Goal: Task Accomplishment & Management: Manage account settings

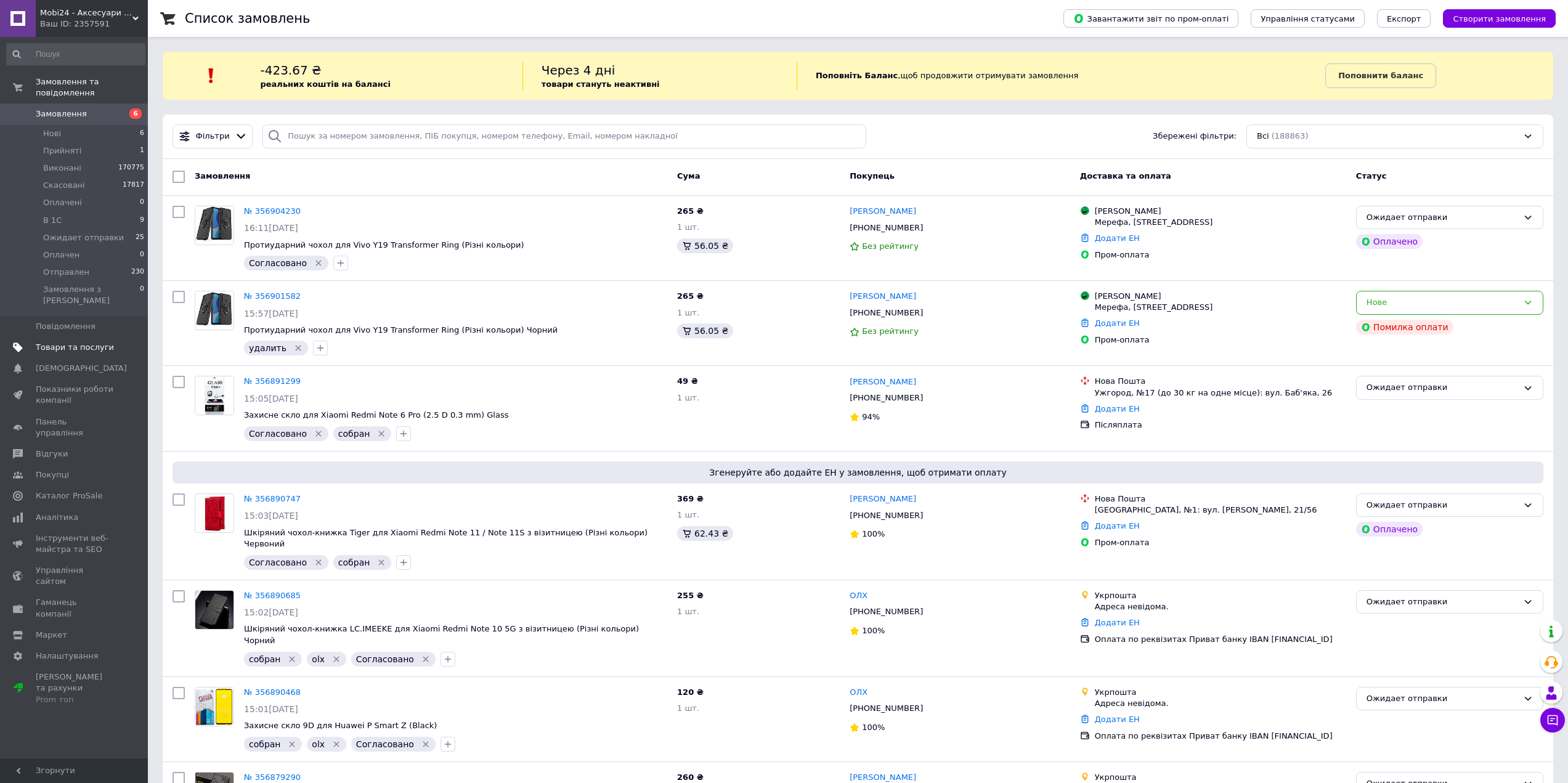
click at [63, 342] on span "Товари та послуги" at bounding box center [75, 347] width 78 height 11
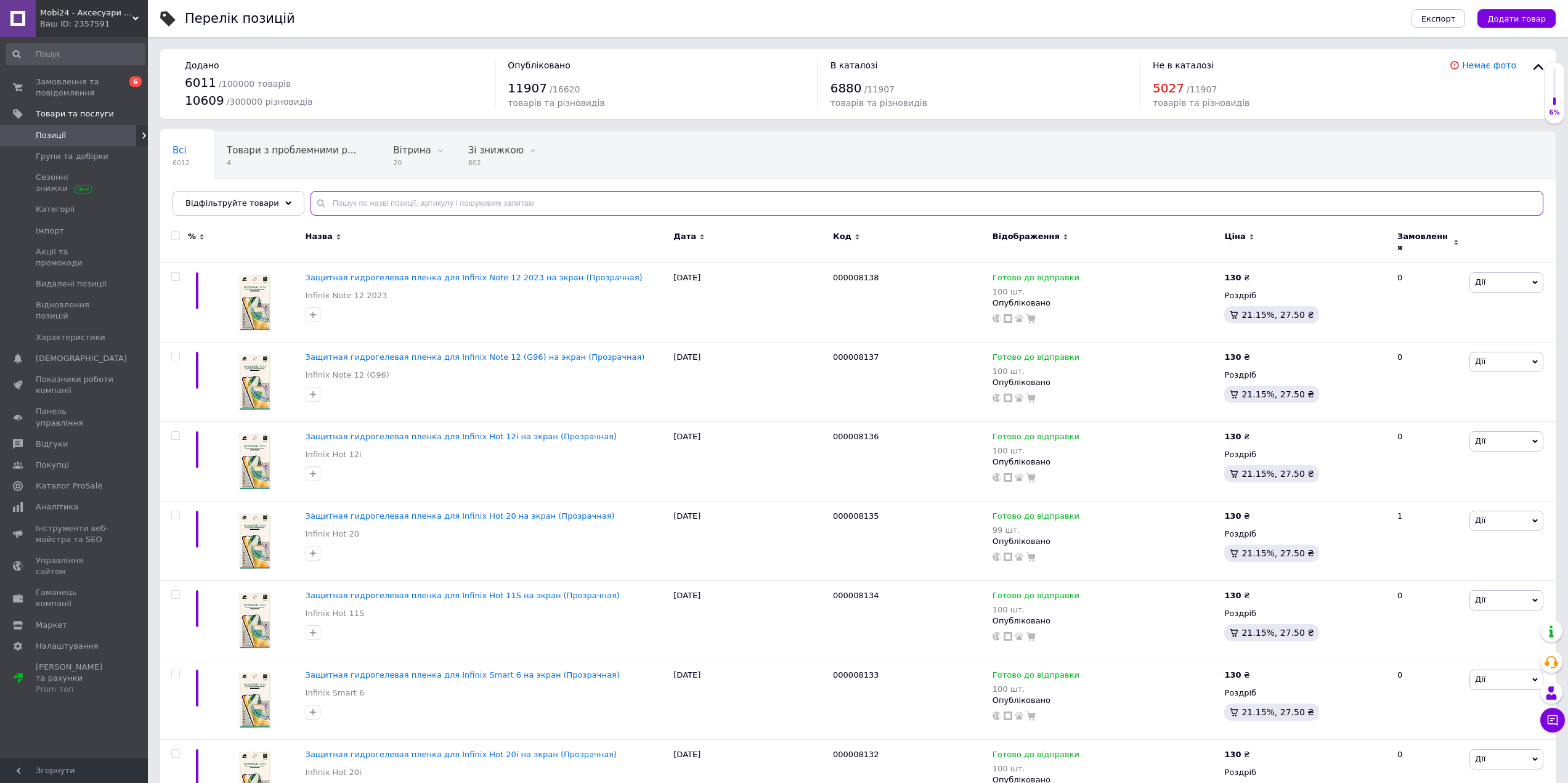
click at [405, 201] on input "text" at bounding box center [928, 203] width 1234 height 24
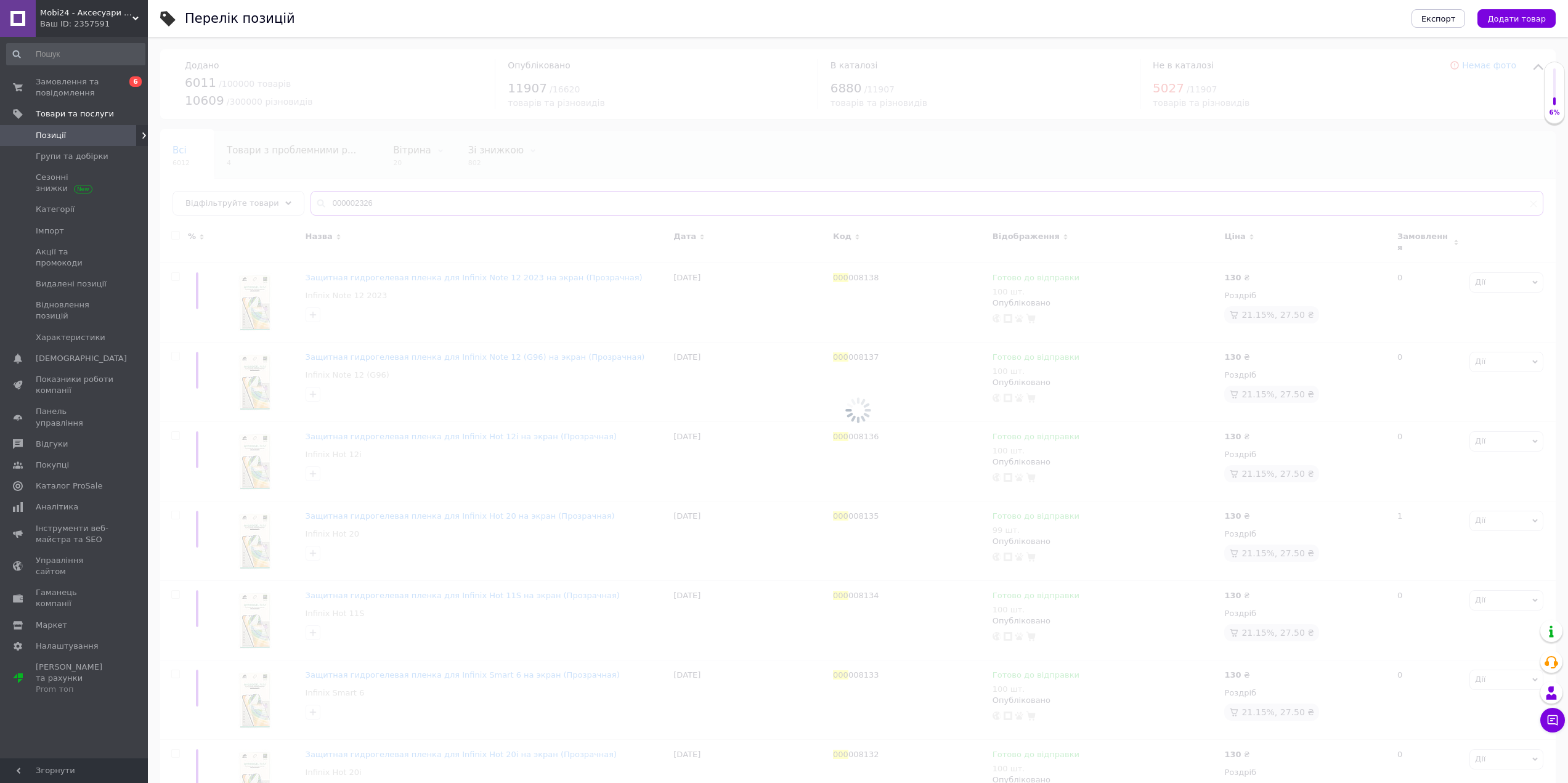
type input "000002326"
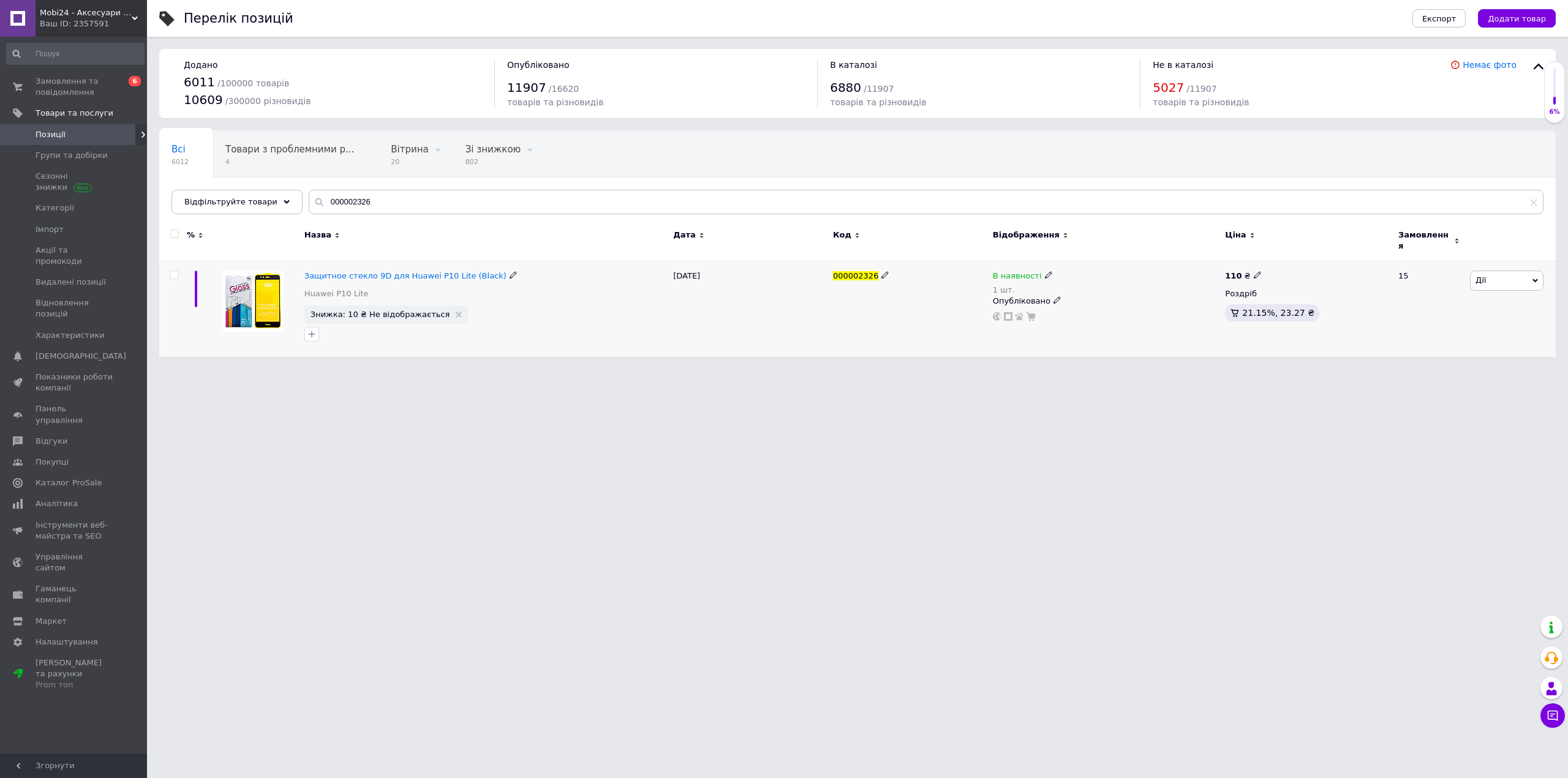
click at [1045, 271] on icon at bounding box center [1048, 275] width 7 height 7
click at [1077, 262] on span "В наявності" at bounding box center [1090, 266] width 49 height 9
click at [1077, 263] on span "В наявності" at bounding box center [1090, 266] width 49 height 9
click at [1083, 286] on li "Немає в наявності" at bounding box center [1116, 292] width 117 height 17
drag, startPoint x: 1074, startPoint y: 304, endPoint x: 1030, endPoint y: 310, distance: 44.4
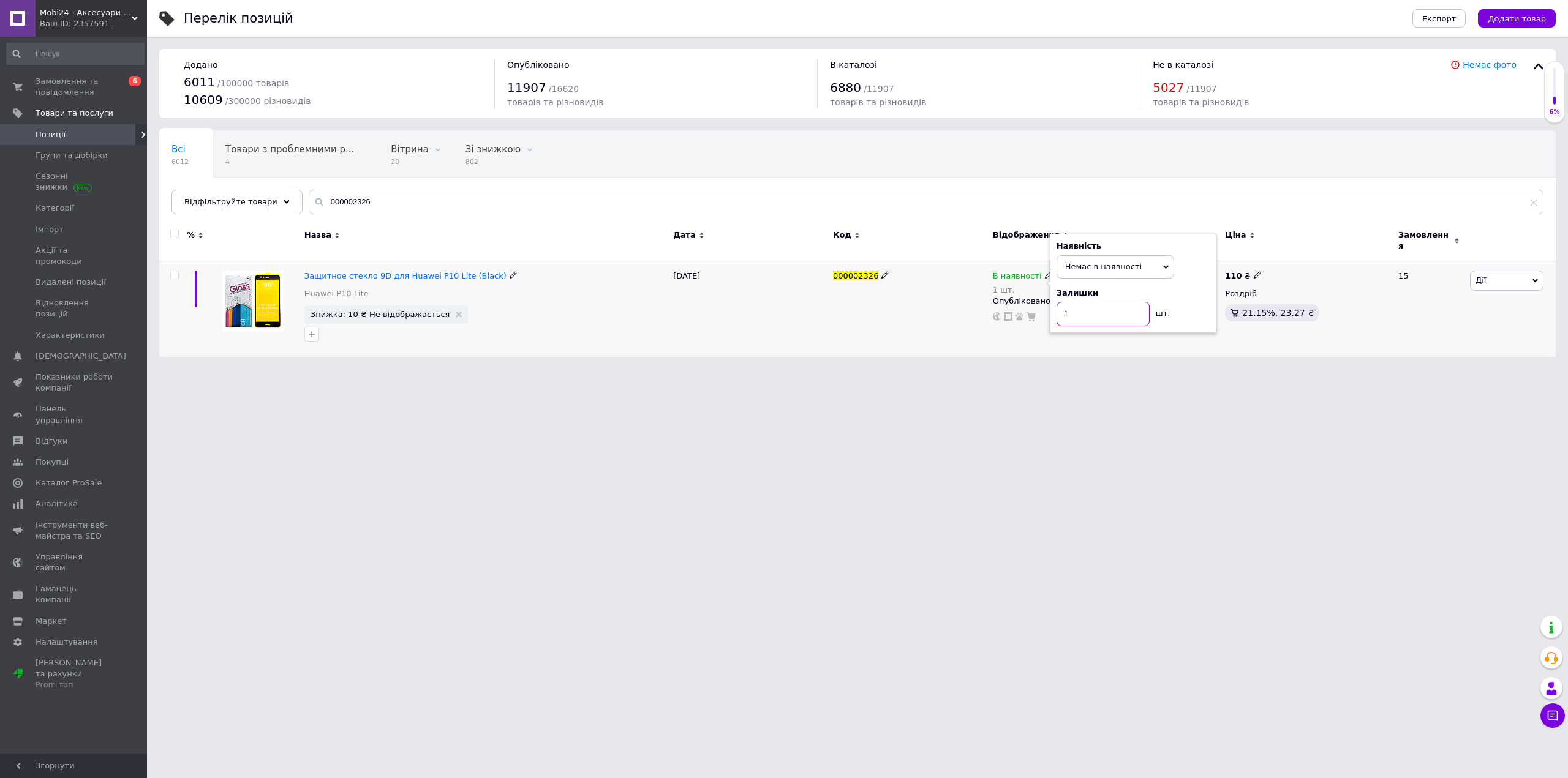
click at [1030, 310] on div "В наявності 1 шт. Наявність Немає в наявності В наявності Під замовлення Готово…" at bounding box center [1106, 296] width 226 height 51
type input "0"
click at [1052, 370] on html "Mobi24 - Аксесуари для смартфонів Ваш ID: 2357591 Сайт Mobi24 - Аксесуари для с…" at bounding box center [784, 185] width 1568 height 370
click at [91, 83] on span "Замовлення та повідомлення" at bounding box center [75, 87] width 78 height 22
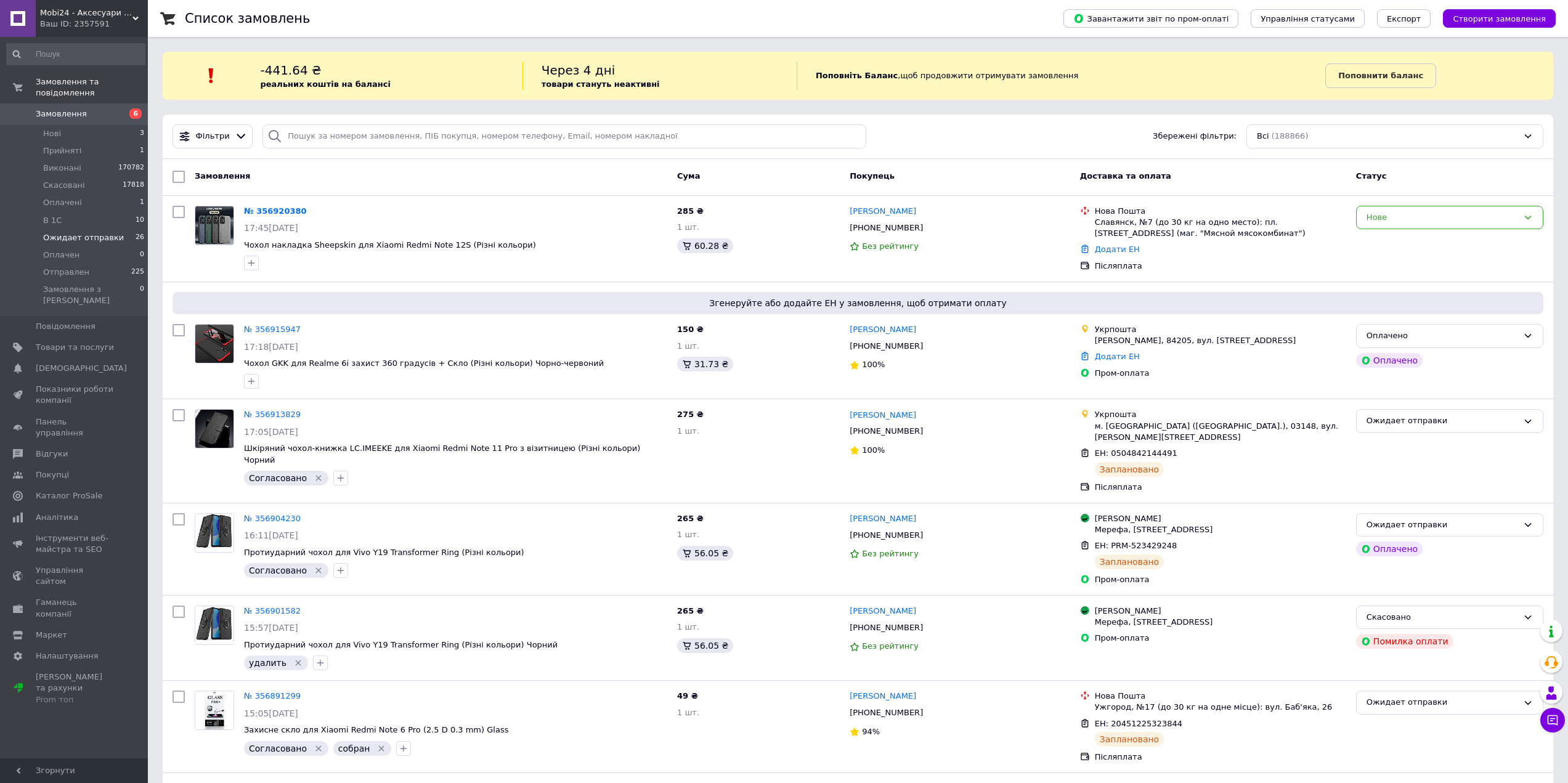
click at [92, 232] on span "Ожидает отправки" at bounding box center [83, 238] width 81 height 11
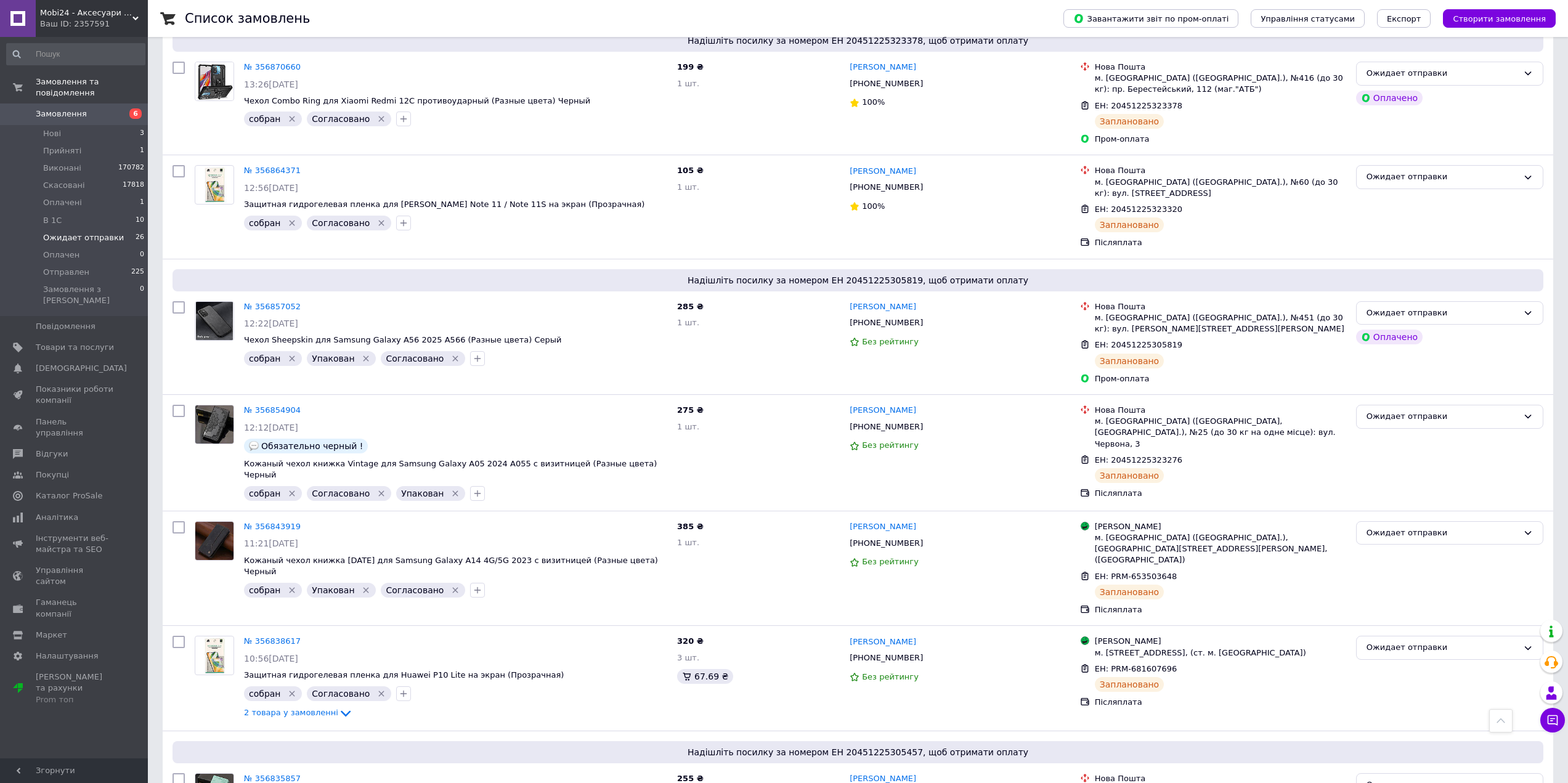
scroll to position [1294, 0]
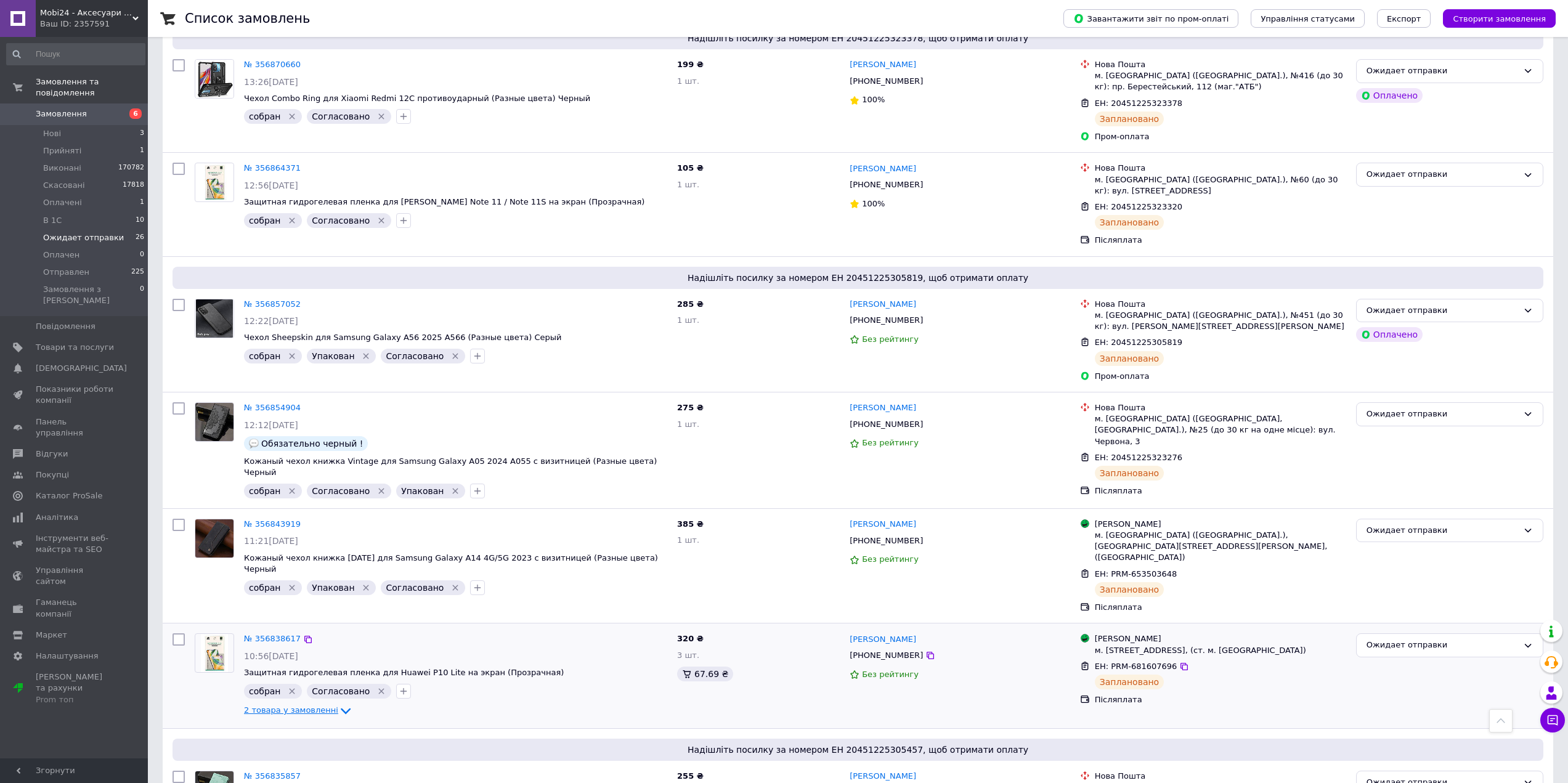
click at [286, 706] on span "2 товара у замовленні" at bounding box center [291, 710] width 95 height 9
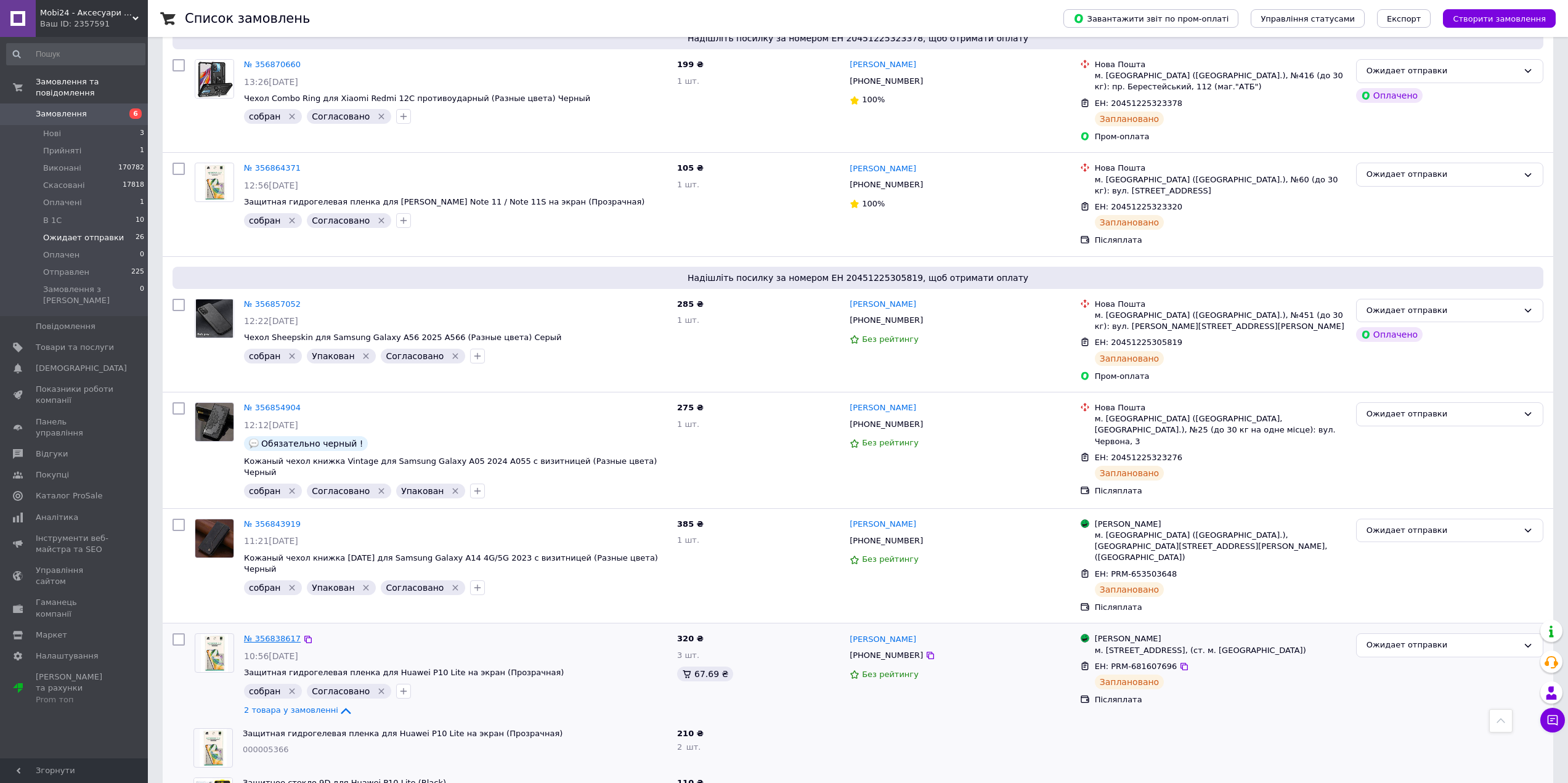
click at [265, 634] on link "№ 356838617" at bounding box center [272, 638] width 56 height 9
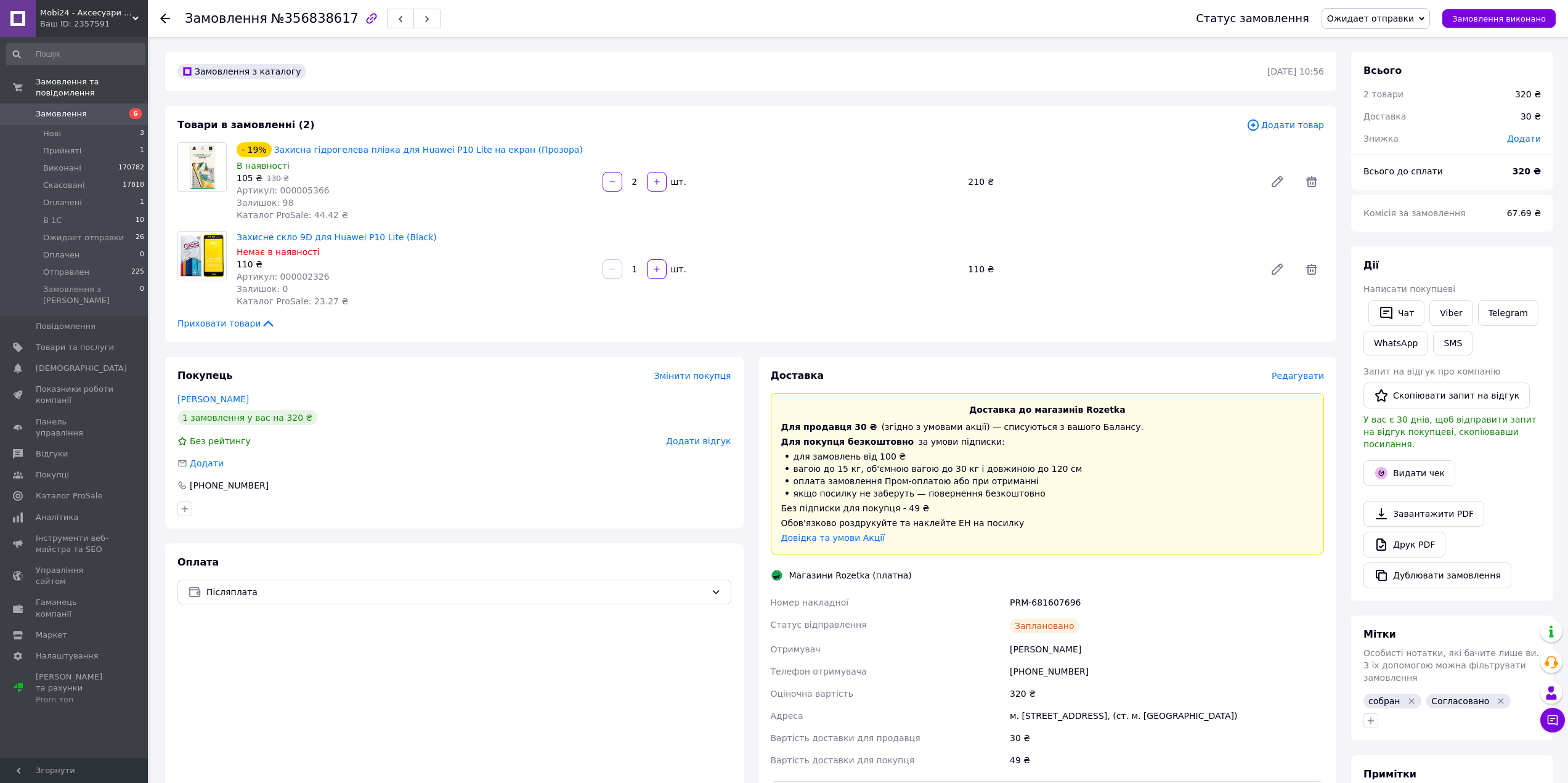
click at [306, 18] on span "№356838617" at bounding box center [314, 19] width 87 height 15
copy span "356838617"
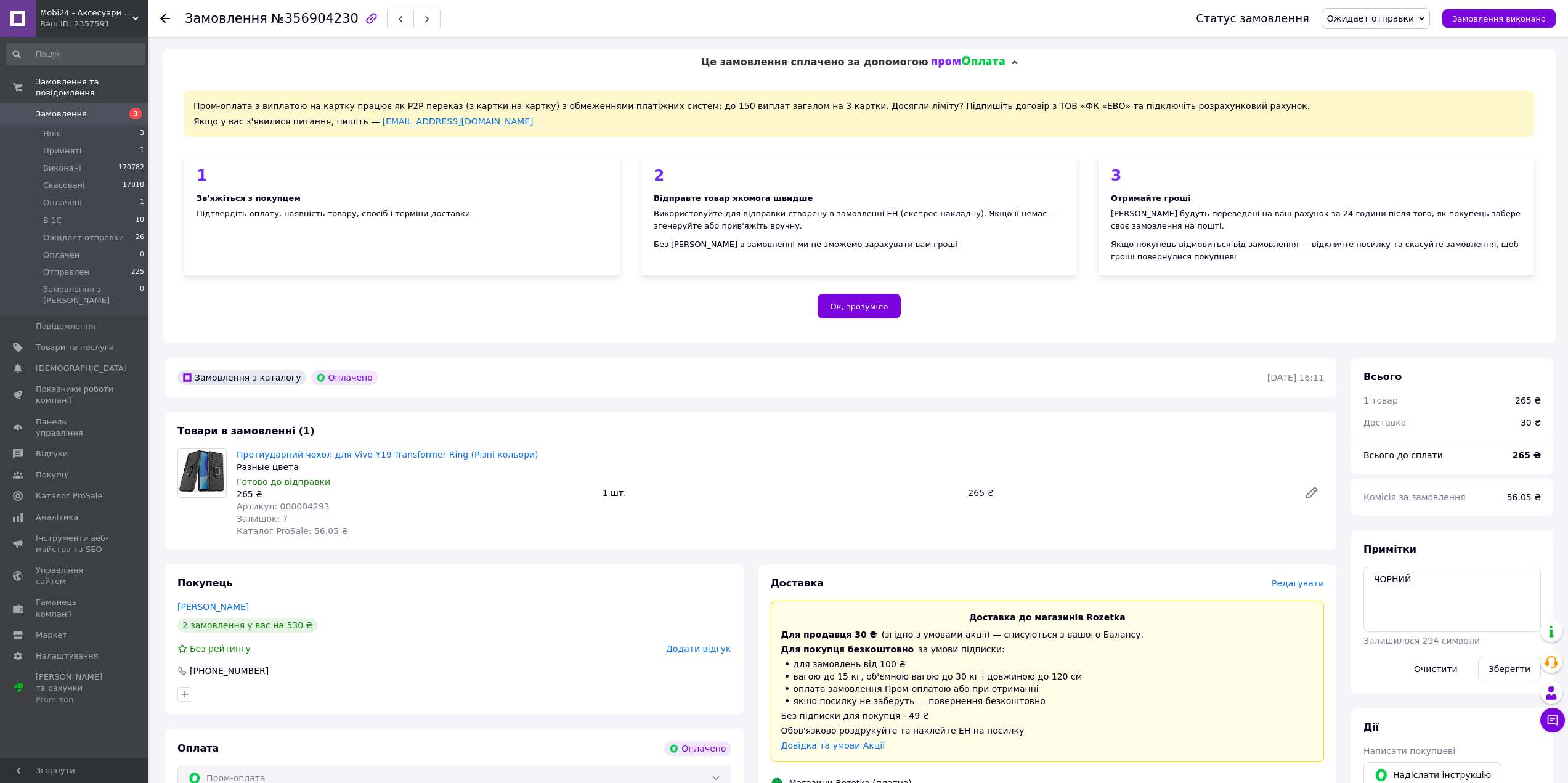
click at [485, 352] on div "Замовлення №356904230 Статус замовлення Ожидает отправки Прийнято Виконано Скас…" at bounding box center [859, 686] width 1418 height 1299
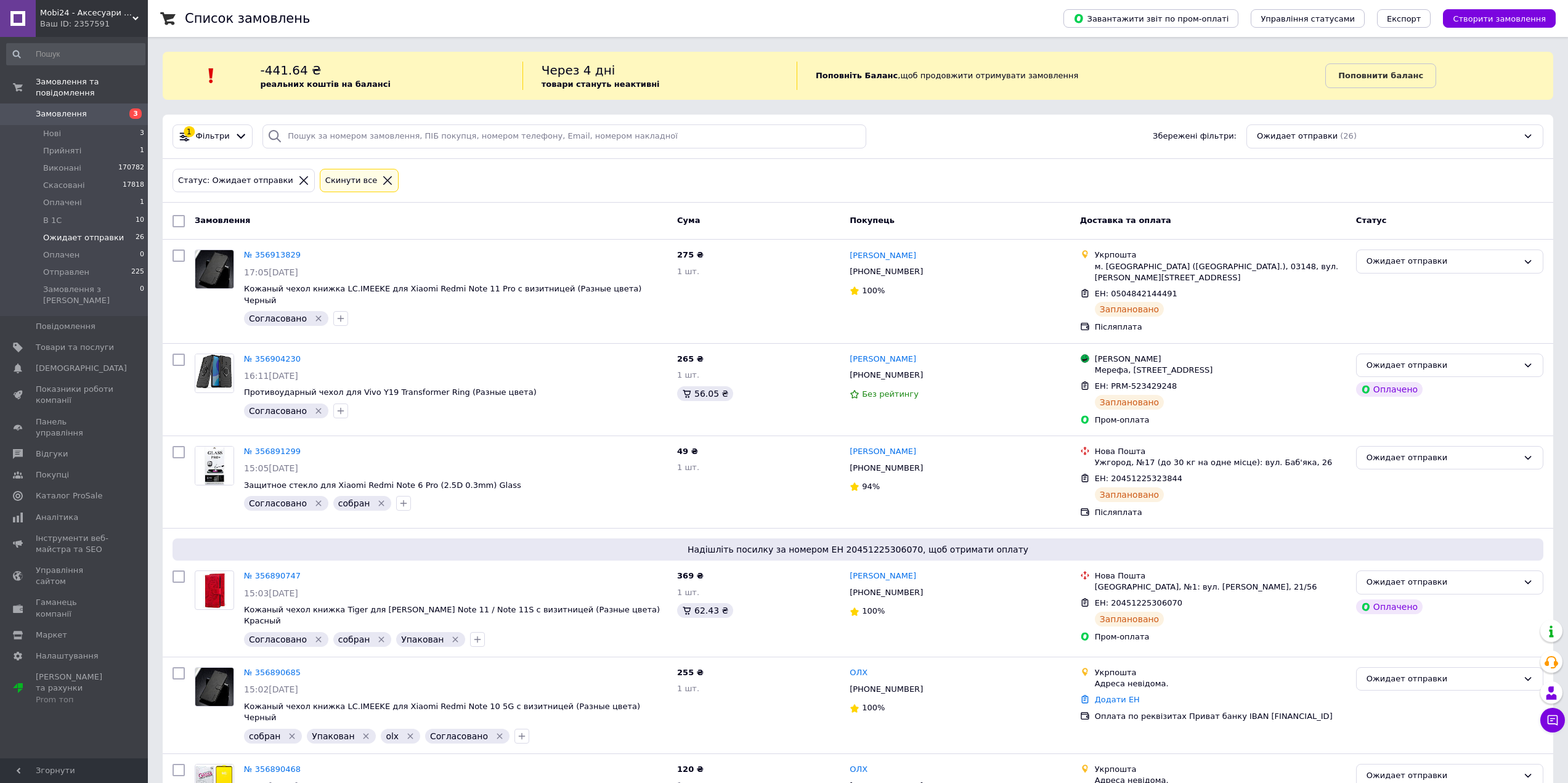
click at [87, 229] on li "Ожидает отправки 26" at bounding box center [76, 237] width 152 height 17
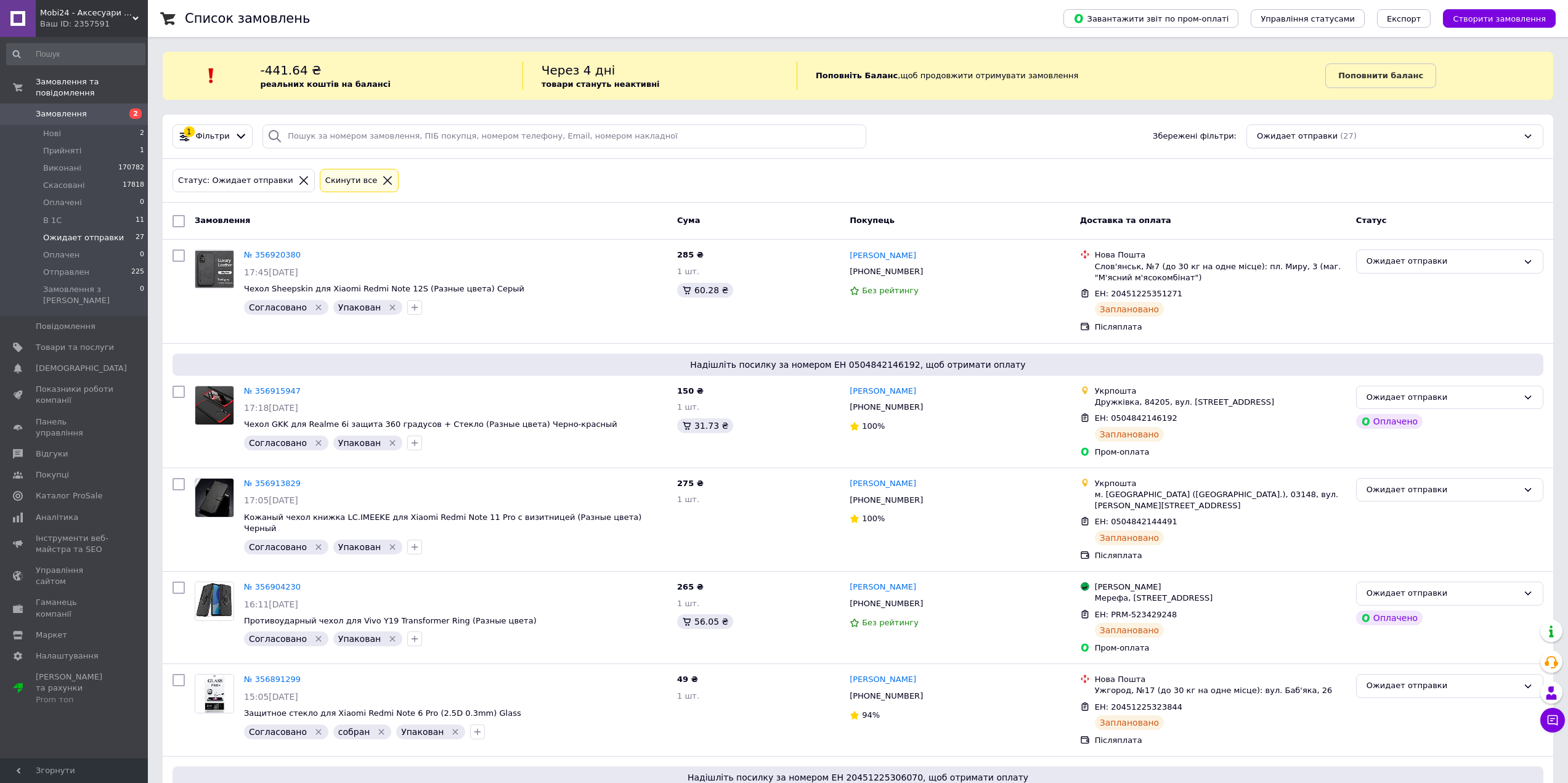
click at [190, 218] on div "Замовлення" at bounding box center [431, 221] width 482 height 22
click at [178, 225] on input "checkbox" at bounding box center [179, 221] width 12 height 12
checkbox input "true"
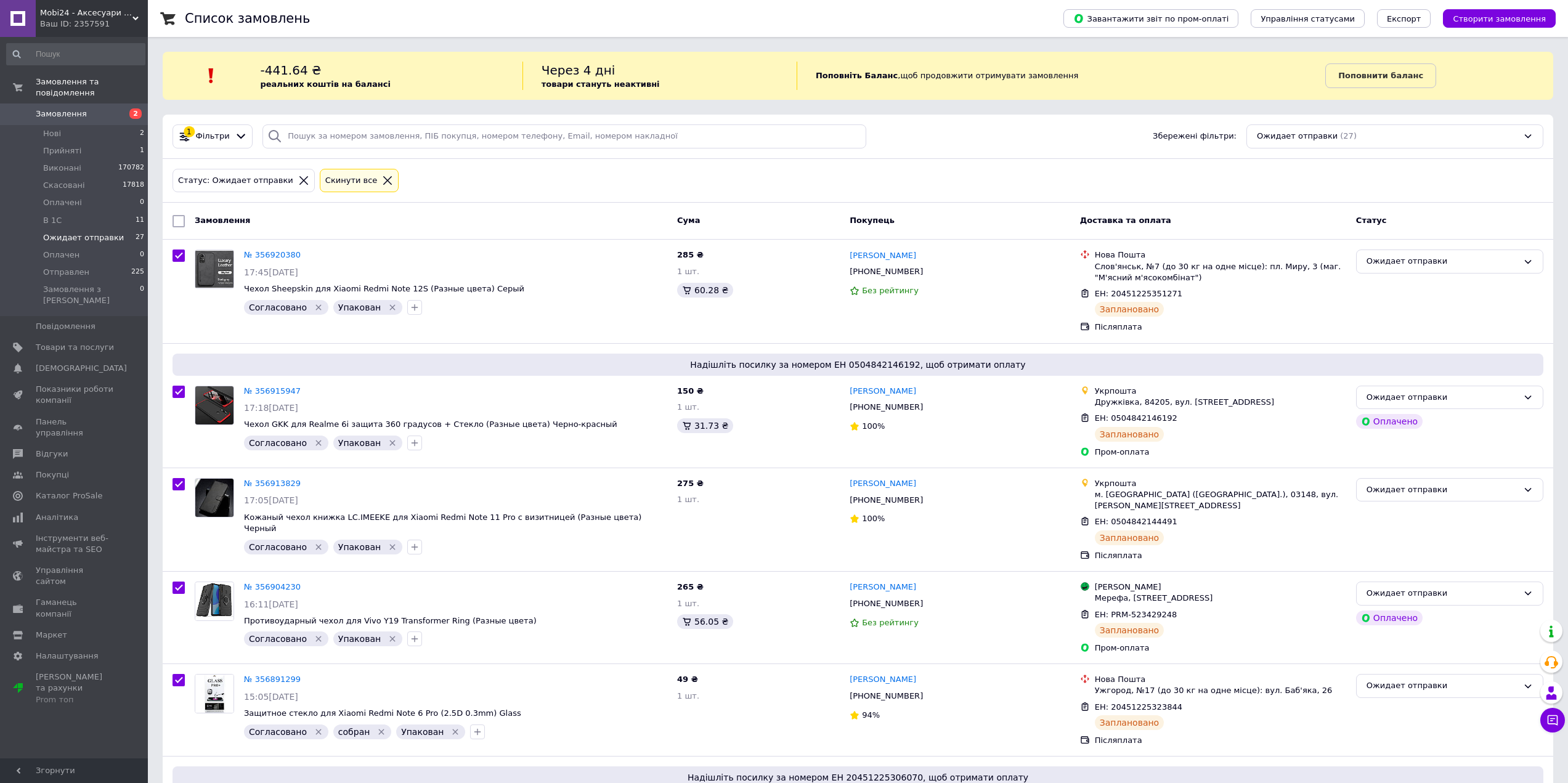
checkbox input "true"
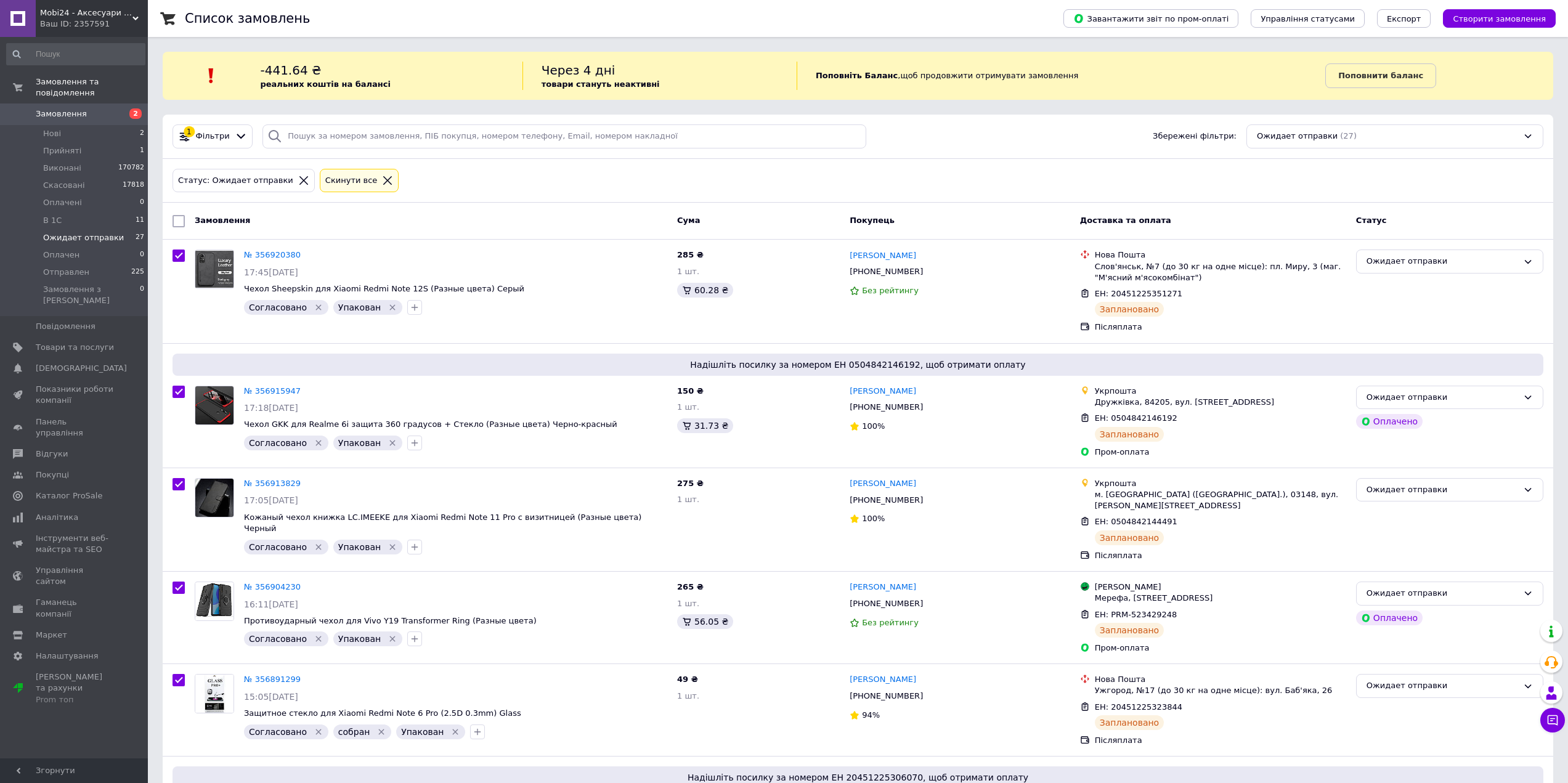
checkbox input "true"
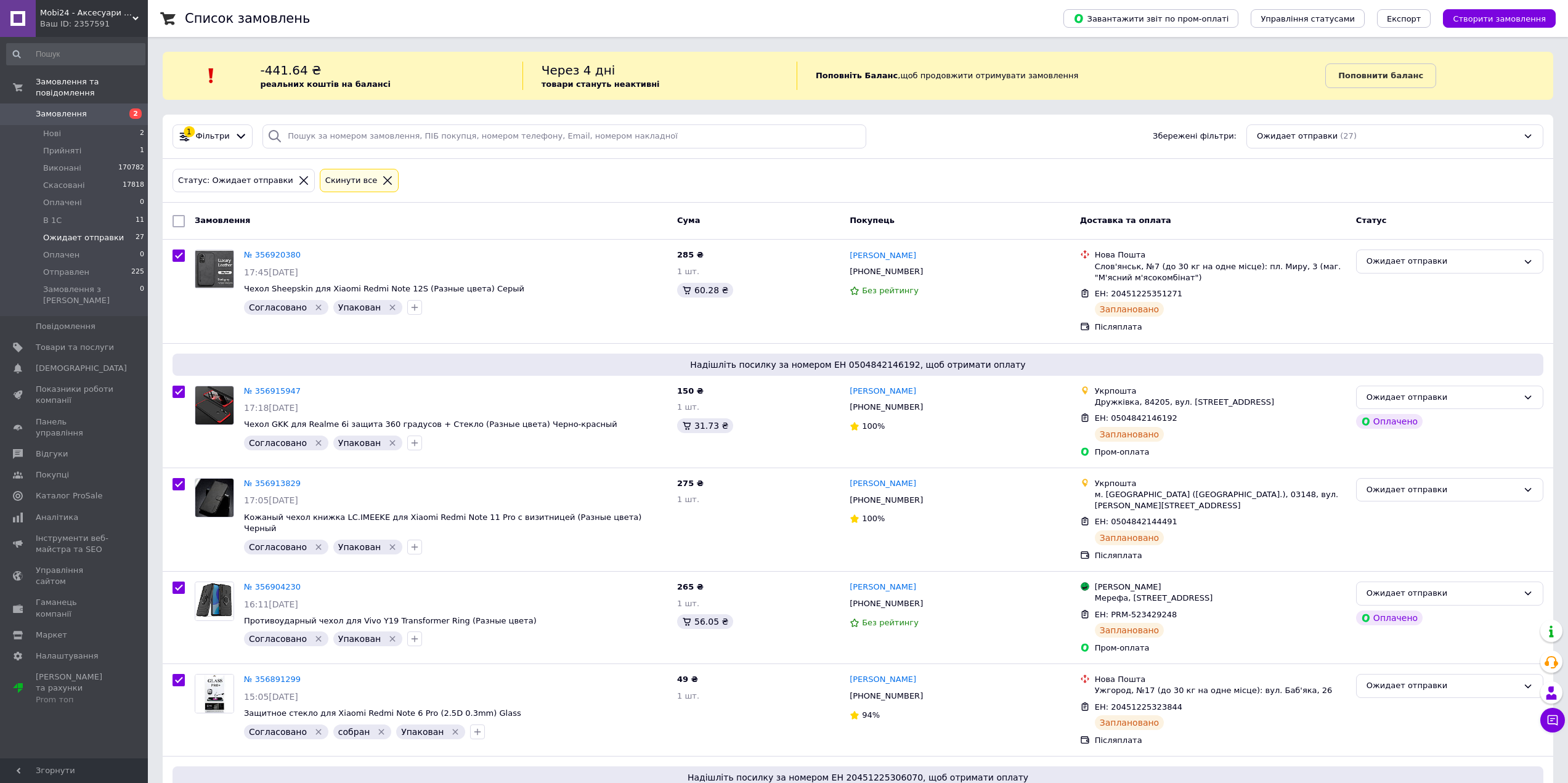
checkbox input "true"
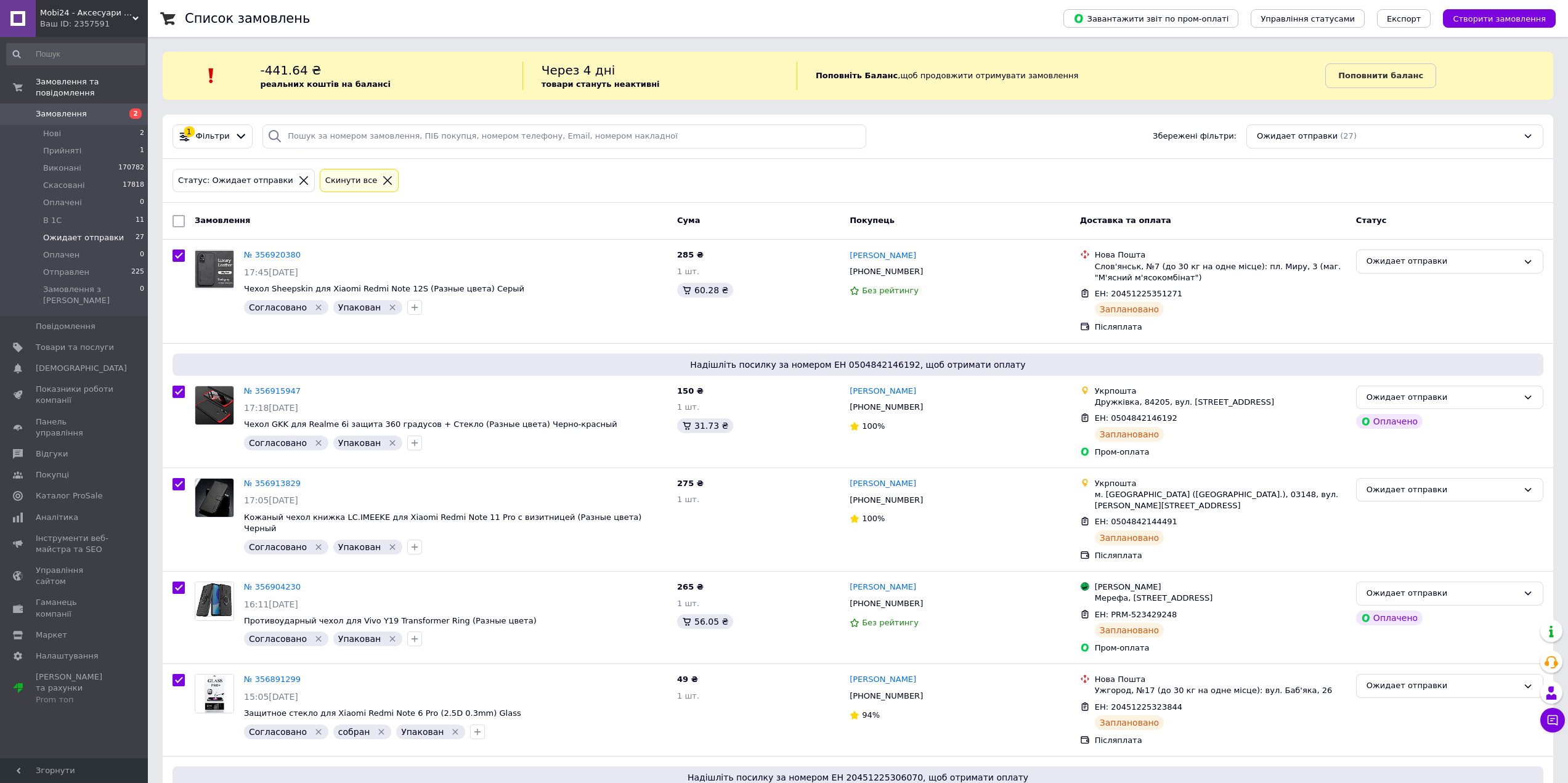
checkbox input "true"
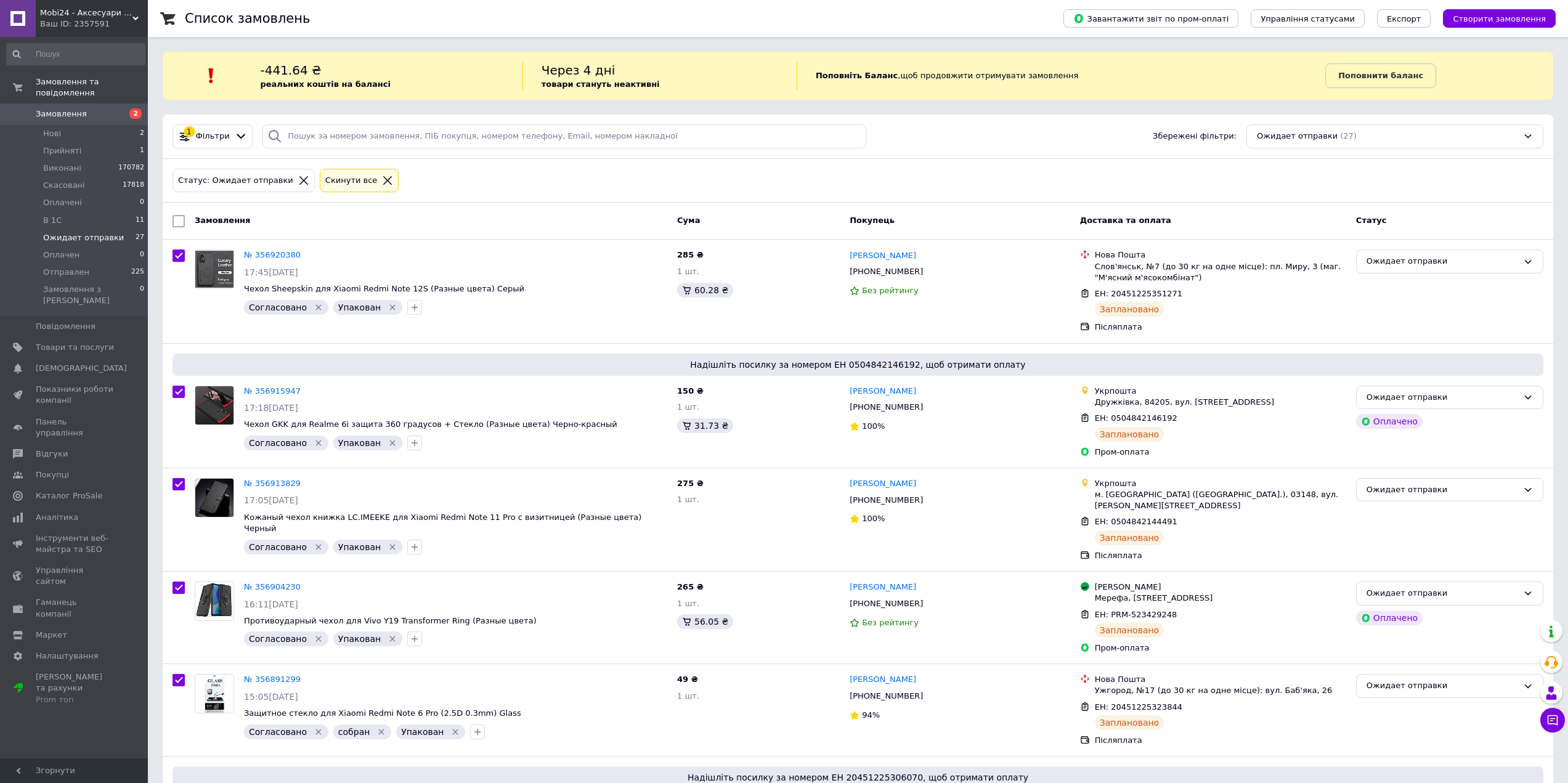
checkbox input "true"
click at [178, 223] on input "checkbox" at bounding box center [181, 222] width 8 height 8
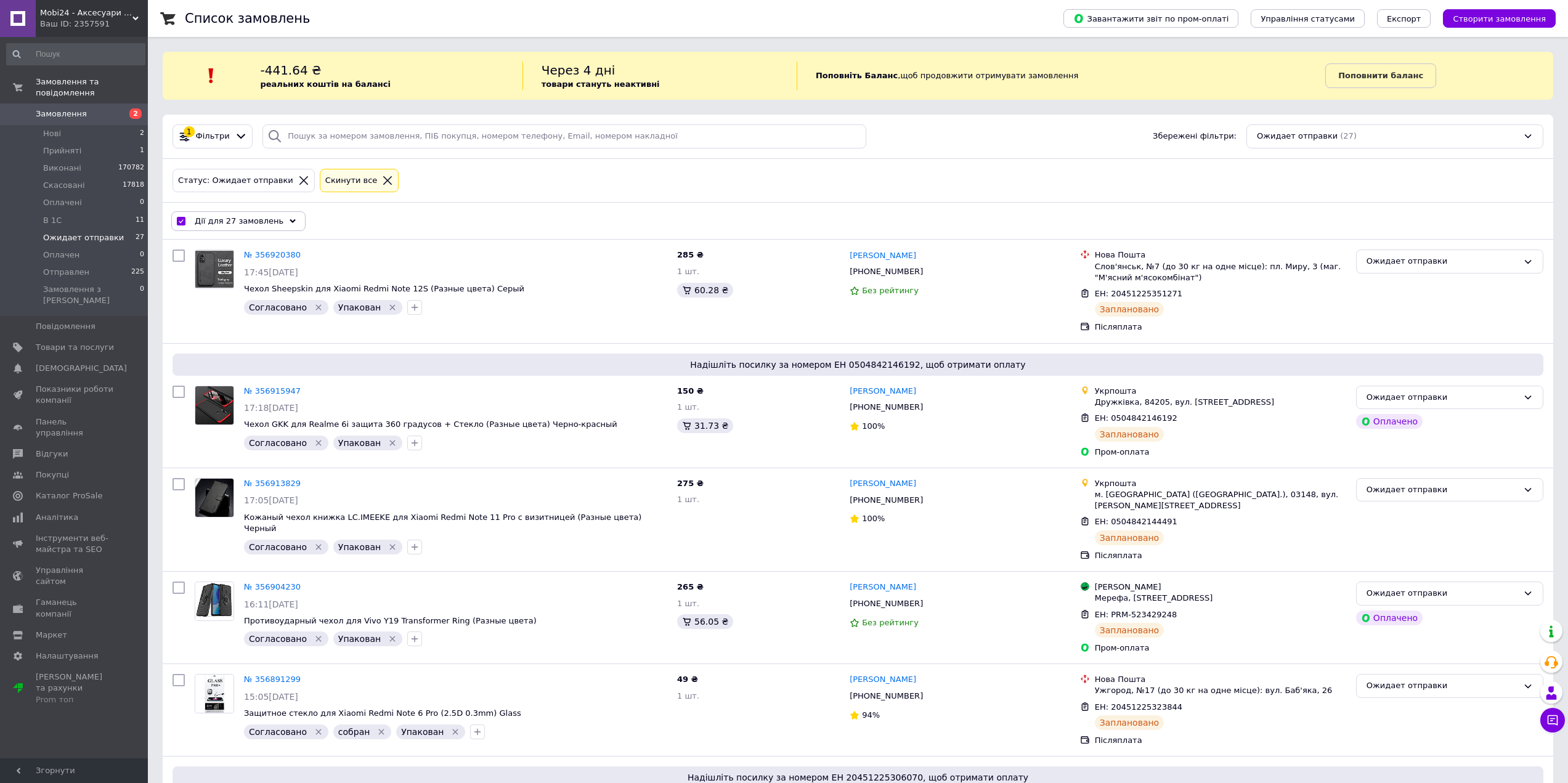
checkbox input "false"
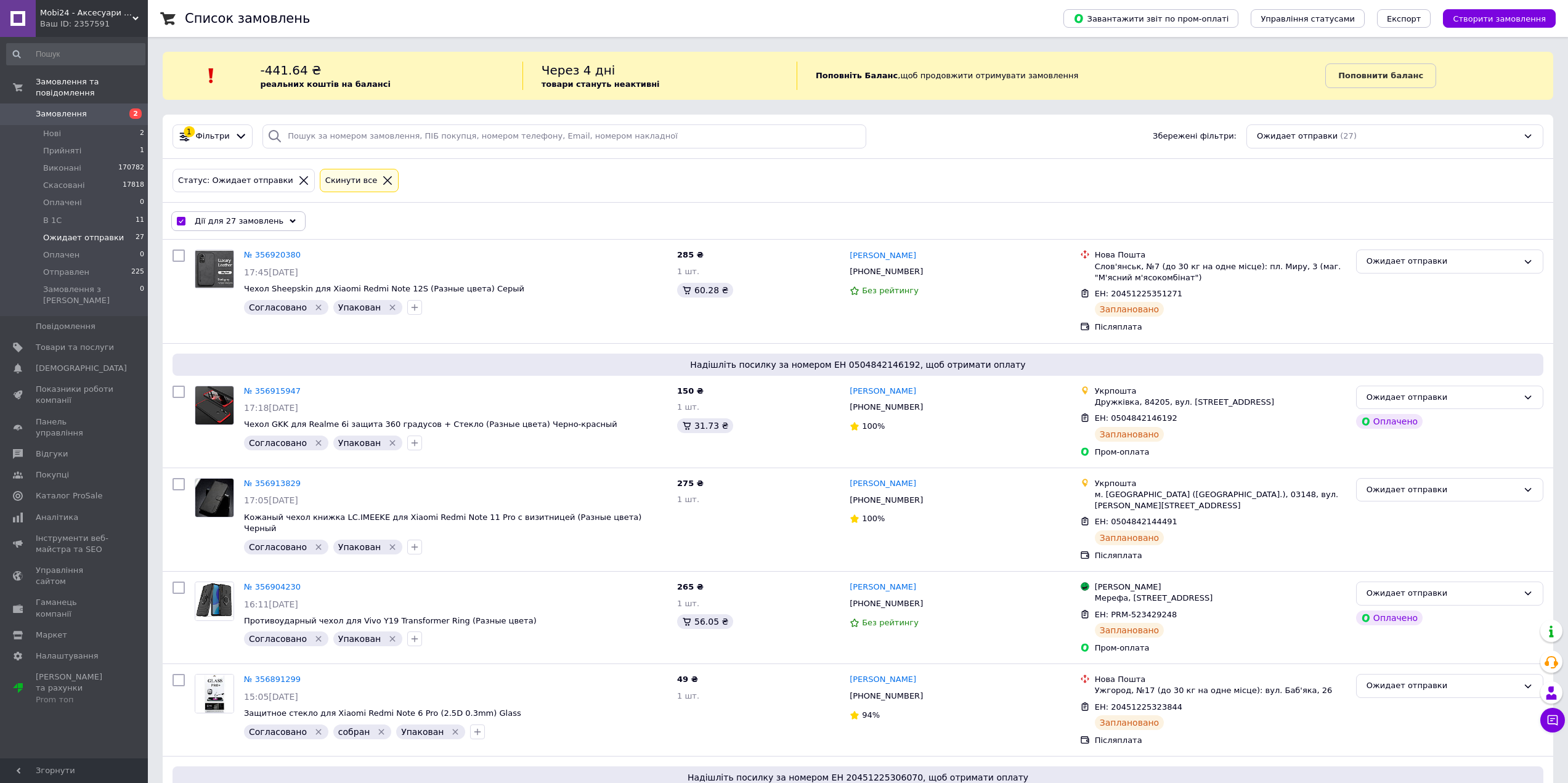
checkbox input "false"
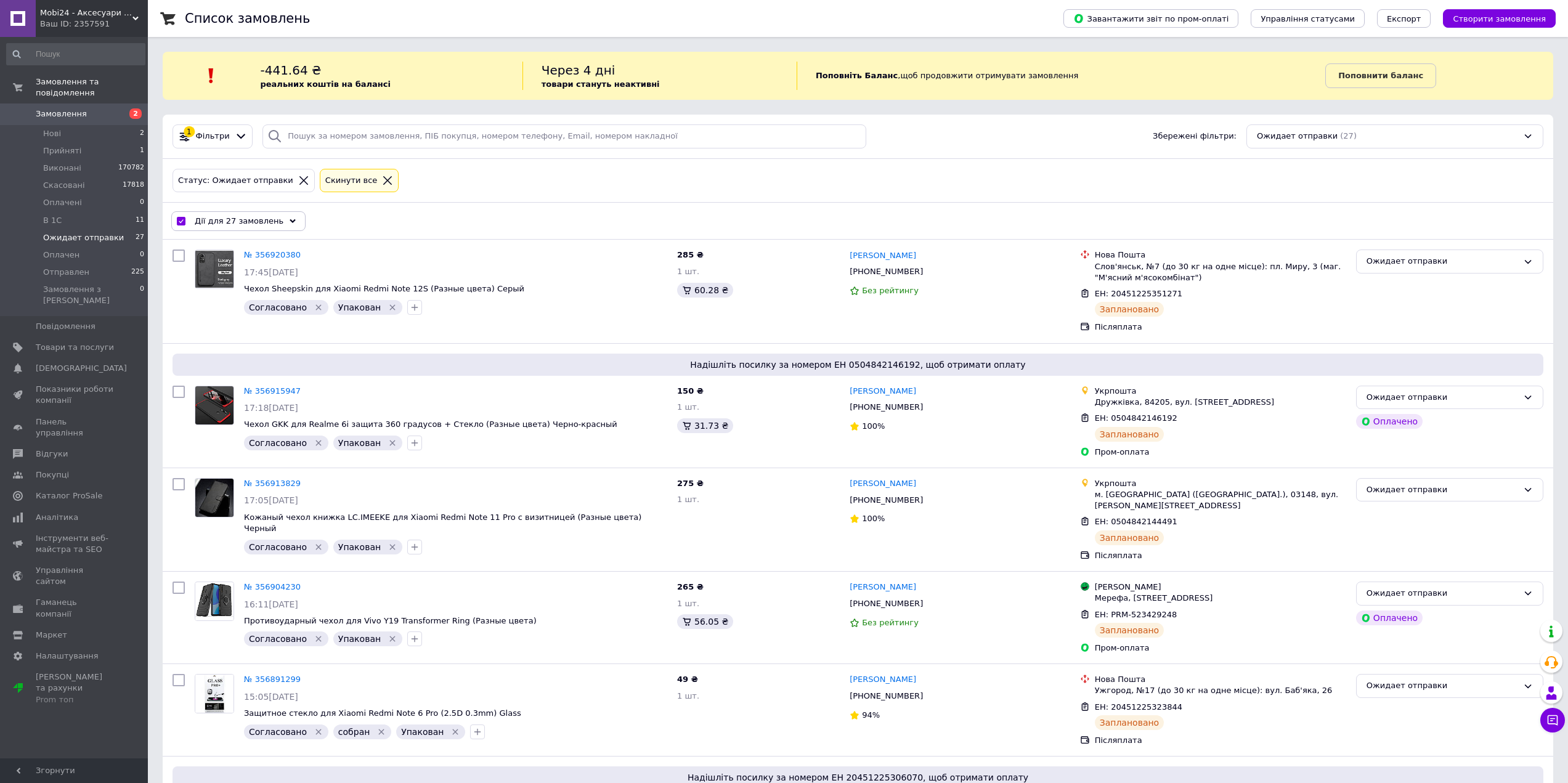
checkbox input "false"
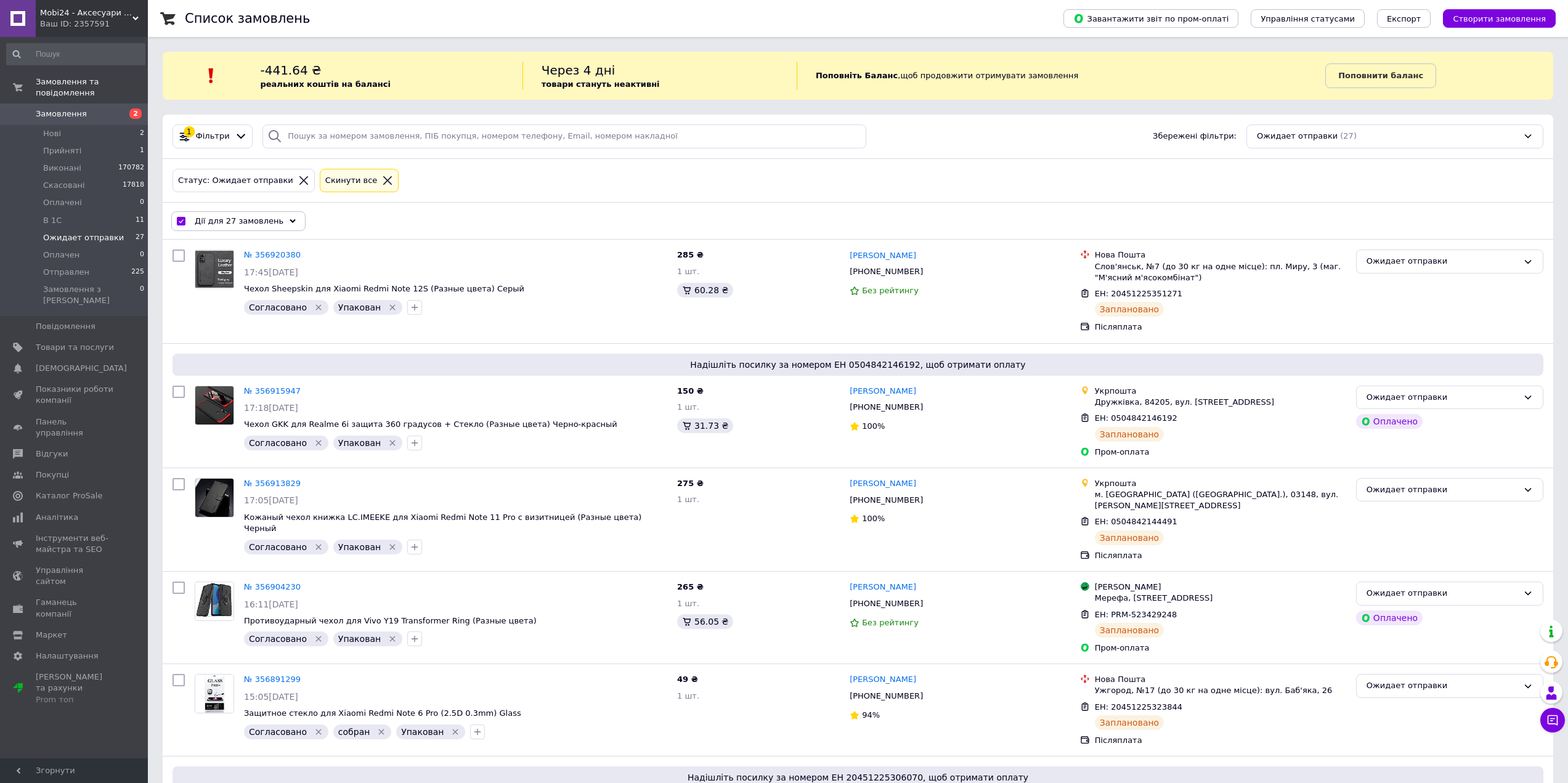
checkbox input "false"
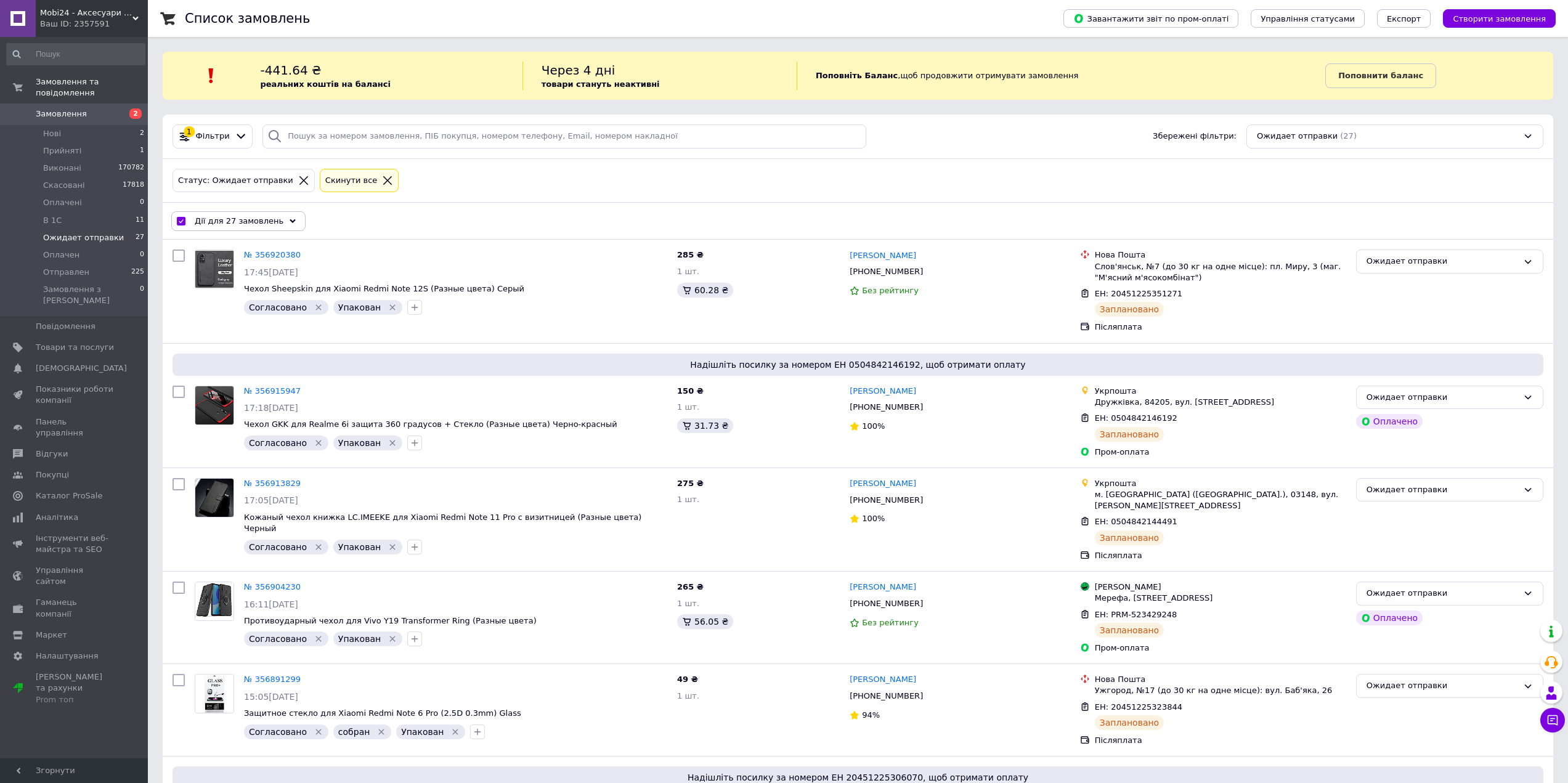
checkbox input "false"
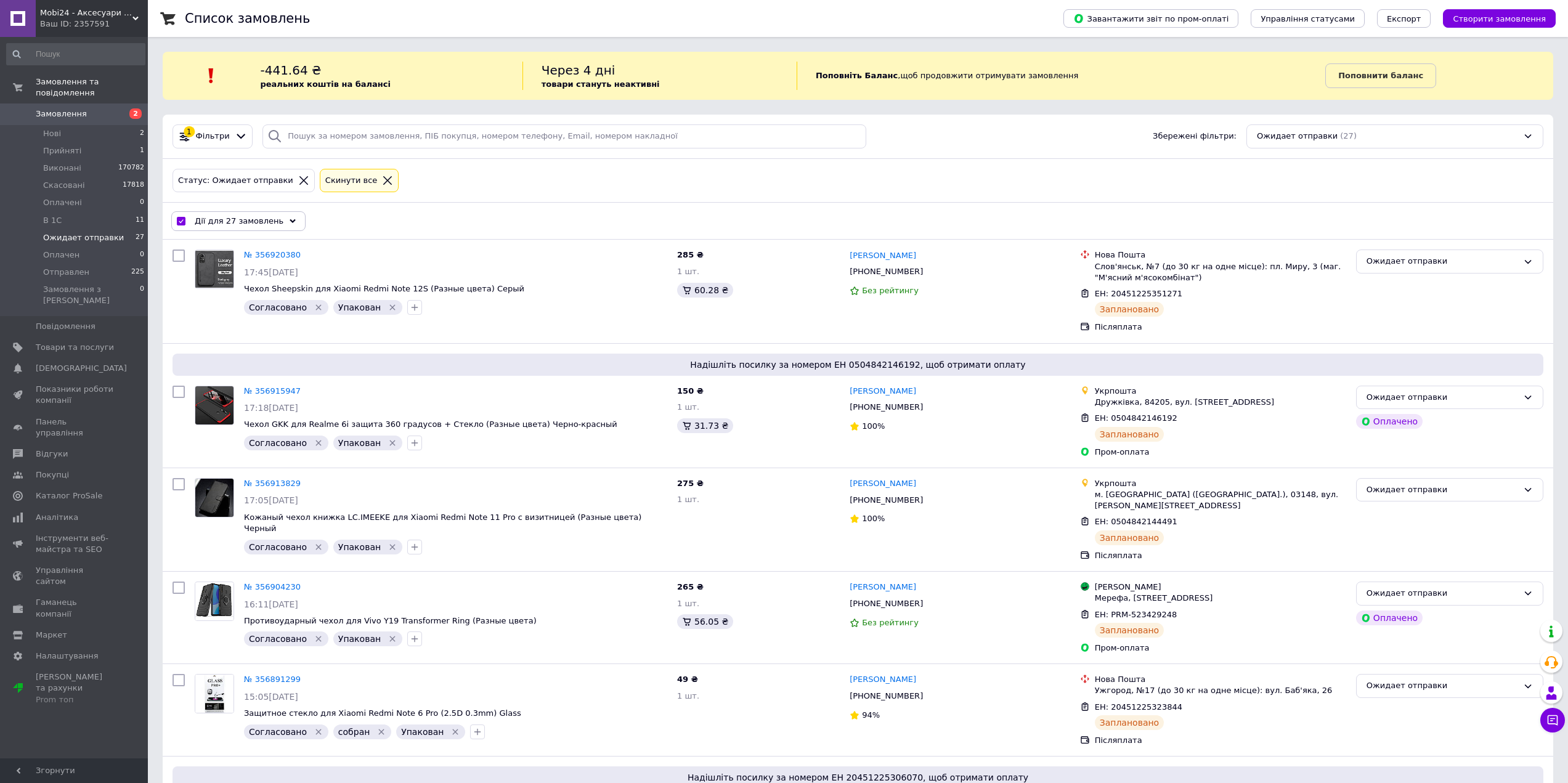
checkbox input "false"
click at [267, 389] on link "№ 356915947" at bounding box center [272, 391] width 56 height 9
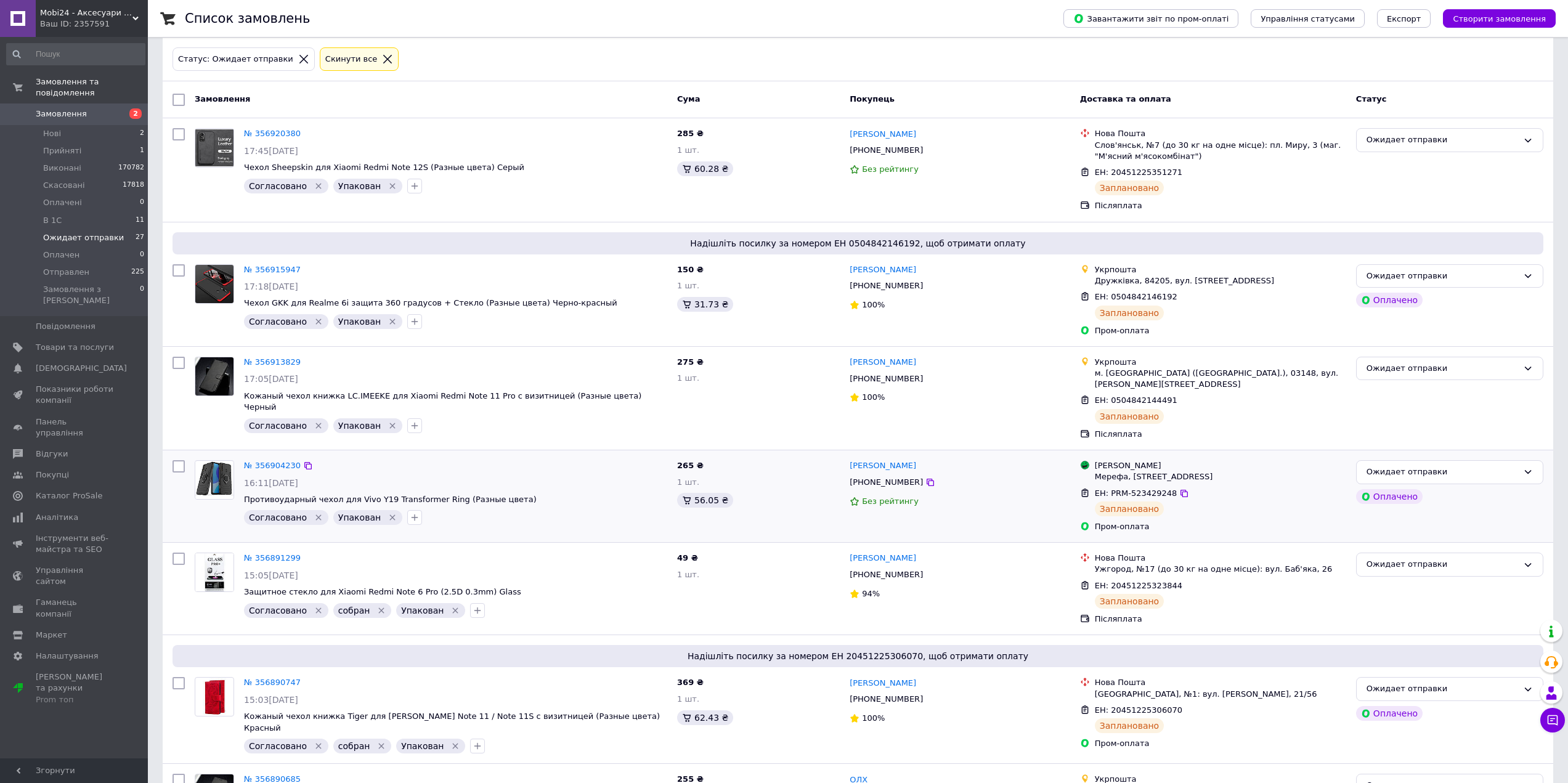
scroll to position [123, 0]
click at [287, 459] on link "№ 356904230" at bounding box center [272, 463] width 56 height 9
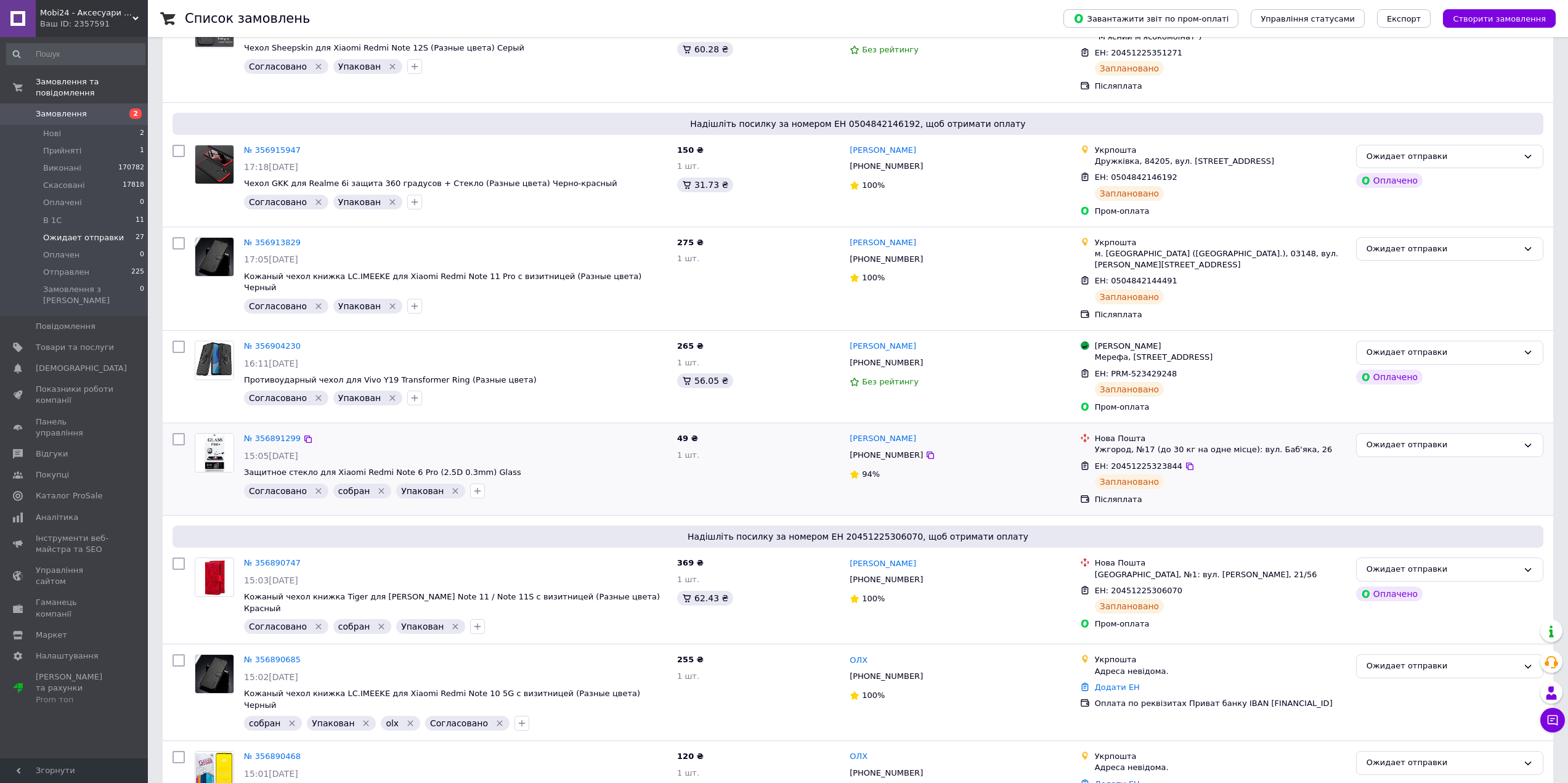
scroll to position [246, 0]
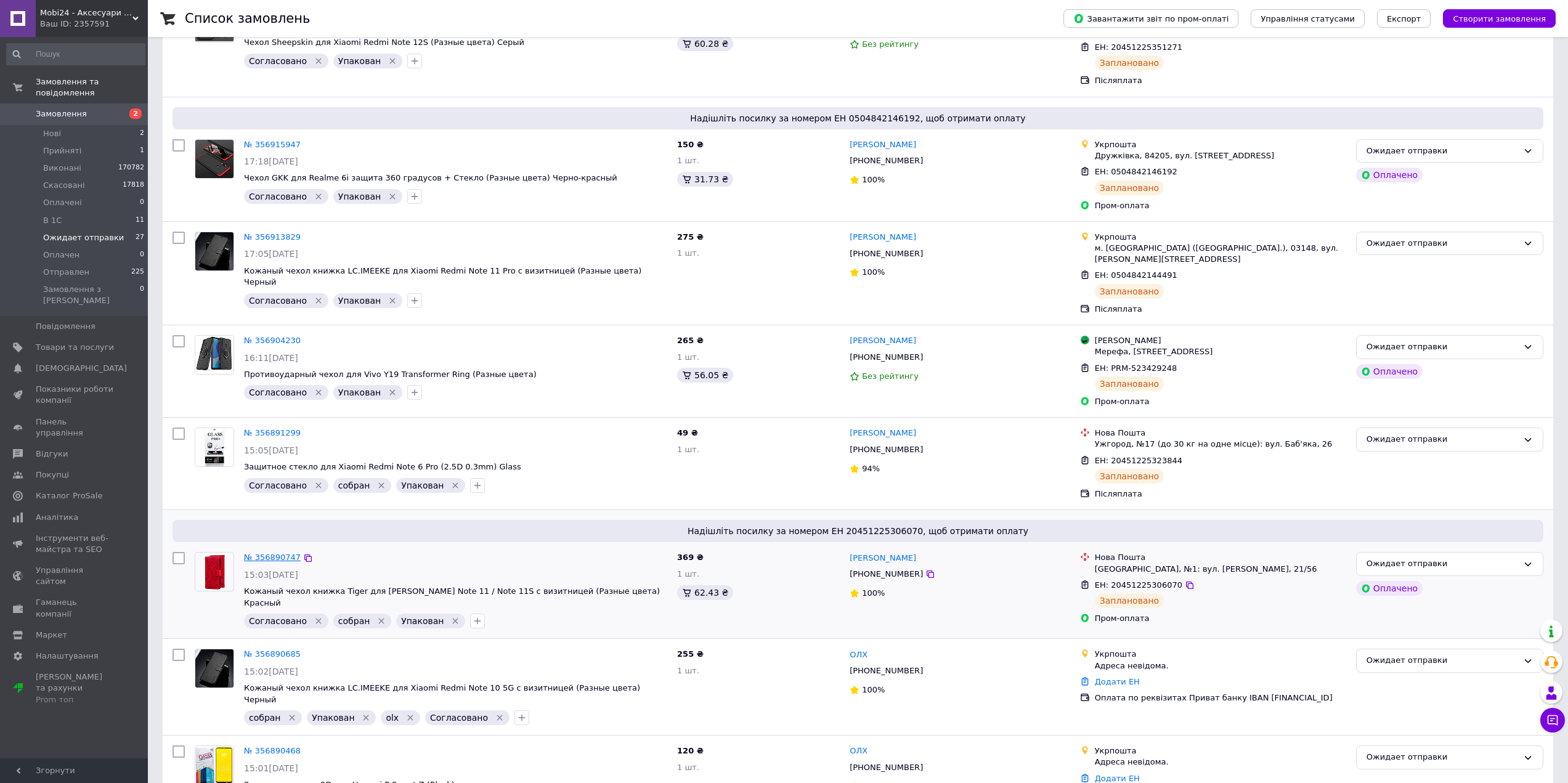
click at [276, 553] on link "№ 356890747" at bounding box center [272, 557] width 56 height 9
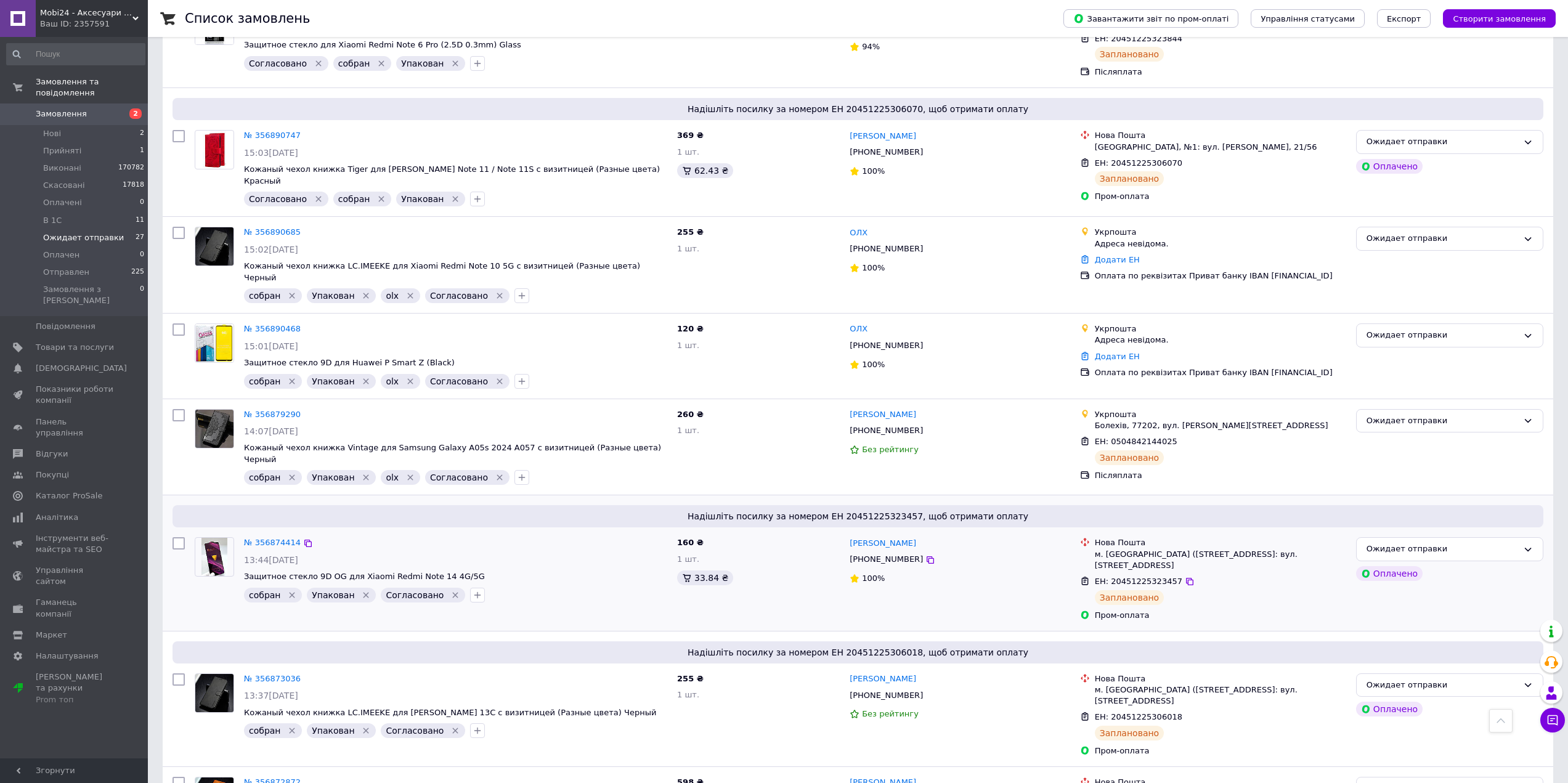
scroll to position [678, 0]
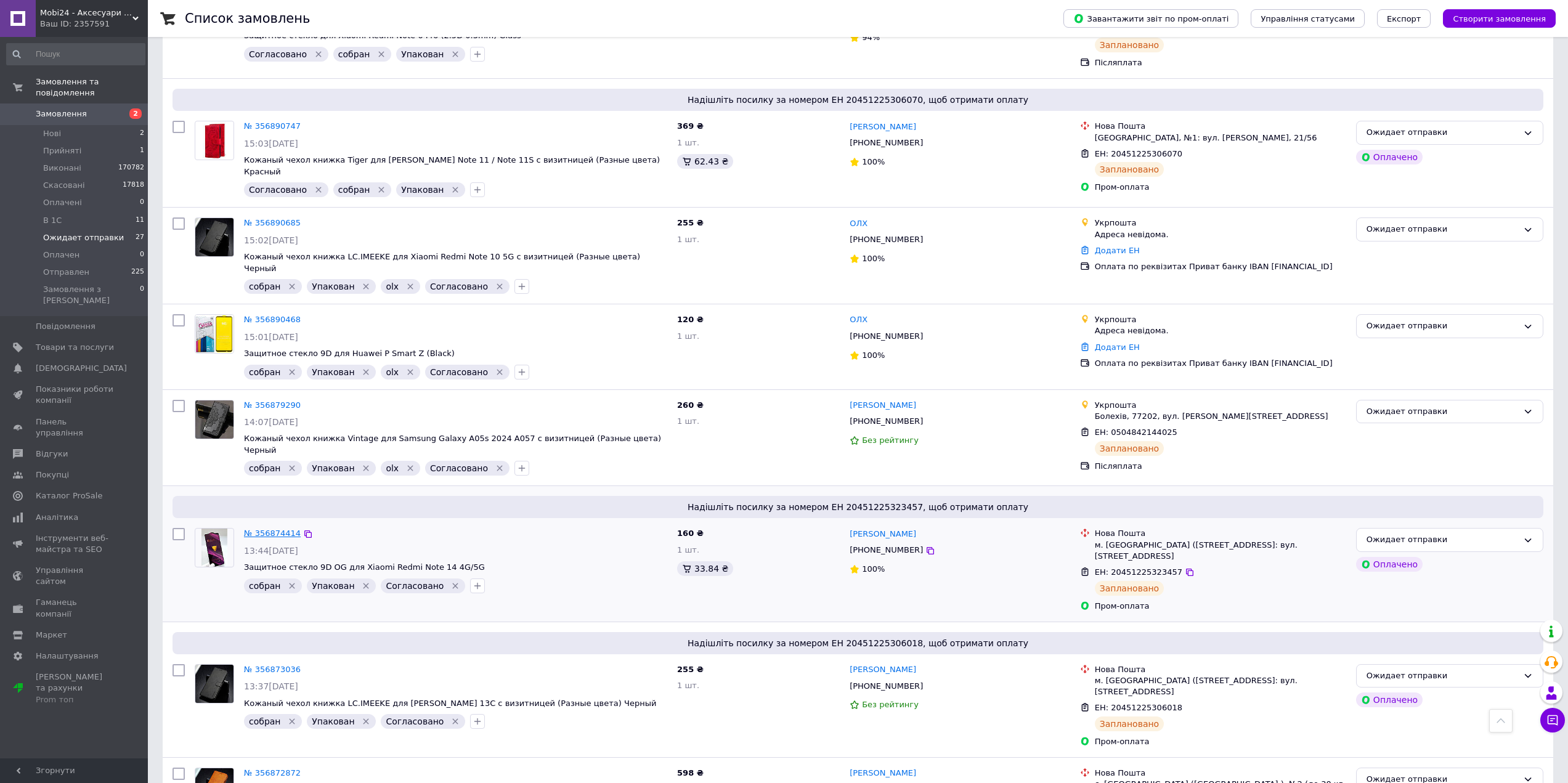
click at [257, 529] on link "№ 356874414" at bounding box center [272, 533] width 56 height 9
click at [268, 665] on link "№ 356873036" at bounding box center [272, 669] width 56 height 9
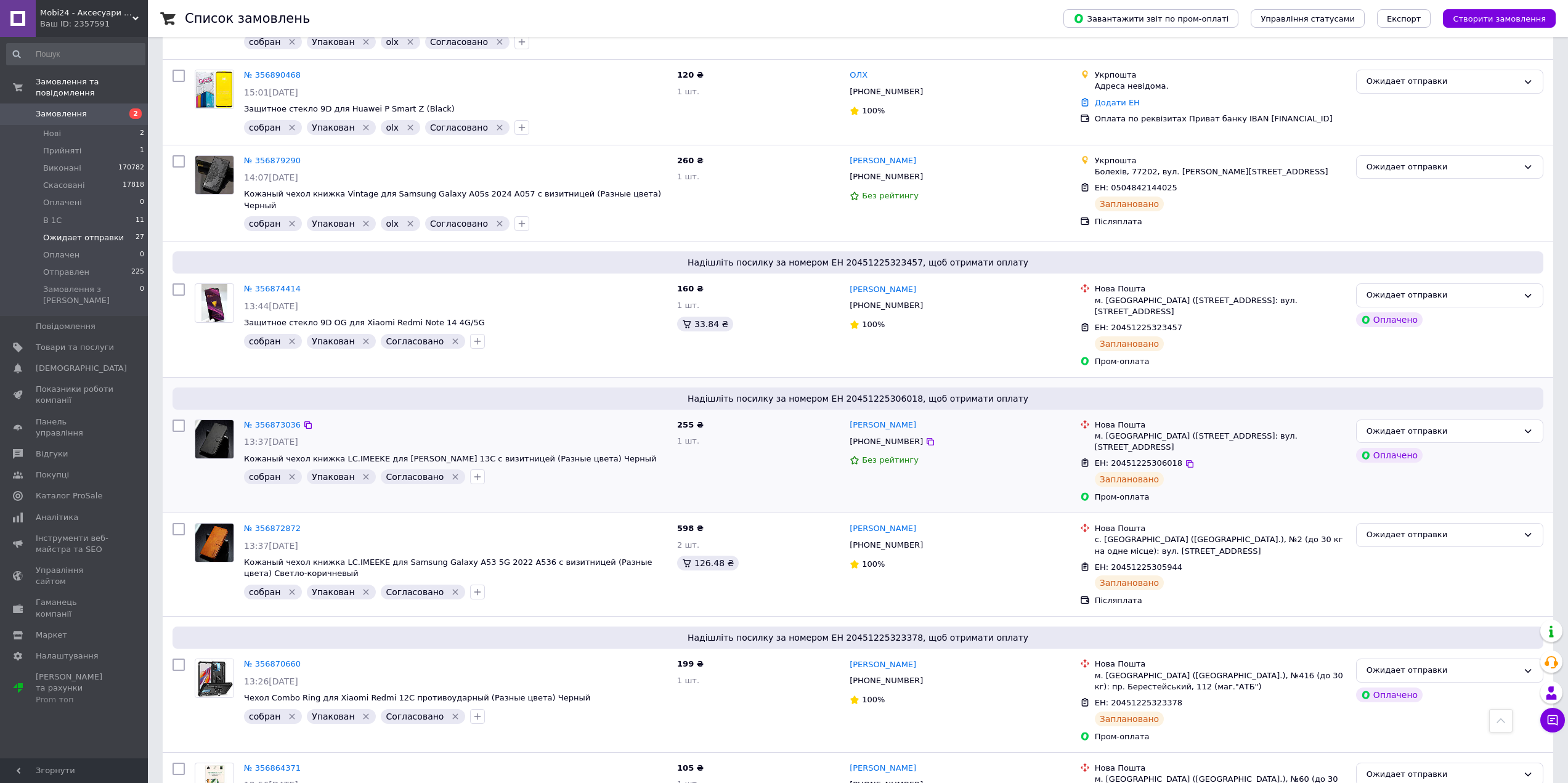
scroll to position [1047, 0]
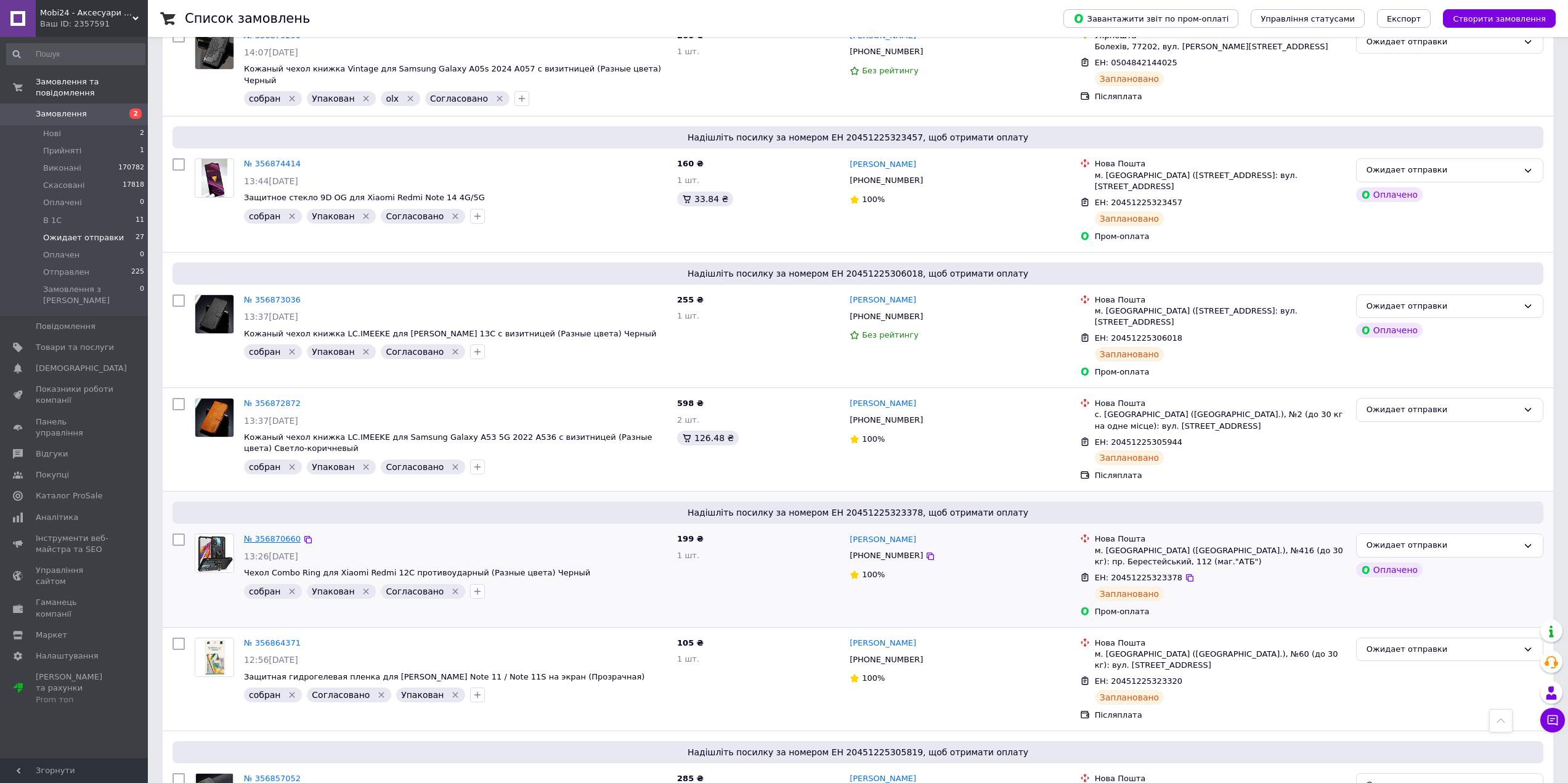
click at [269, 534] on link "№ 356870660" at bounding box center [272, 538] width 56 height 9
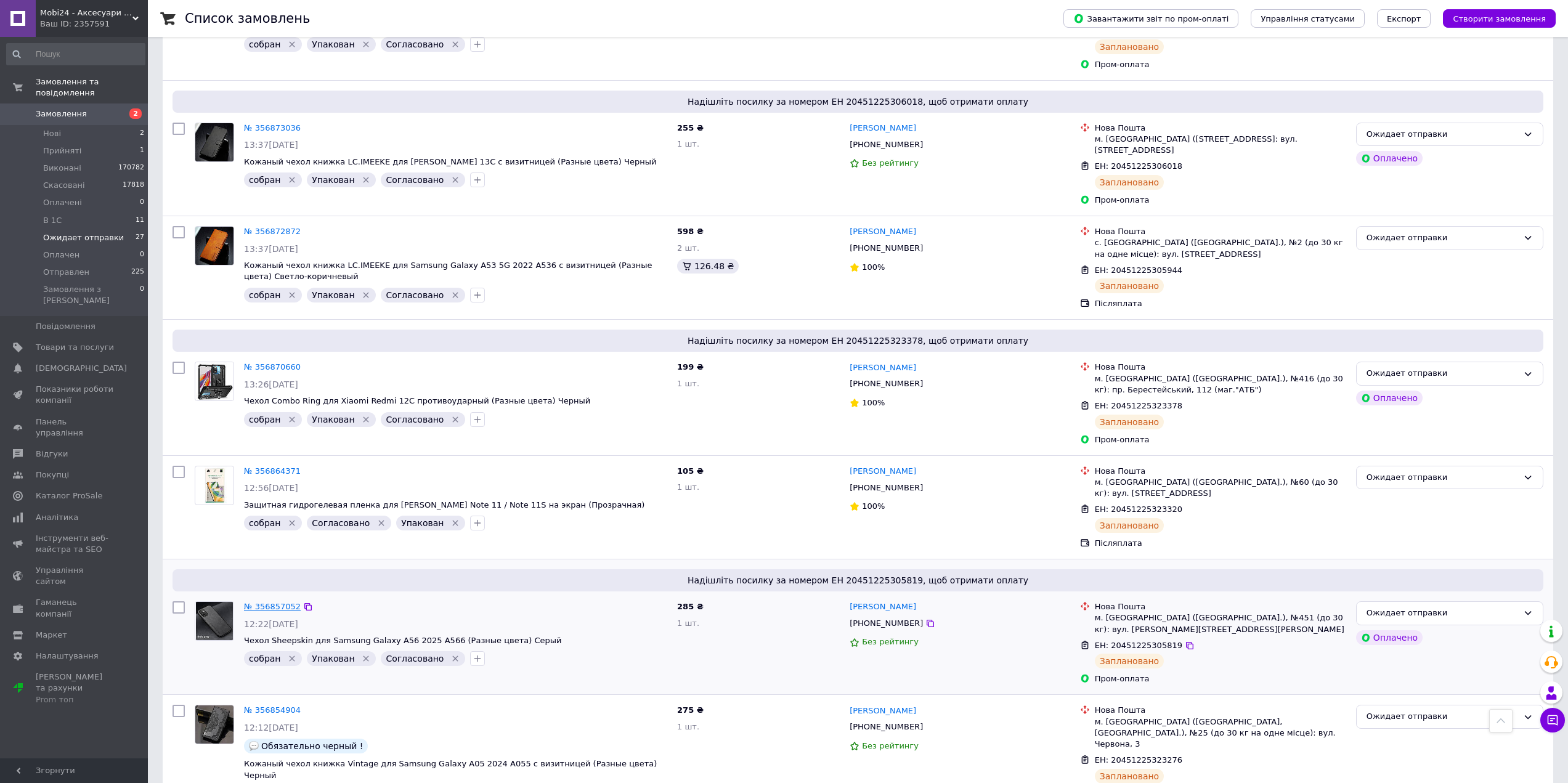
scroll to position [1232, 0]
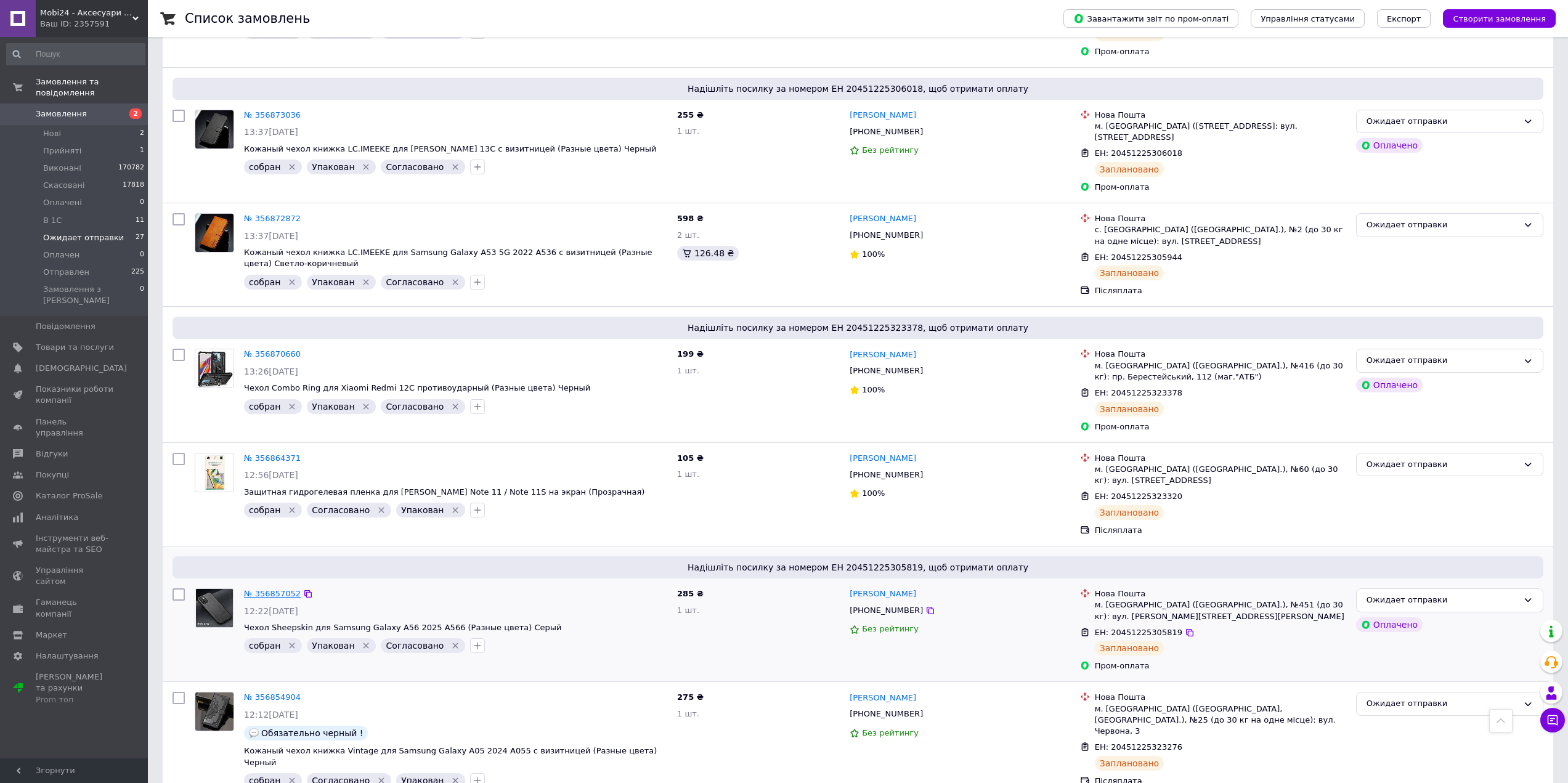
click at [255, 589] on link "№ 356857052" at bounding box center [272, 593] width 56 height 9
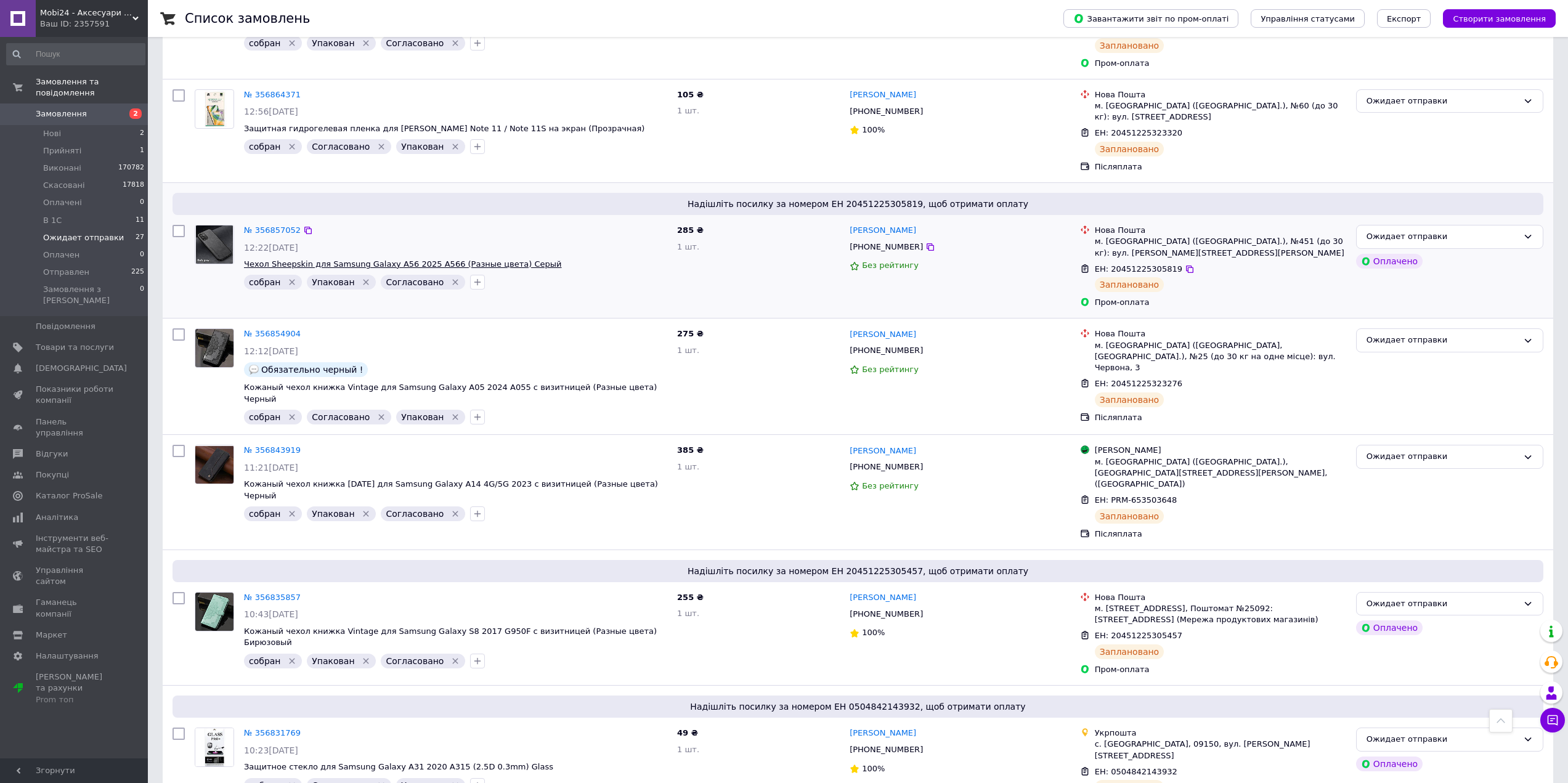
scroll to position [1602, 0]
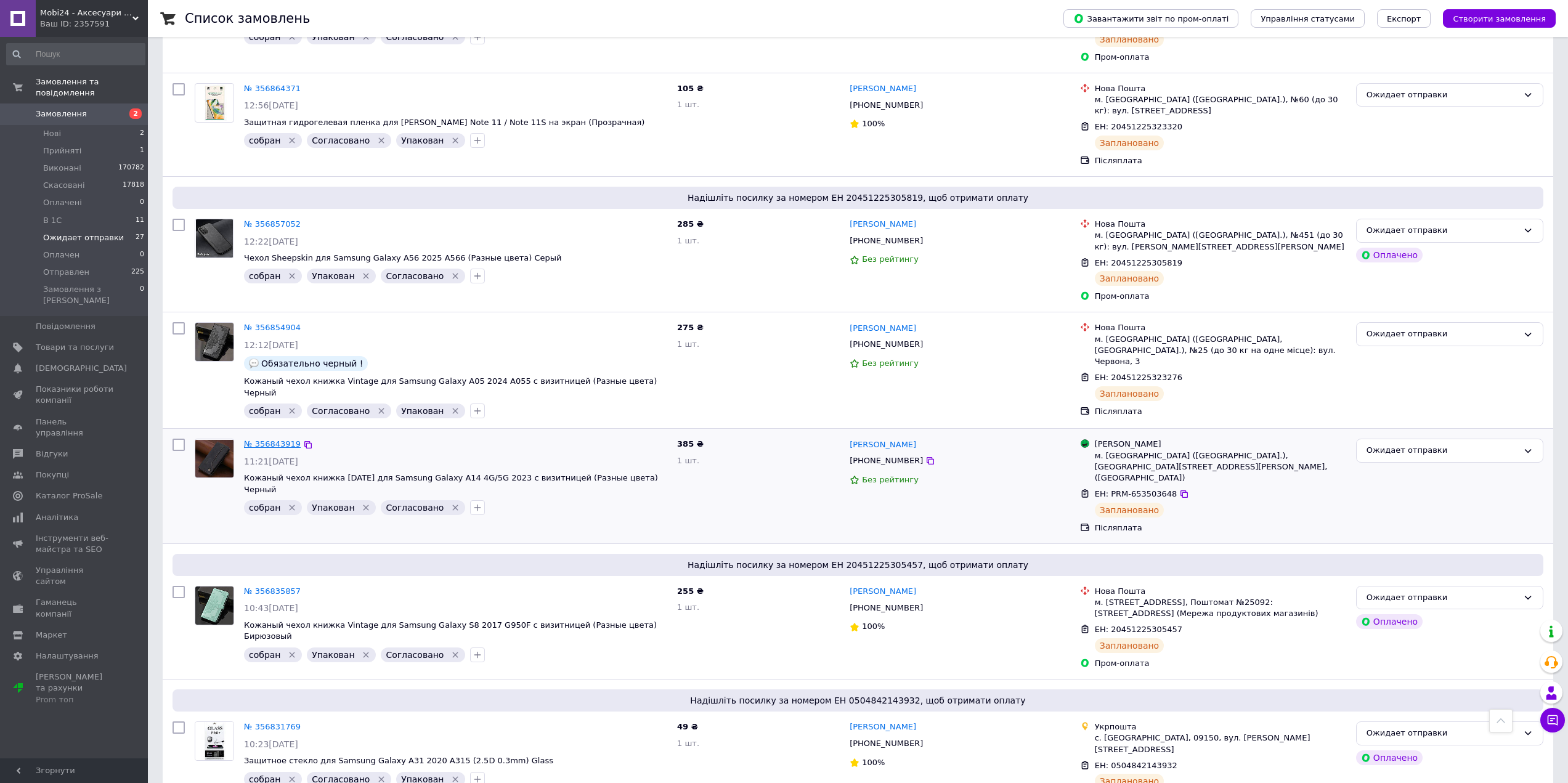
click at [273, 440] on link "№ 356843919" at bounding box center [272, 444] width 56 height 9
click at [277, 586] on link "№ 356835857" at bounding box center [272, 591] width 56 height 9
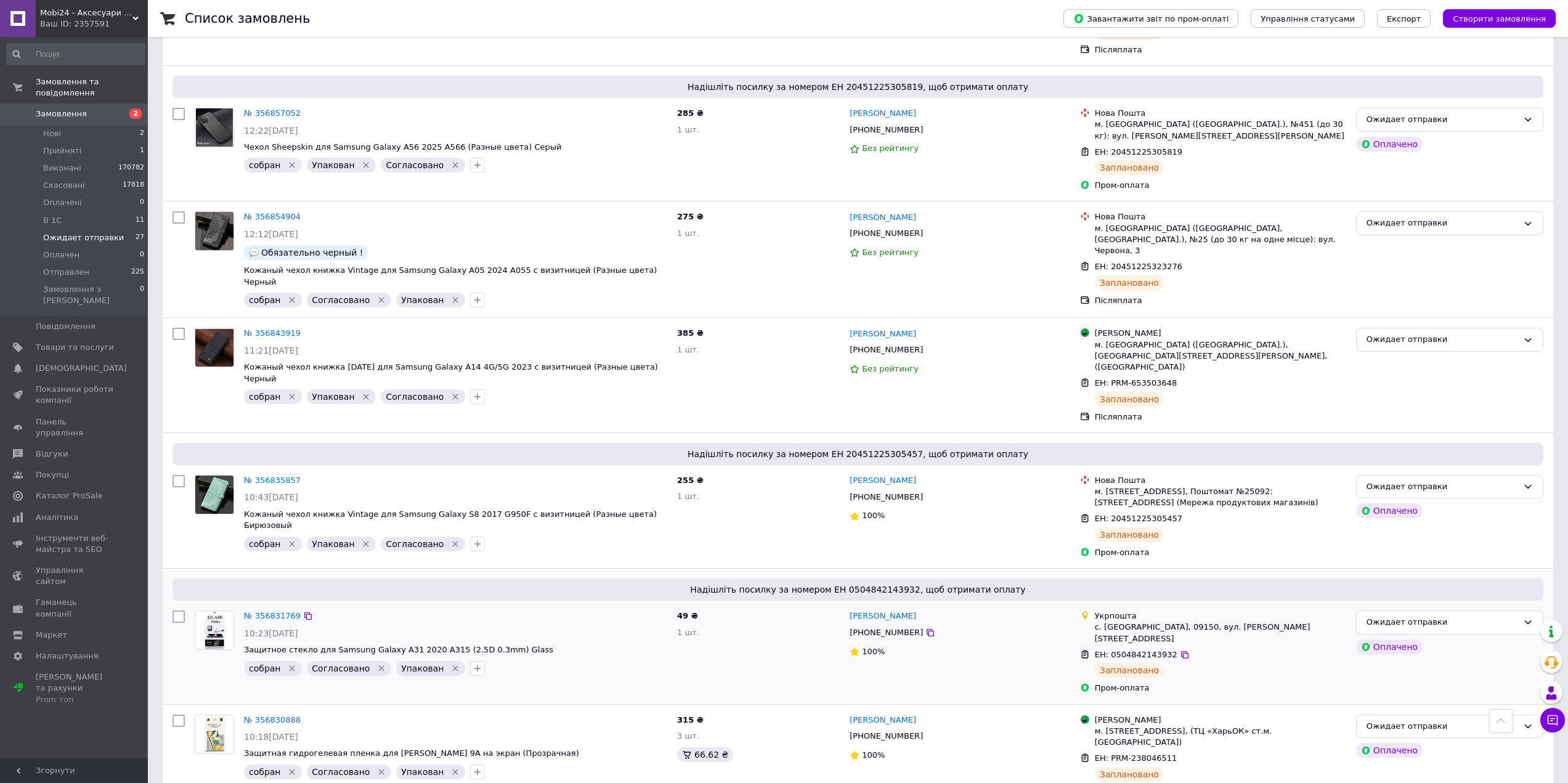
scroll to position [1725, 0]
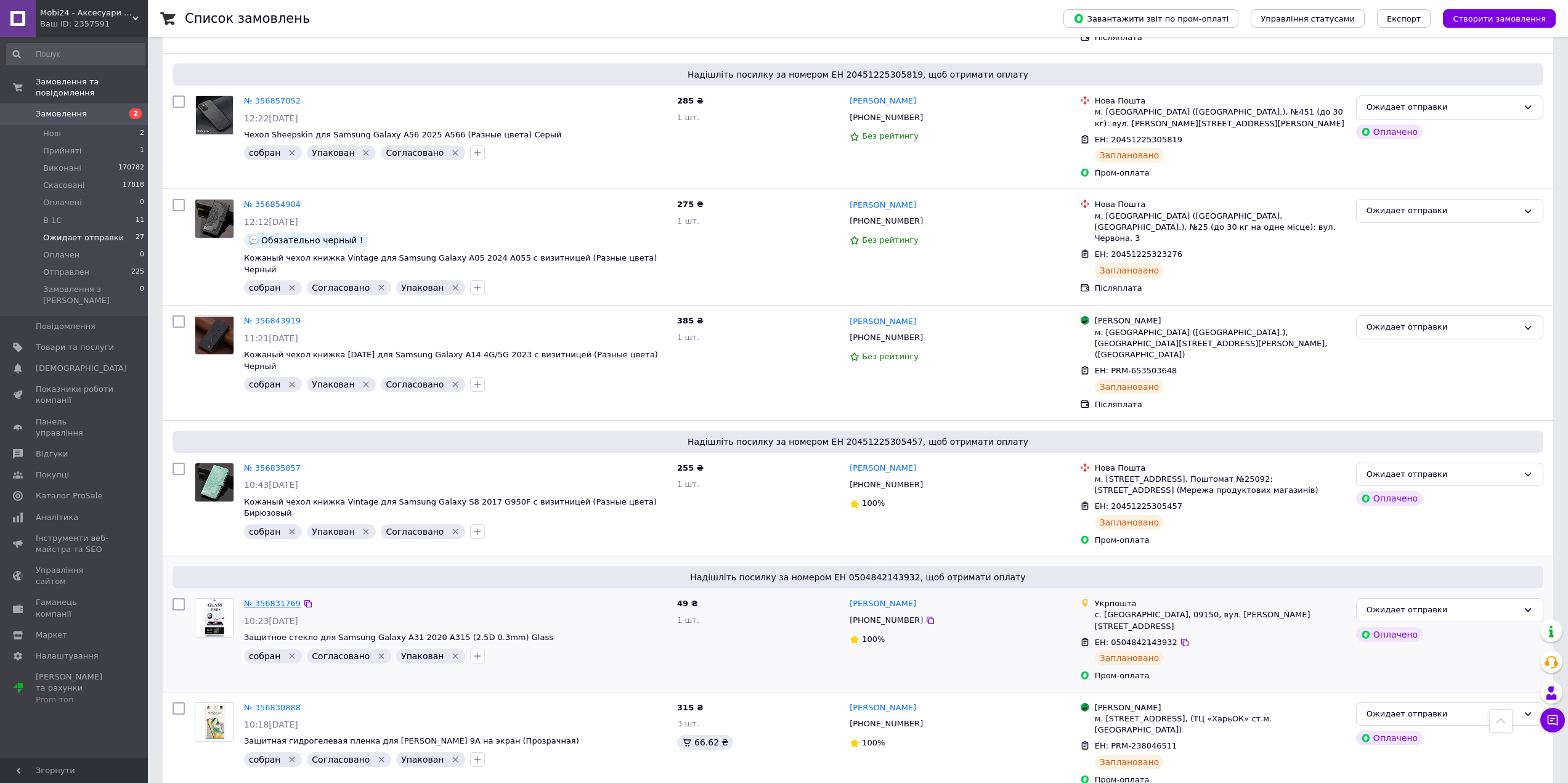
click at [263, 599] on link "№ 356831769" at bounding box center [272, 603] width 56 height 9
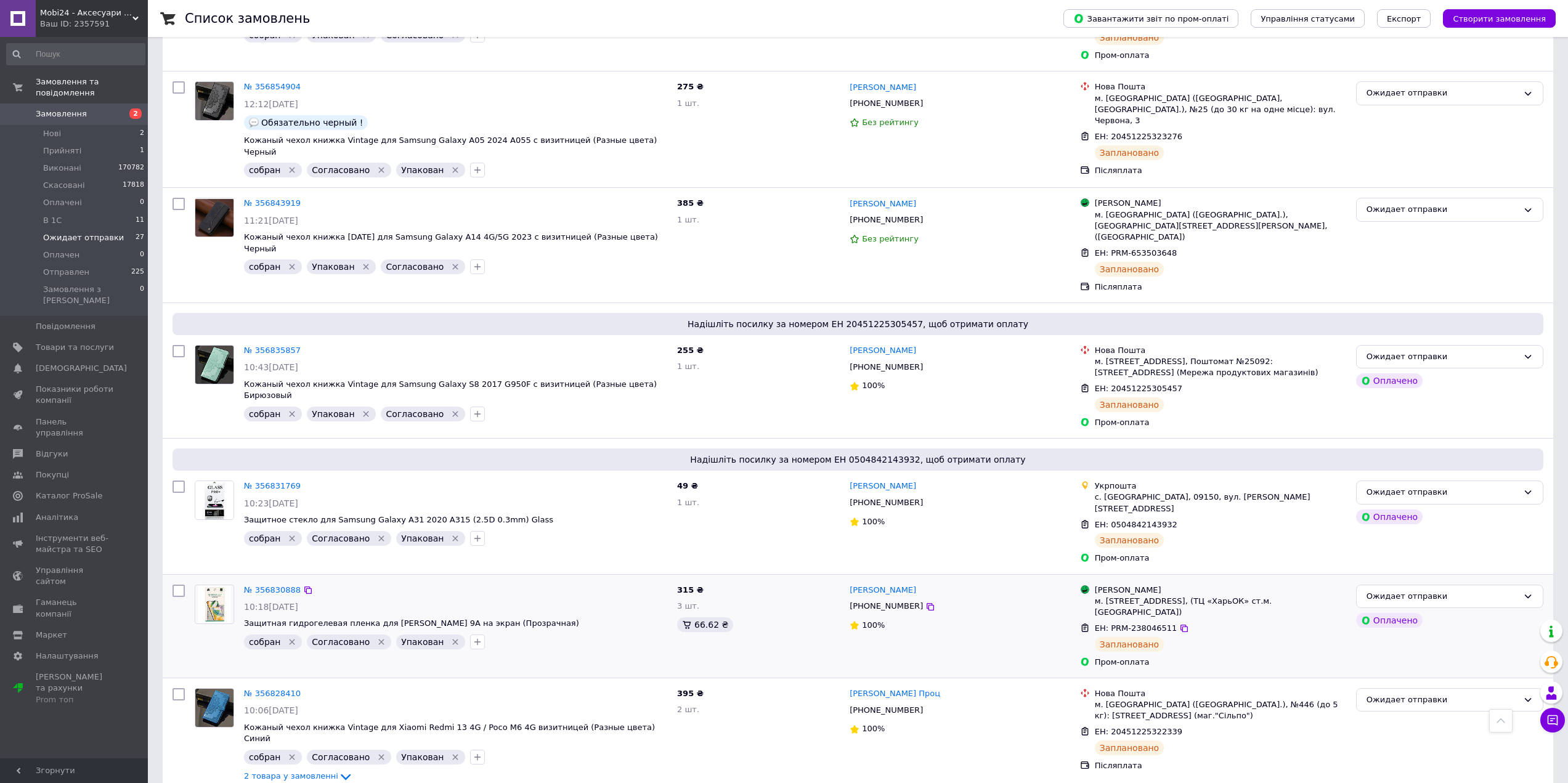
scroll to position [1848, 0]
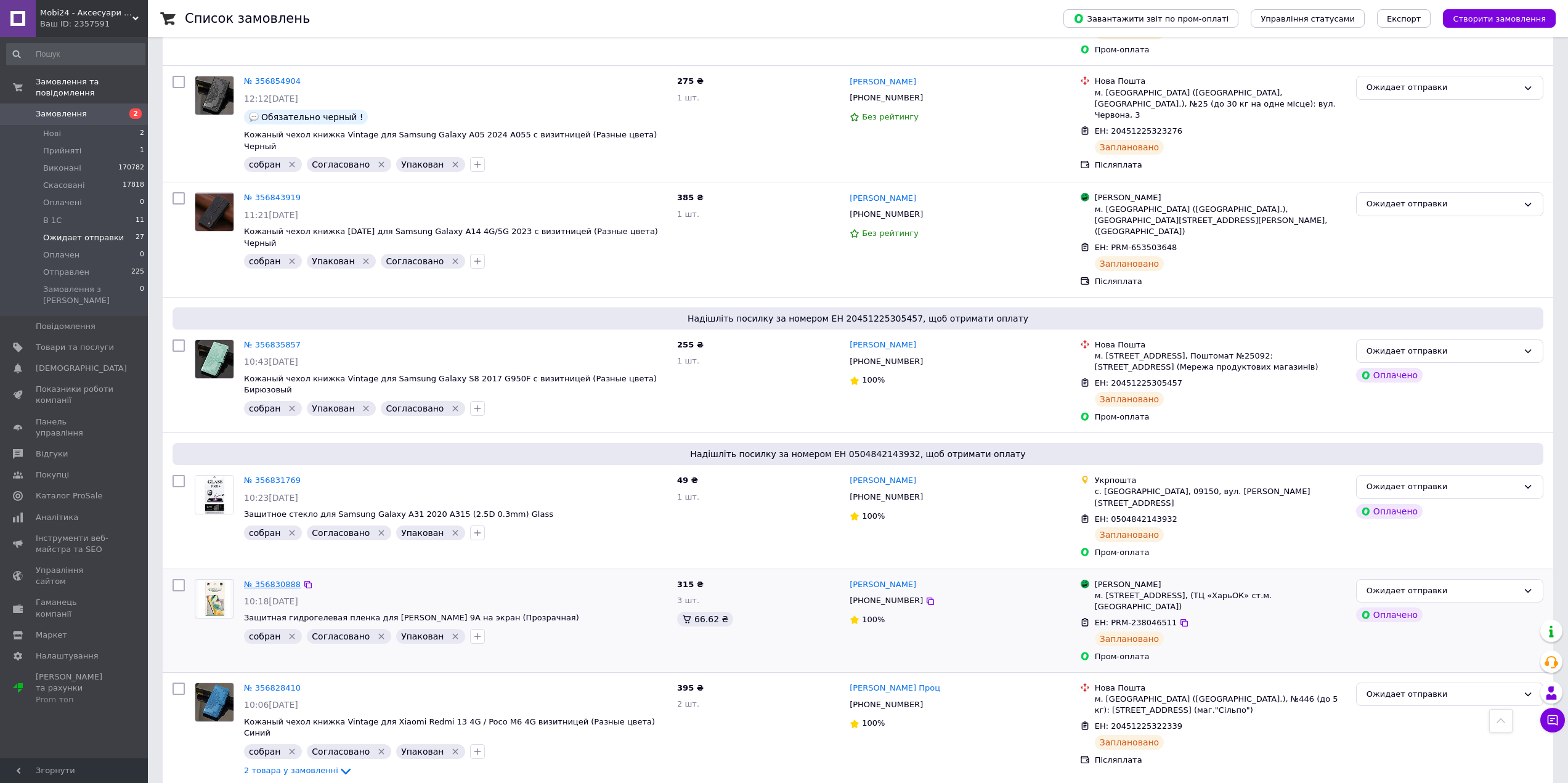
click at [260, 580] on link "№ 356830888" at bounding box center [272, 584] width 56 height 9
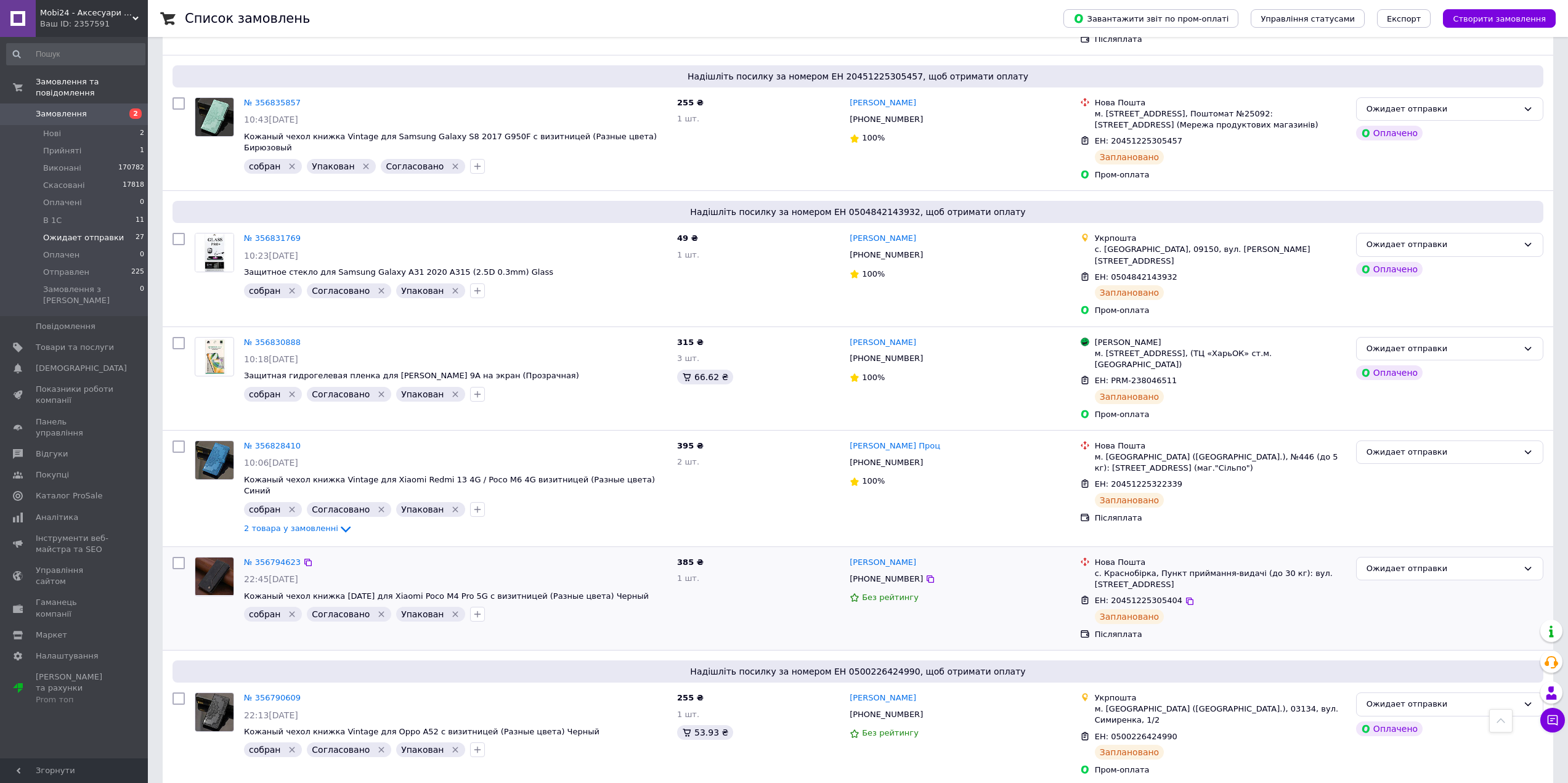
scroll to position [2157, 0]
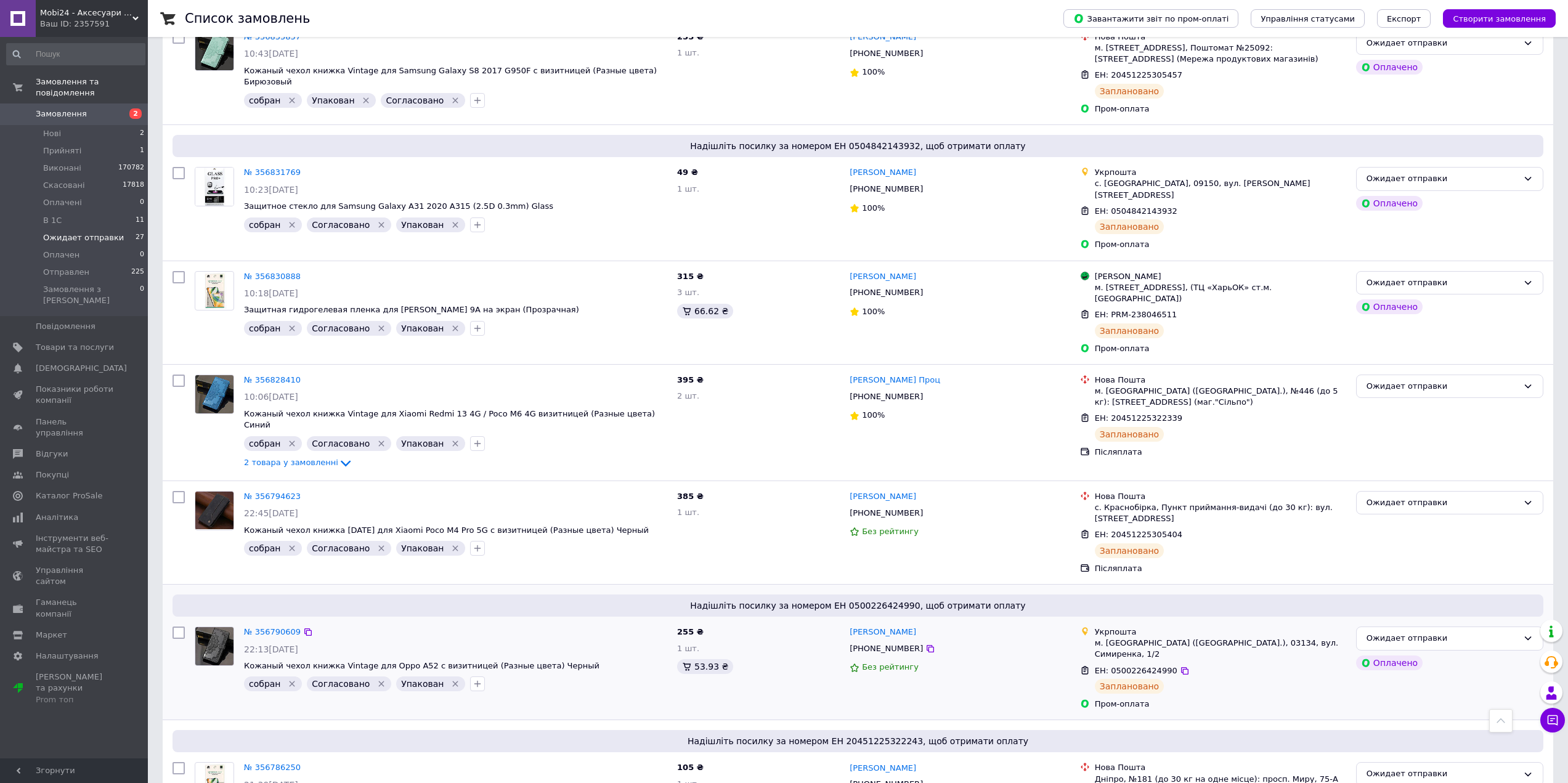
click at [264, 626] on div "№ 356790609" at bounding box center [272, 632] width 60 height 14
click at [264, 627] on link "№ 356790609" at bounding box center [272, 631] width 56 height 9
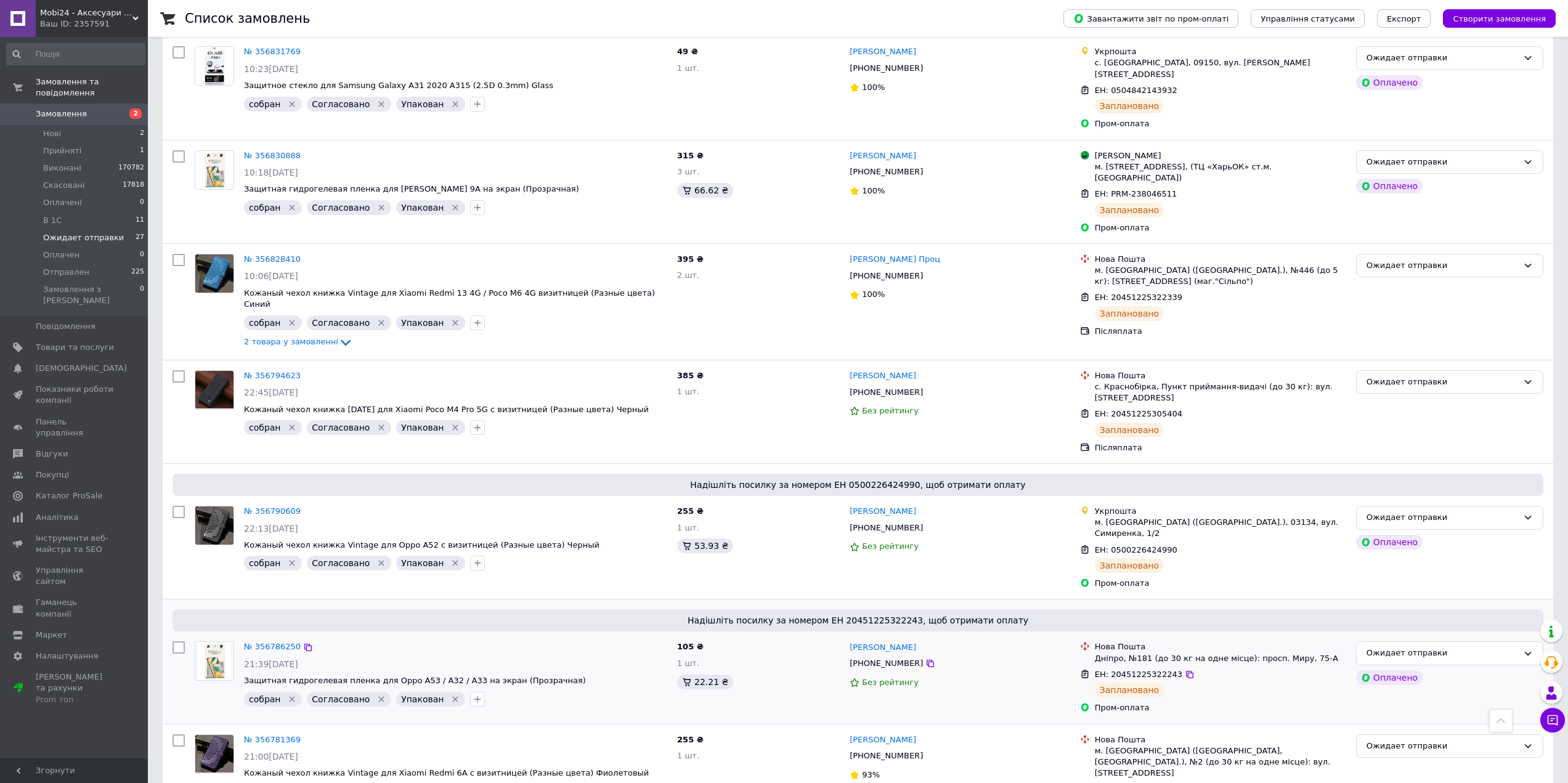
scroll to position [2280, 0]
click at [260, 639] on link "№ 356786250" at bounding box center [272, 644] width 56 height 9
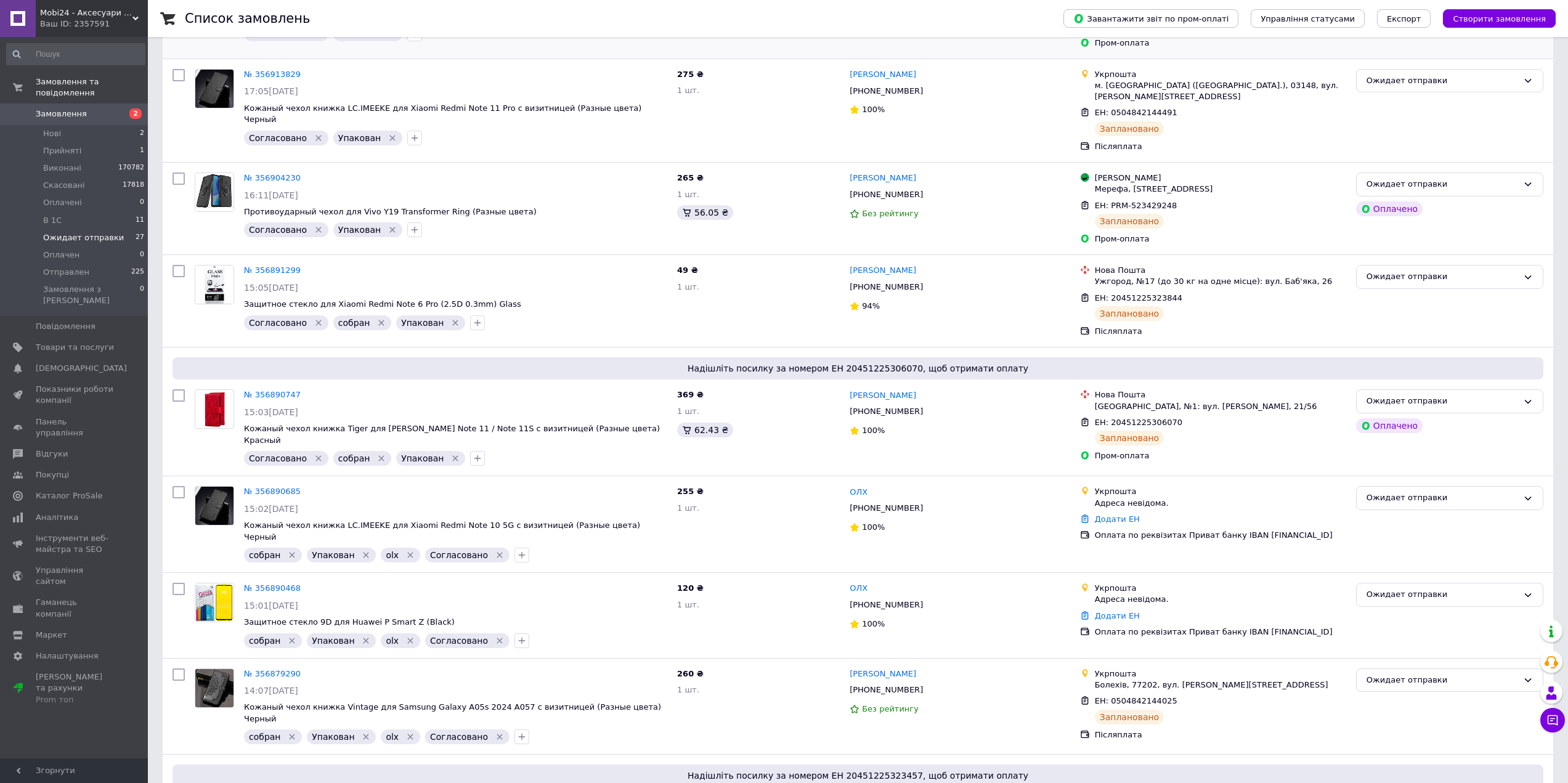
scroll to position [431, 0]
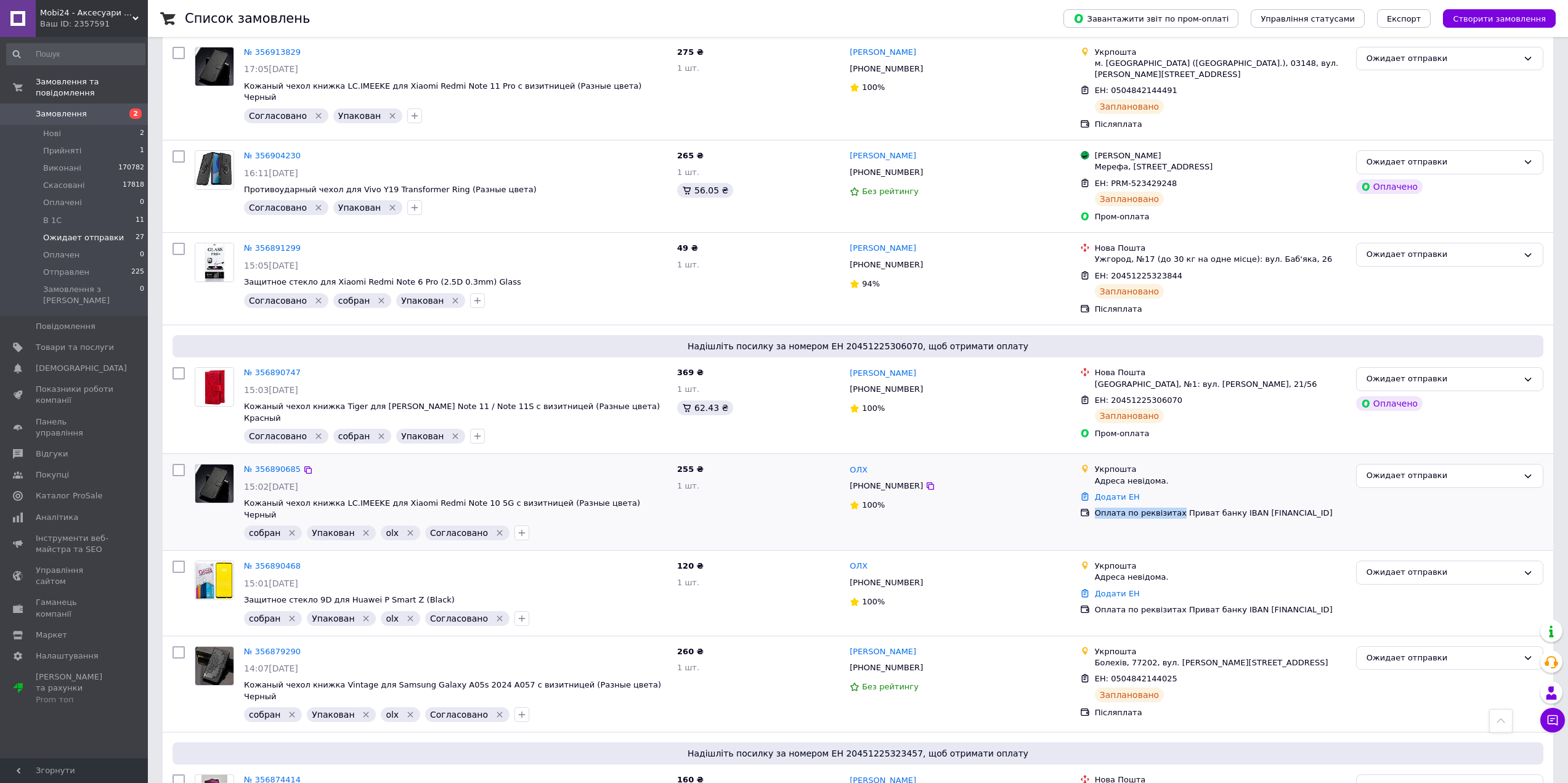
drag, startPoint x: 1095, startPoint y: 498, endPoint x: 1172, endPoint y: 494, distance: 77.1
click at [1172, 507] on div "Оплата по реквізитах Приват банку IBAN UA523355480000026000053608804" at bounding box center [1220, 513] width 251 height 11
copy div "Оплата по реквізитах"
click at [271, 465] on link "№ 356890685" at bounding box center [272, 469] width 56 height 9
click at [267, 561] on link "№ 356890468" at bounding box center [272, 565] width 56 height 9
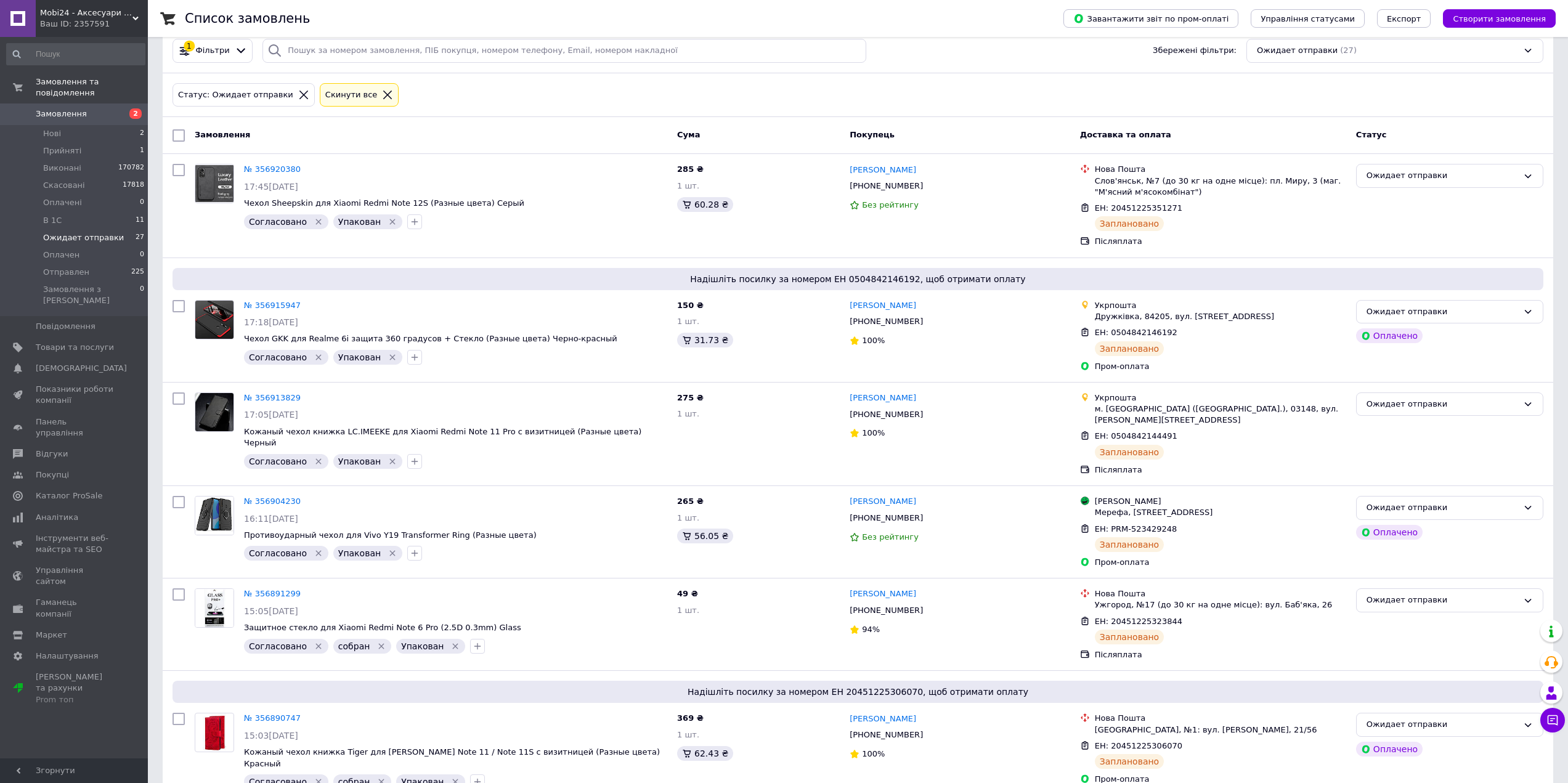
scroll to position [0, 0]
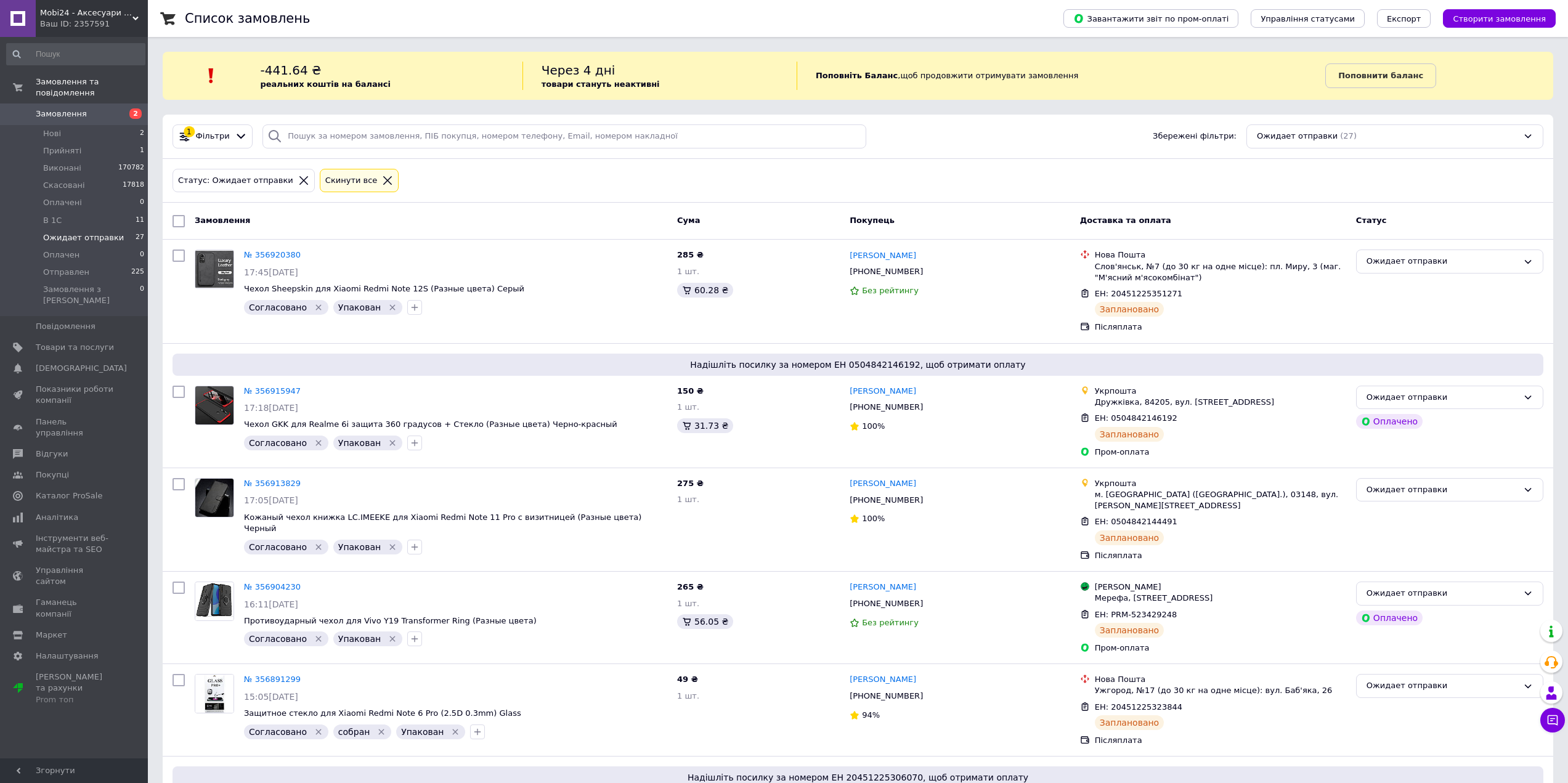
click at [1510, 190] on div "Статус: Ожидает отправки Cкинути все" at bounding box center [857, 181] width 1376 height 29
click at [266, 258] on link "№ 356920380" at bounding box center [272, 254] width 56 height 9
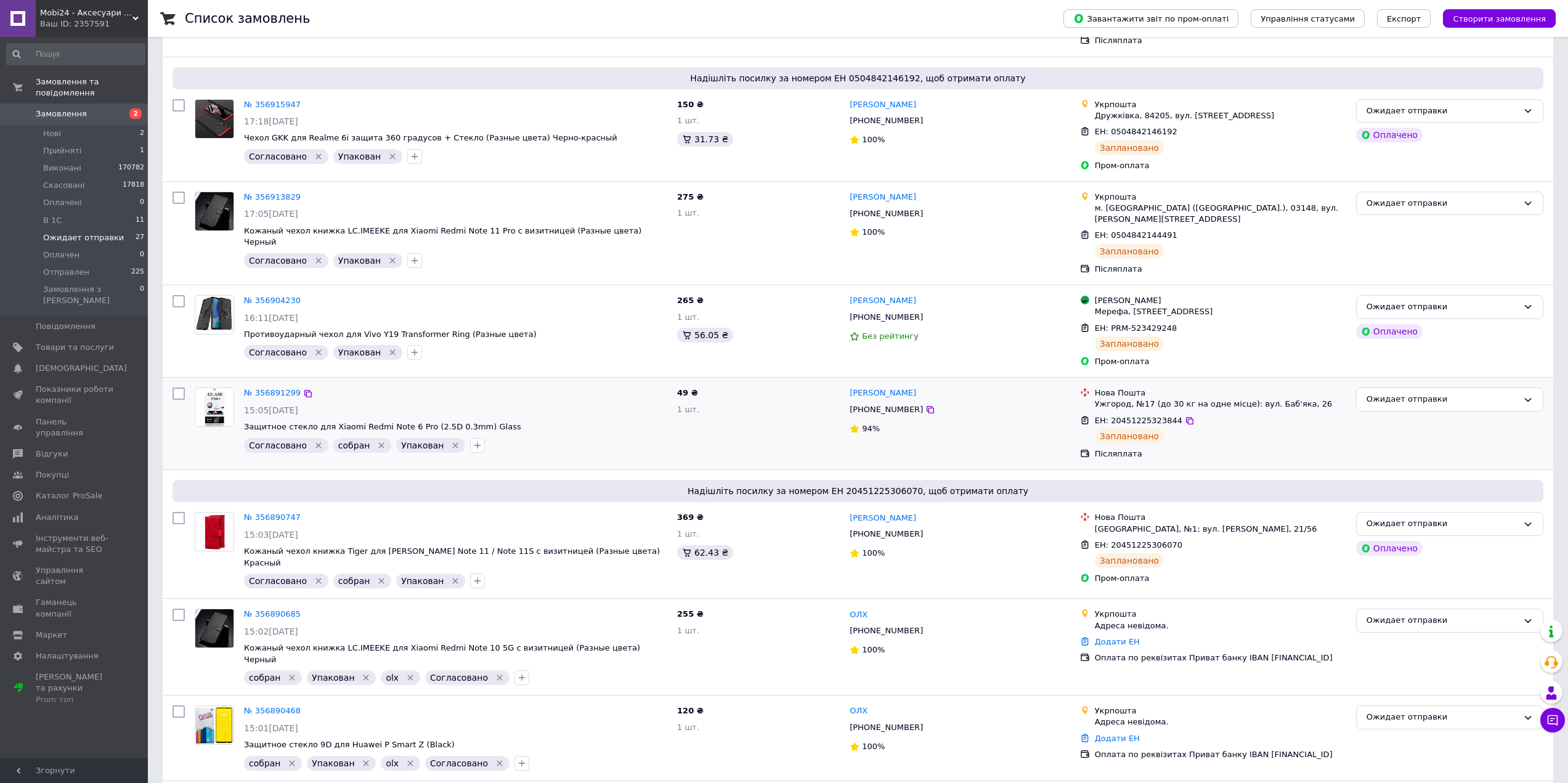
scroll to position [308, 0]
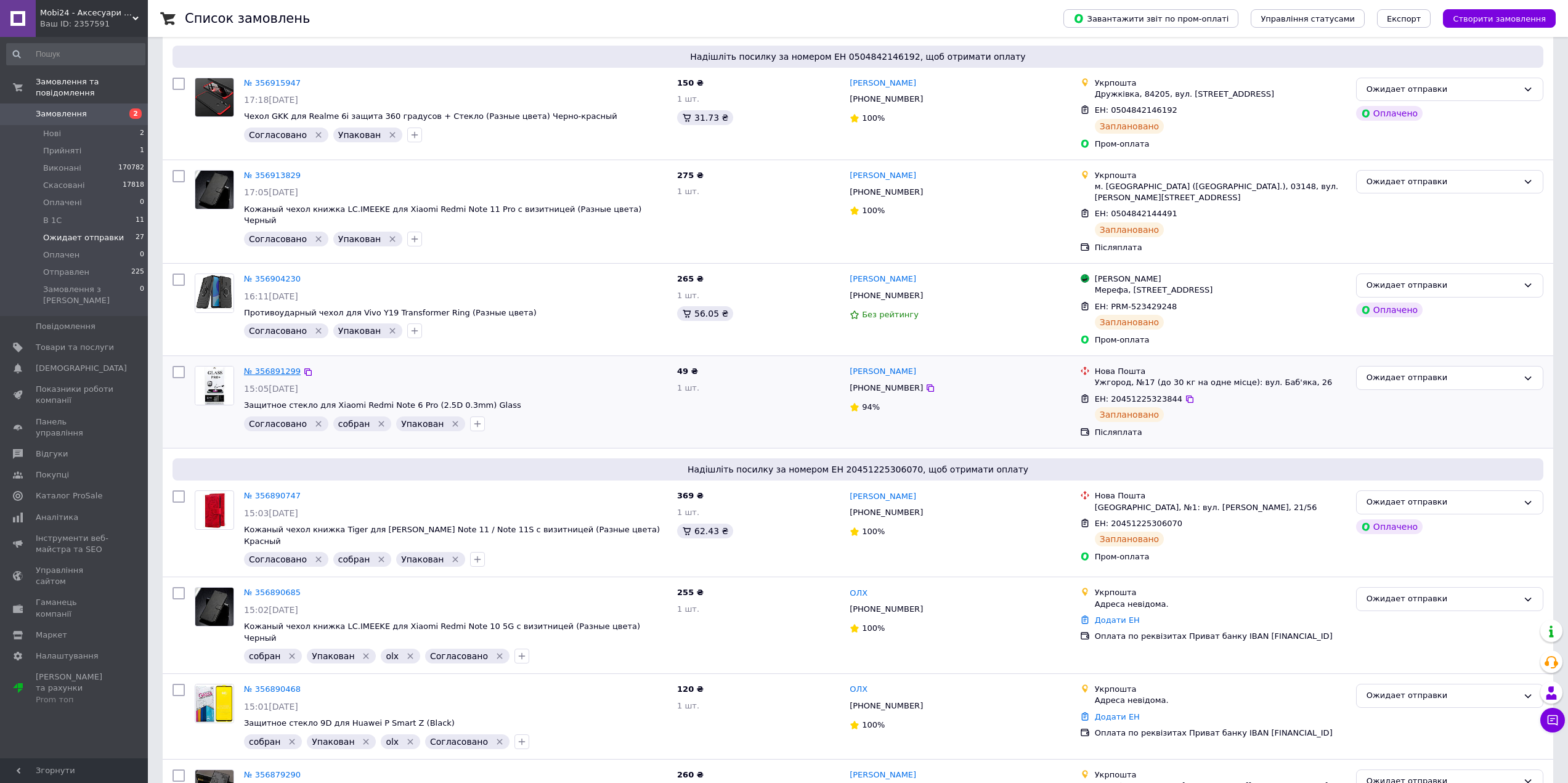
click at [268, 366] on link "№ 356891299" at bounding box center [272, 370] width 56 height 9
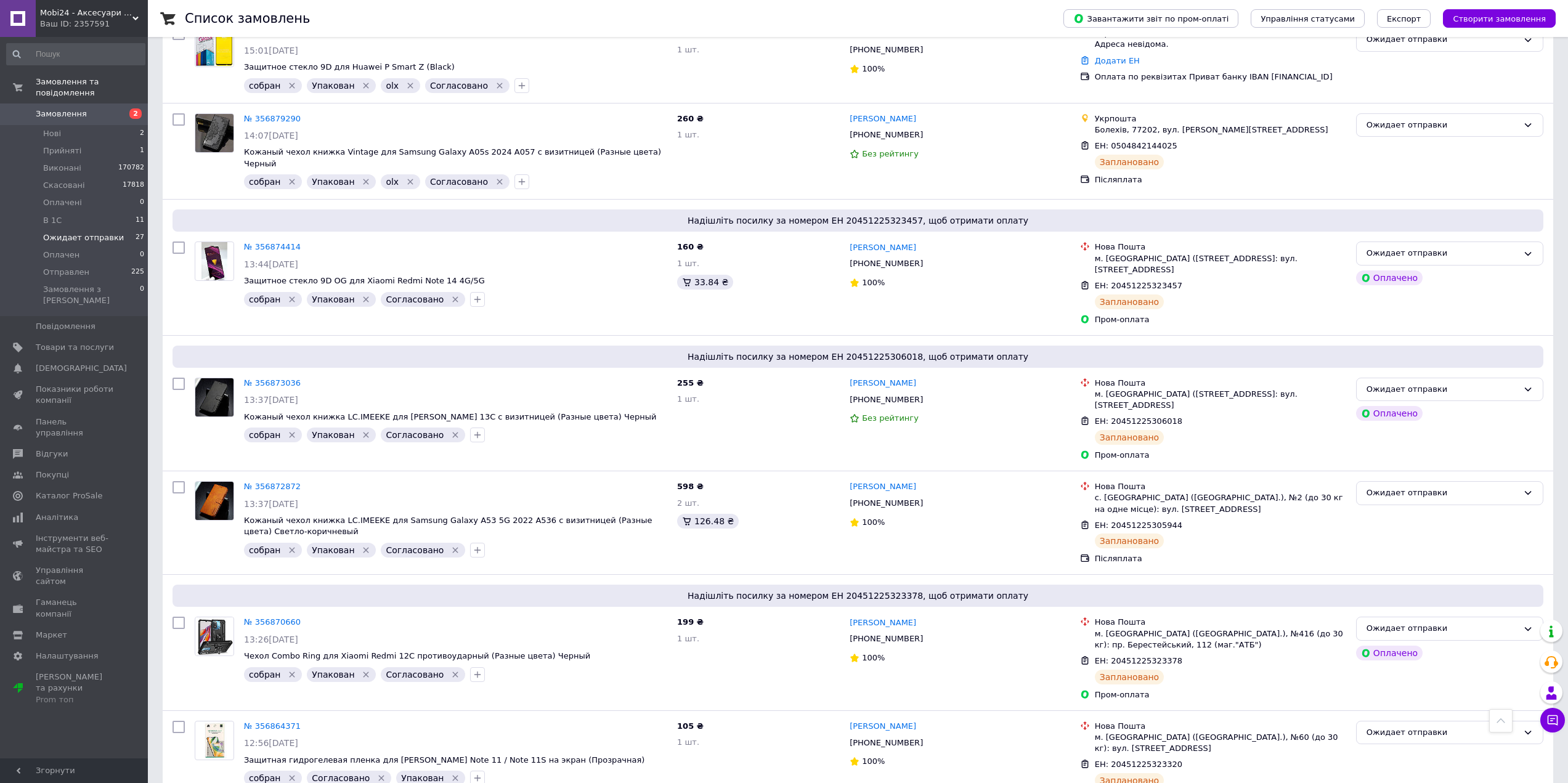
scroll to position [1047, 0]
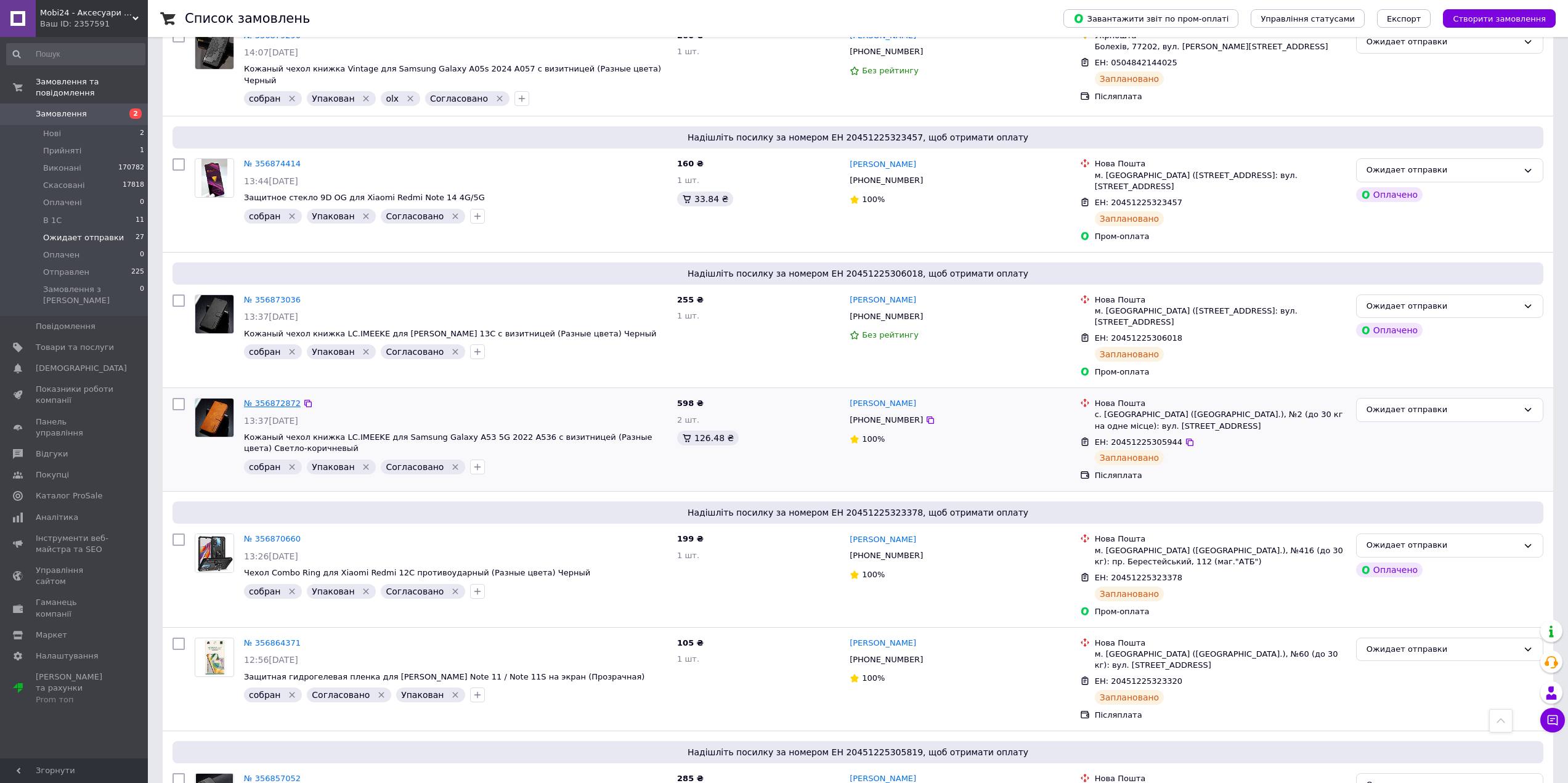
click at [283, 399] on link "№ 356872872" at bounding box center [272, 403] width 56 height 9
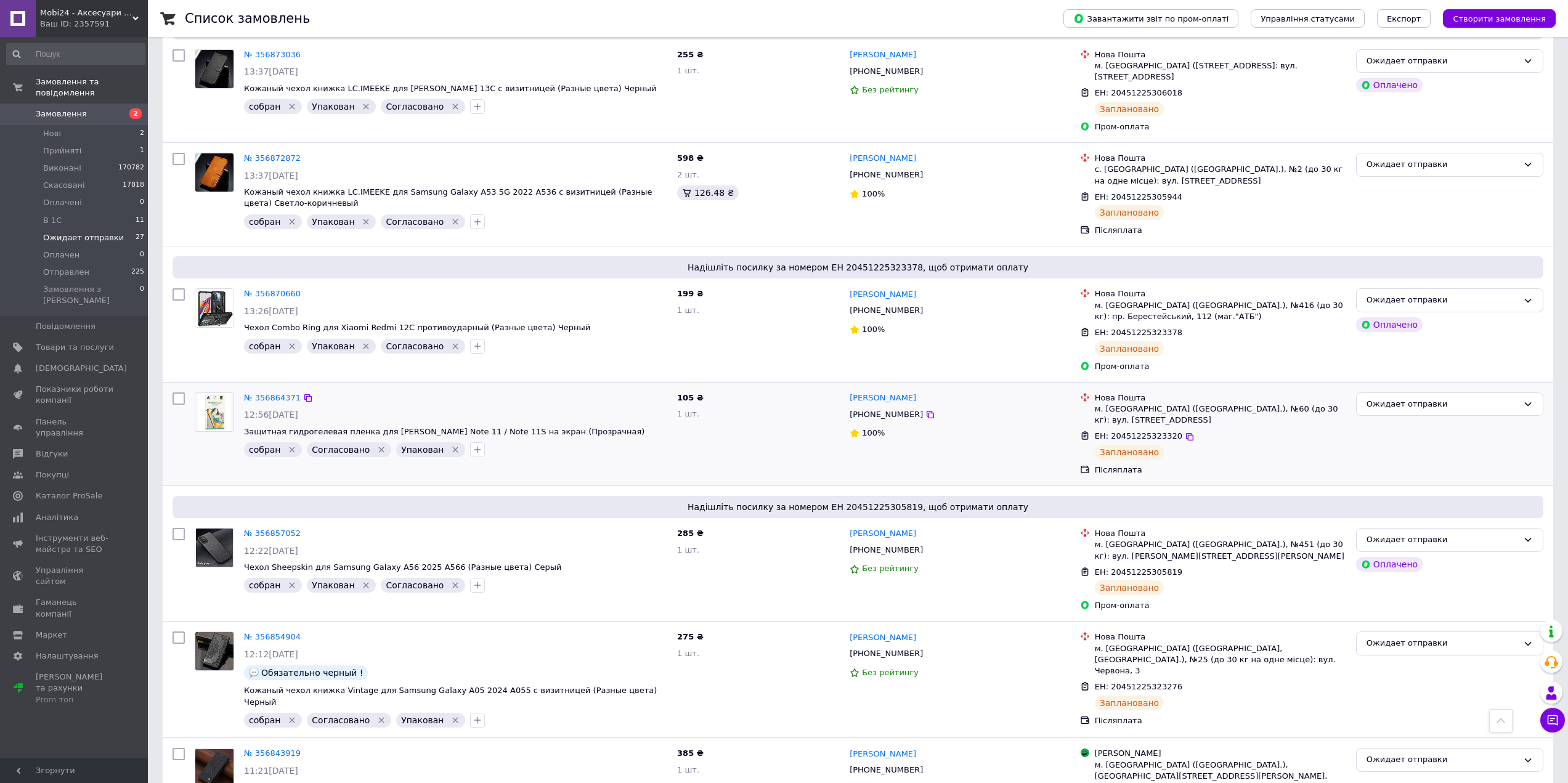
scroll to position [1294, 0]
click at [285, 392] on link "№ 356864371" at bounding box center [272, 396] width 56 height 9
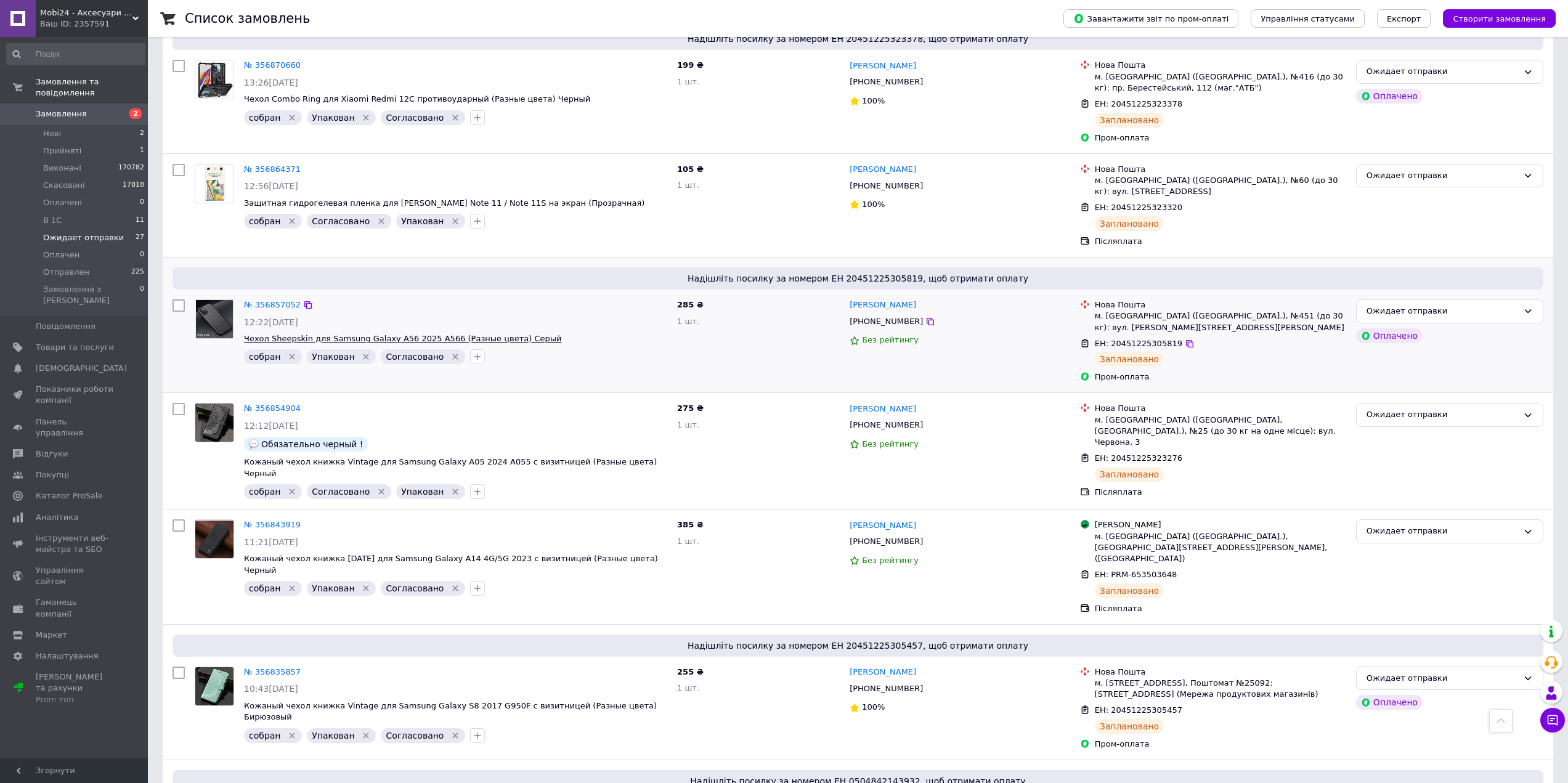
scroll to position [1540, 0]
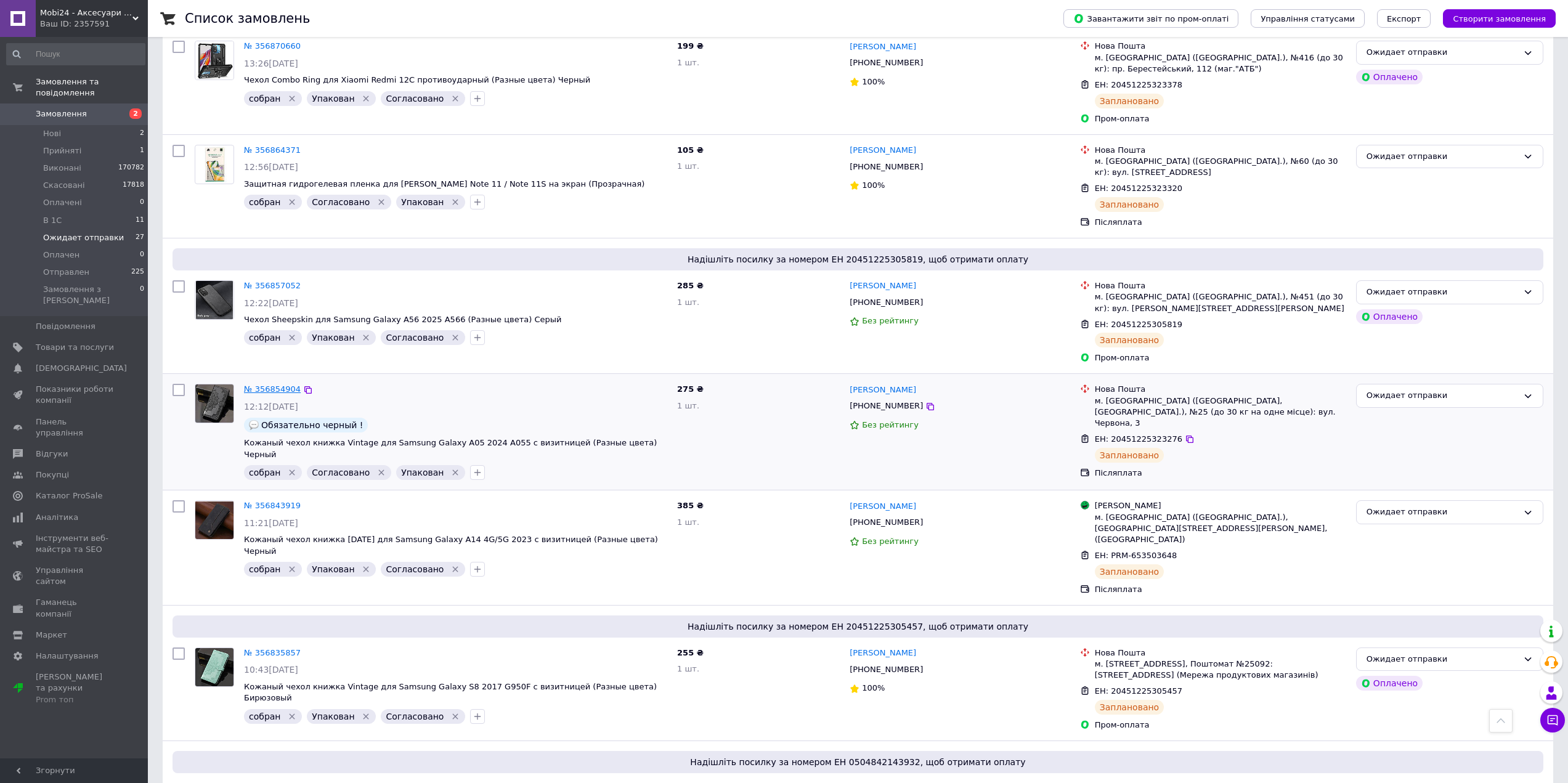
click at [278, 384] on link "№ 356854904" at bounding box center [272, 388] width 56 height 9
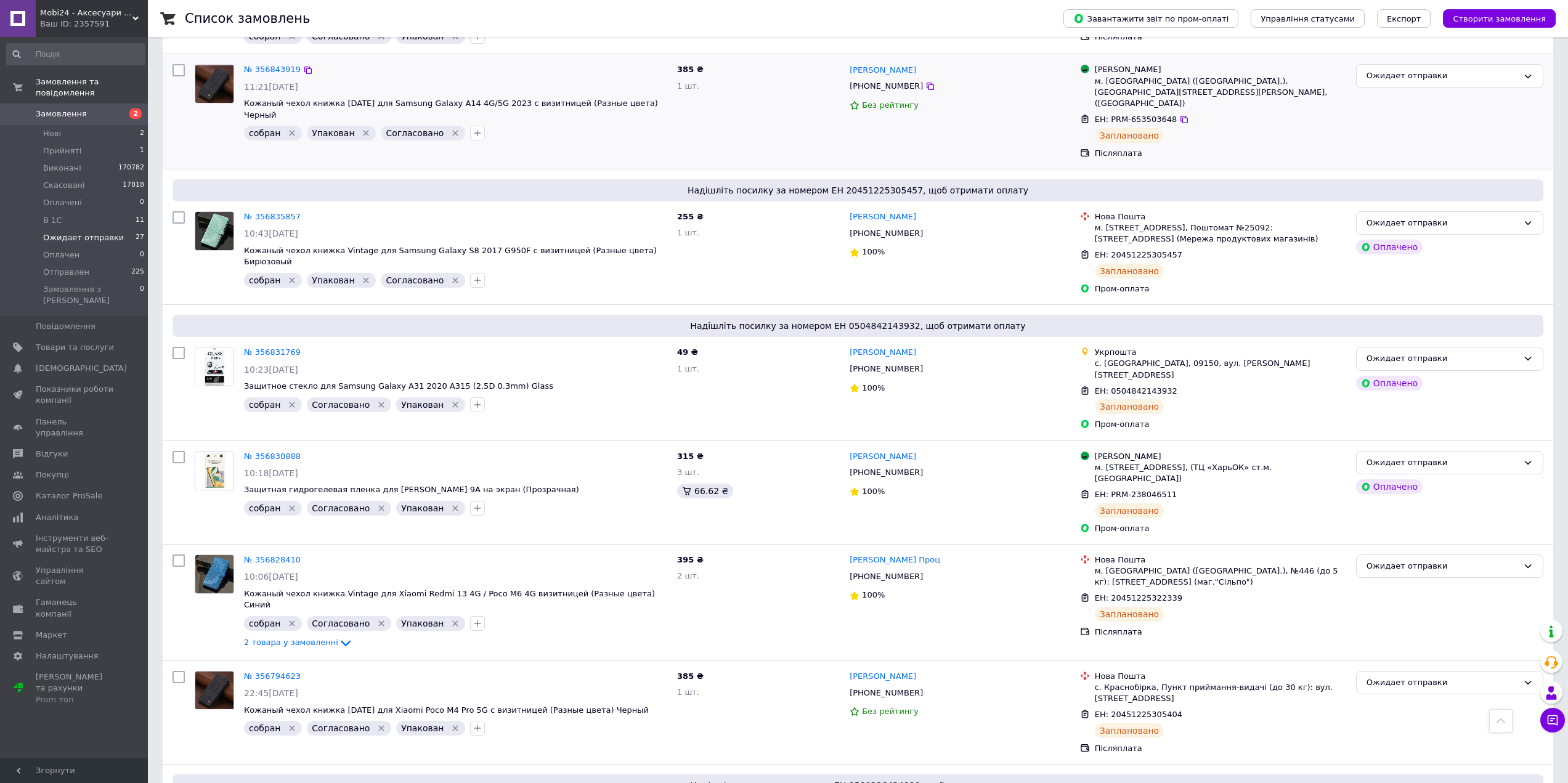
scroll to position [2033, 0]
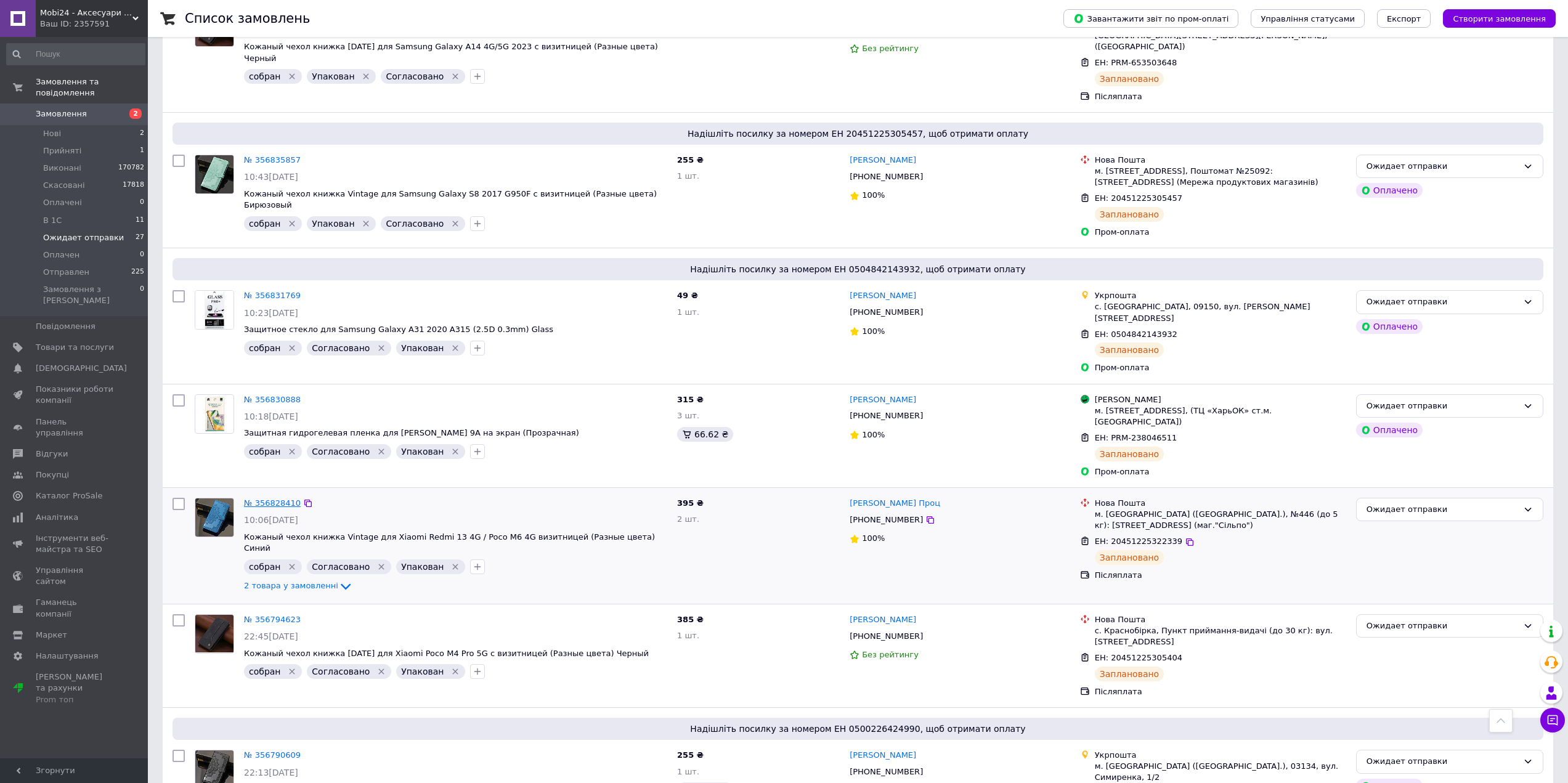
click at [259, 498] on link "№ 356828410" at bounding box center [272, 502] width 56 height 9
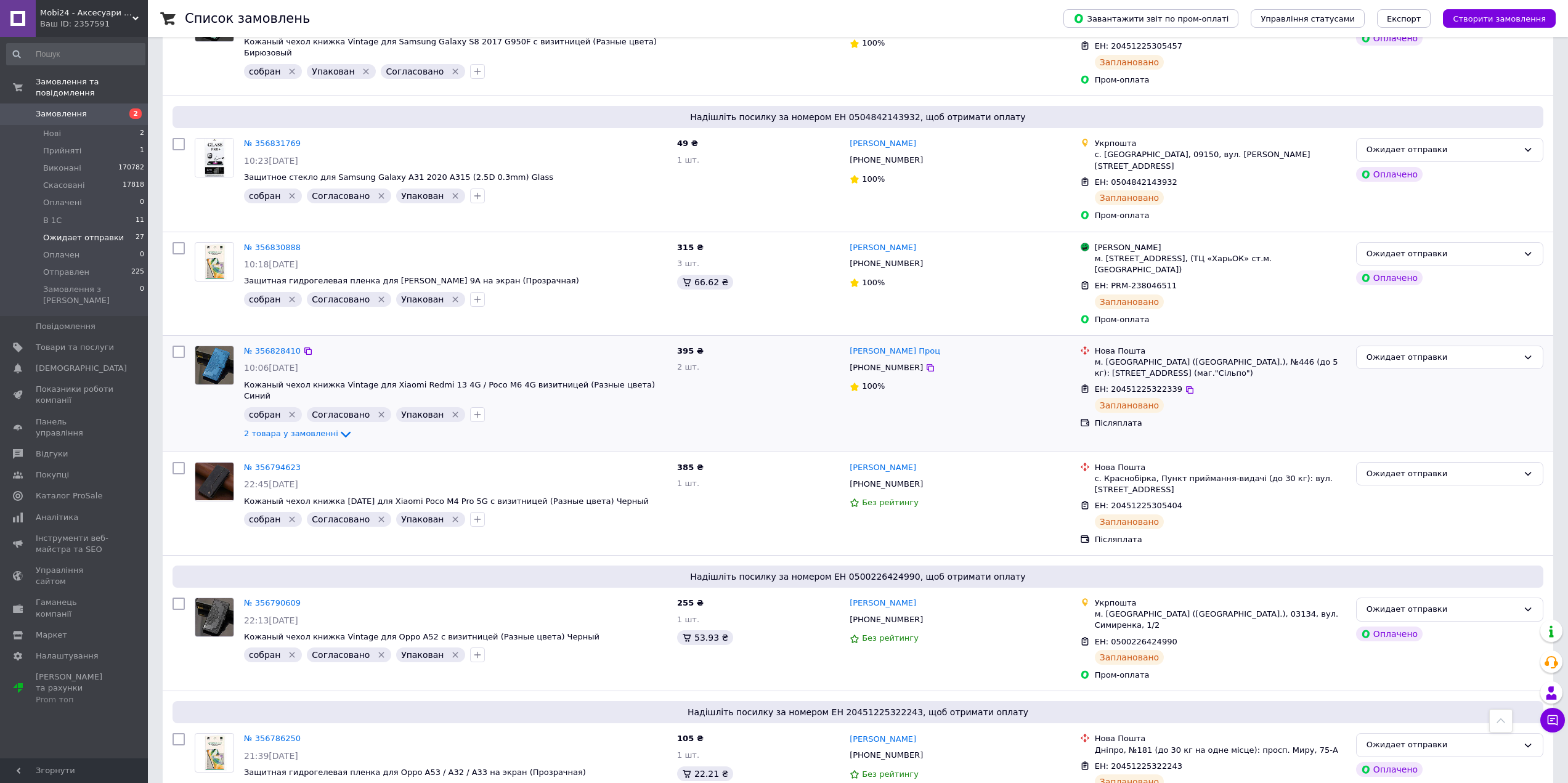
scroll to position [2280, 0]
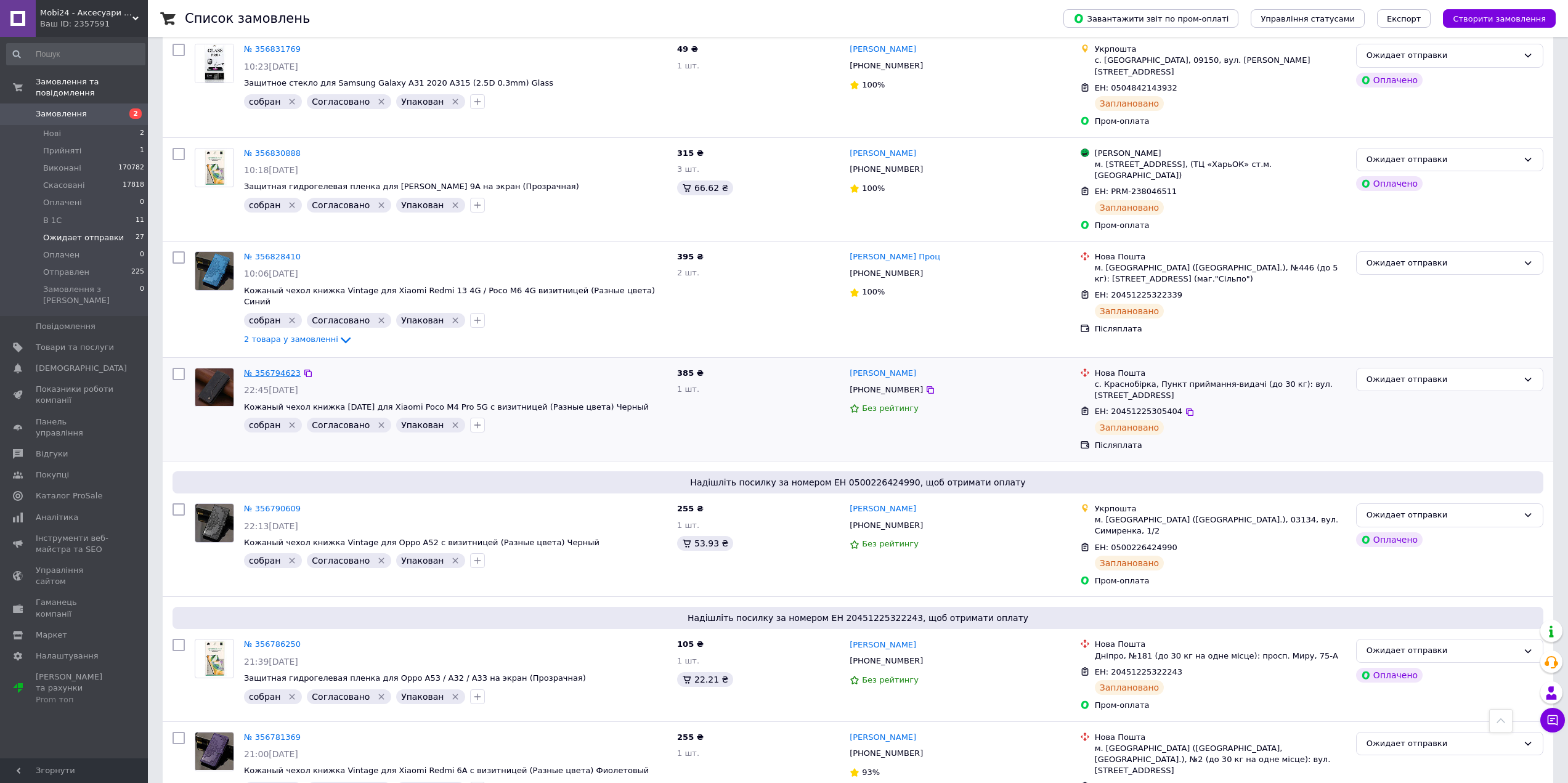
click at [281, 369] on link "№ 356794623" at bounding box center [272, 373] width 56 height 9
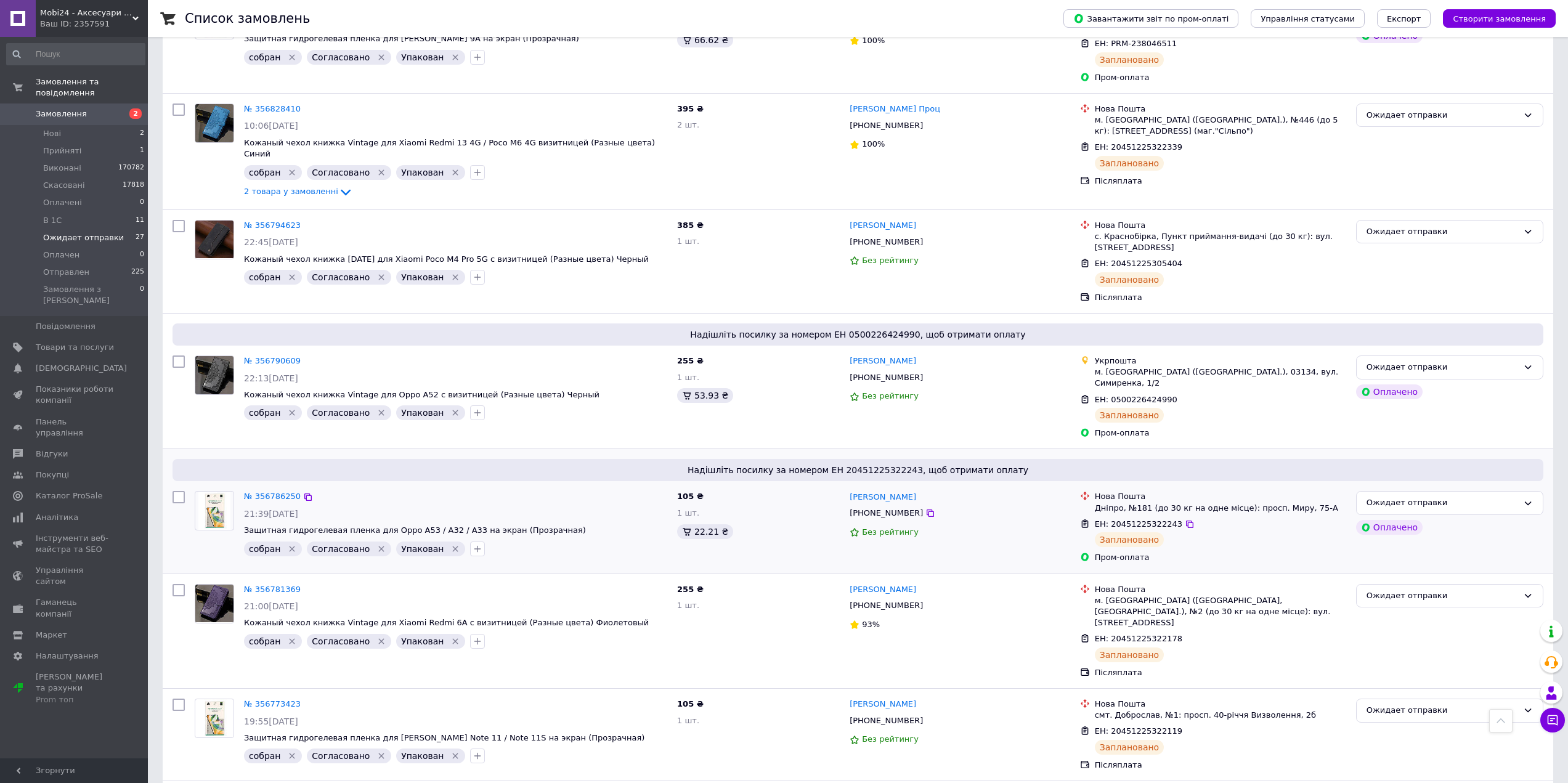
scroll to position [2428, 0]
click at [270, 584] on link "№ 356781369" at bounding box center [272, 588] width 56 height 9
click at [272, 699] on link "№ 356773423" at bounding box center [272, 703] width 56 height 9
click at [278, 782] on link "№ 356761817" at bounding box center [272, 795] width 56 height 9
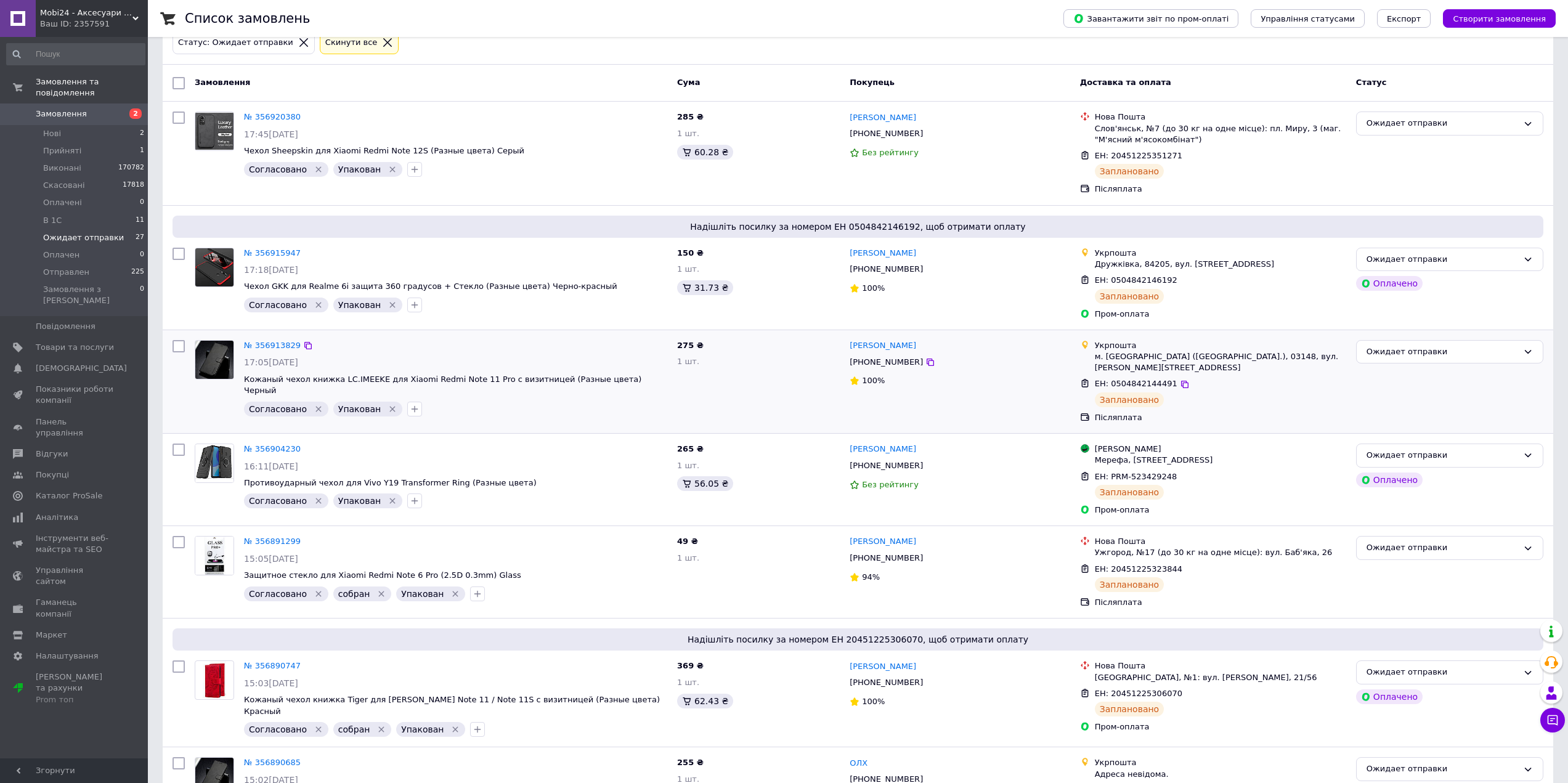
scroll to position [185, 0]
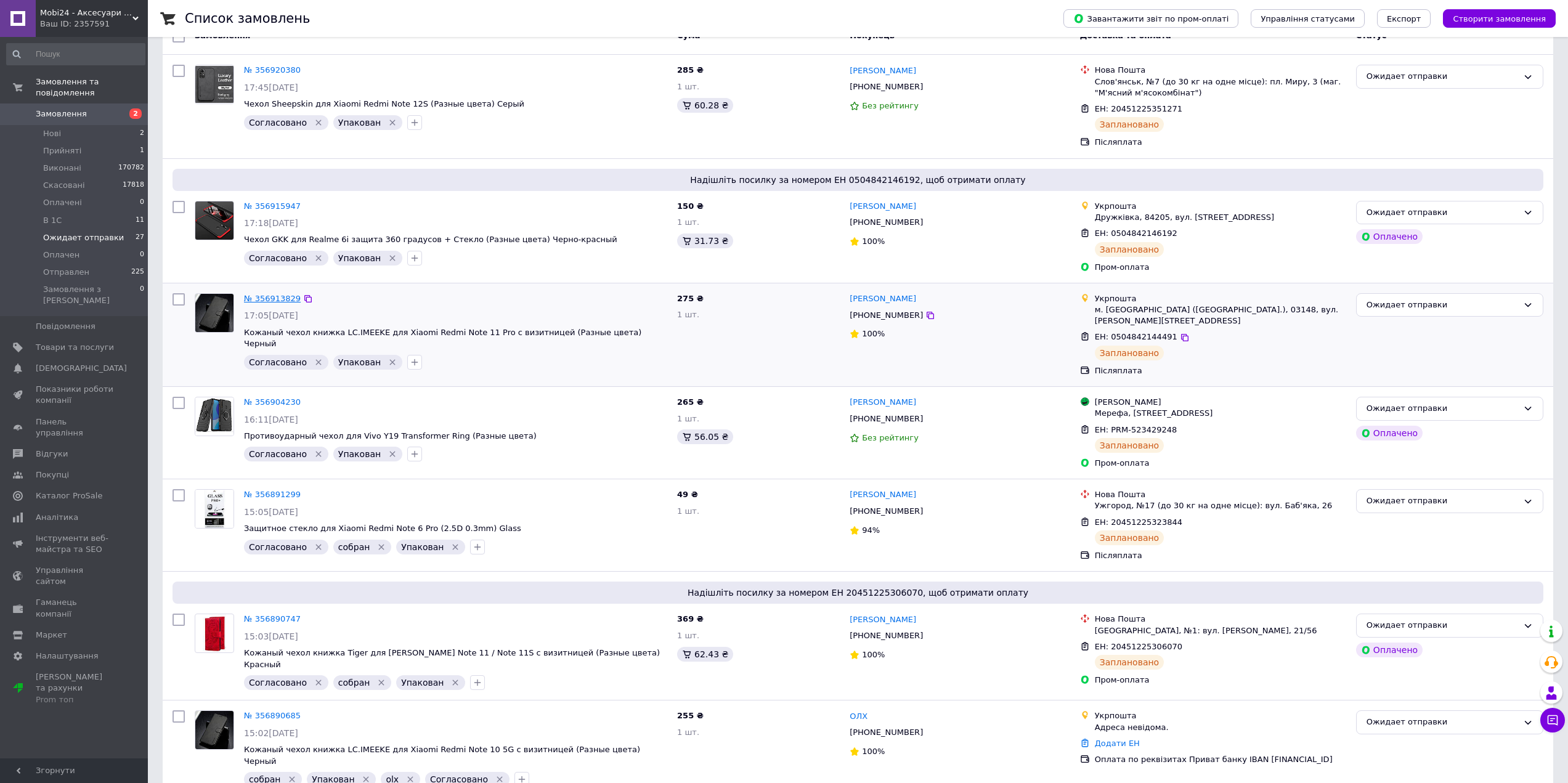
click at [268, 299] on link "№ 356913829" at bounding box center [272, 298] width 56 height 9
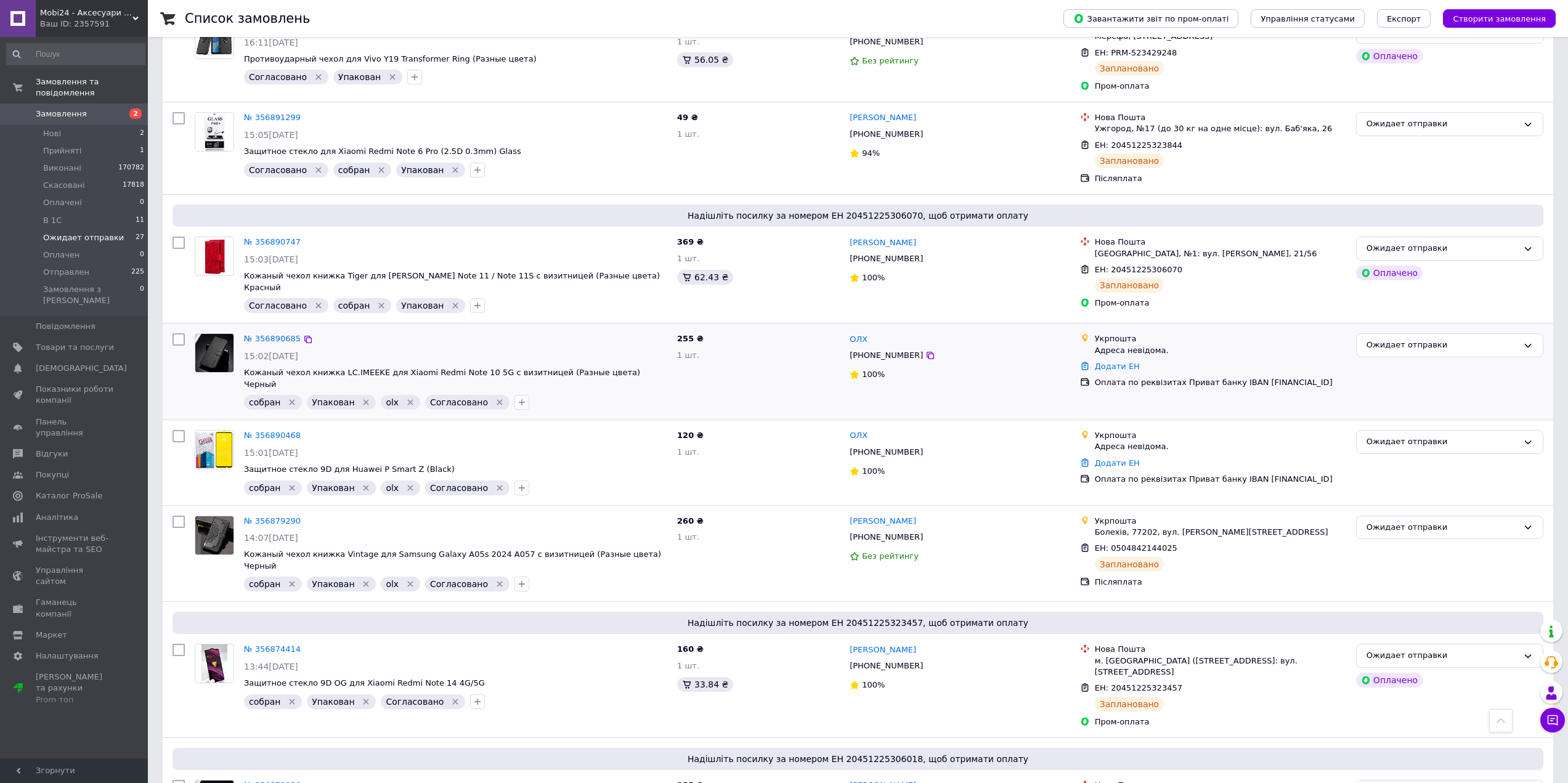
scroll to position [616, 0]
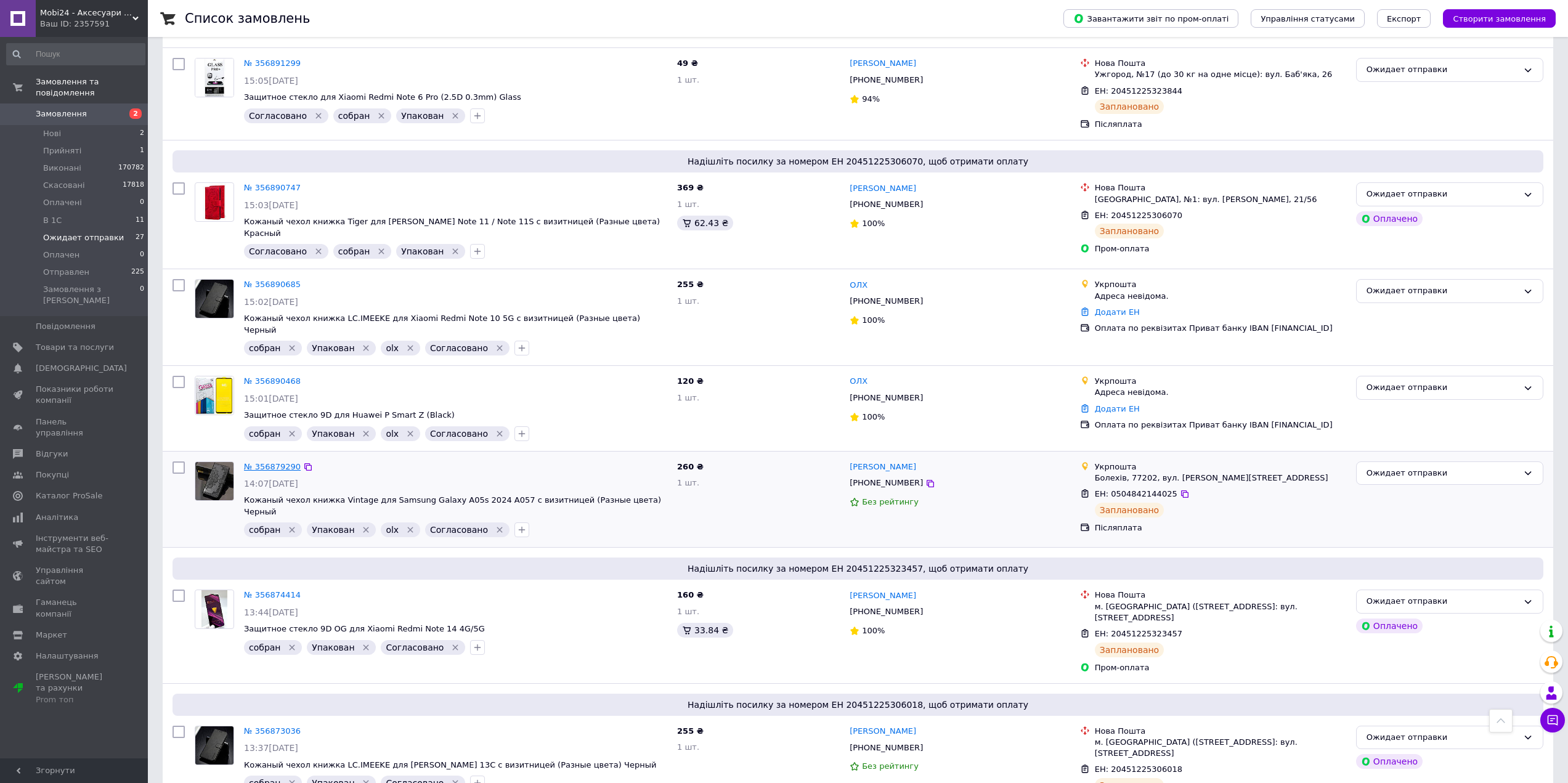
click at [276, 462] on link "№ 356879290" at bounding box center [272, 467] width 56 height 9
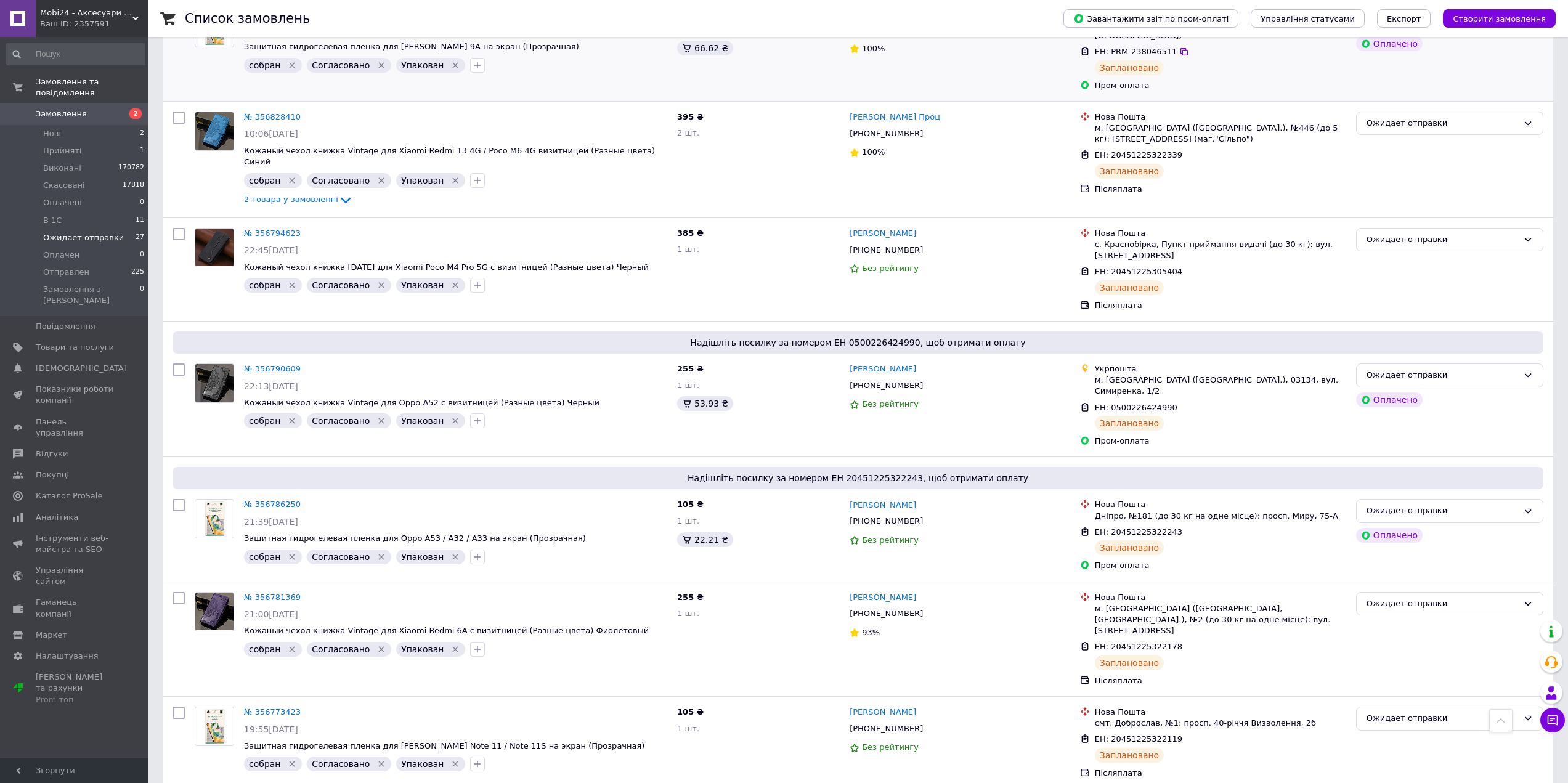
scroll to position [2428, 0]
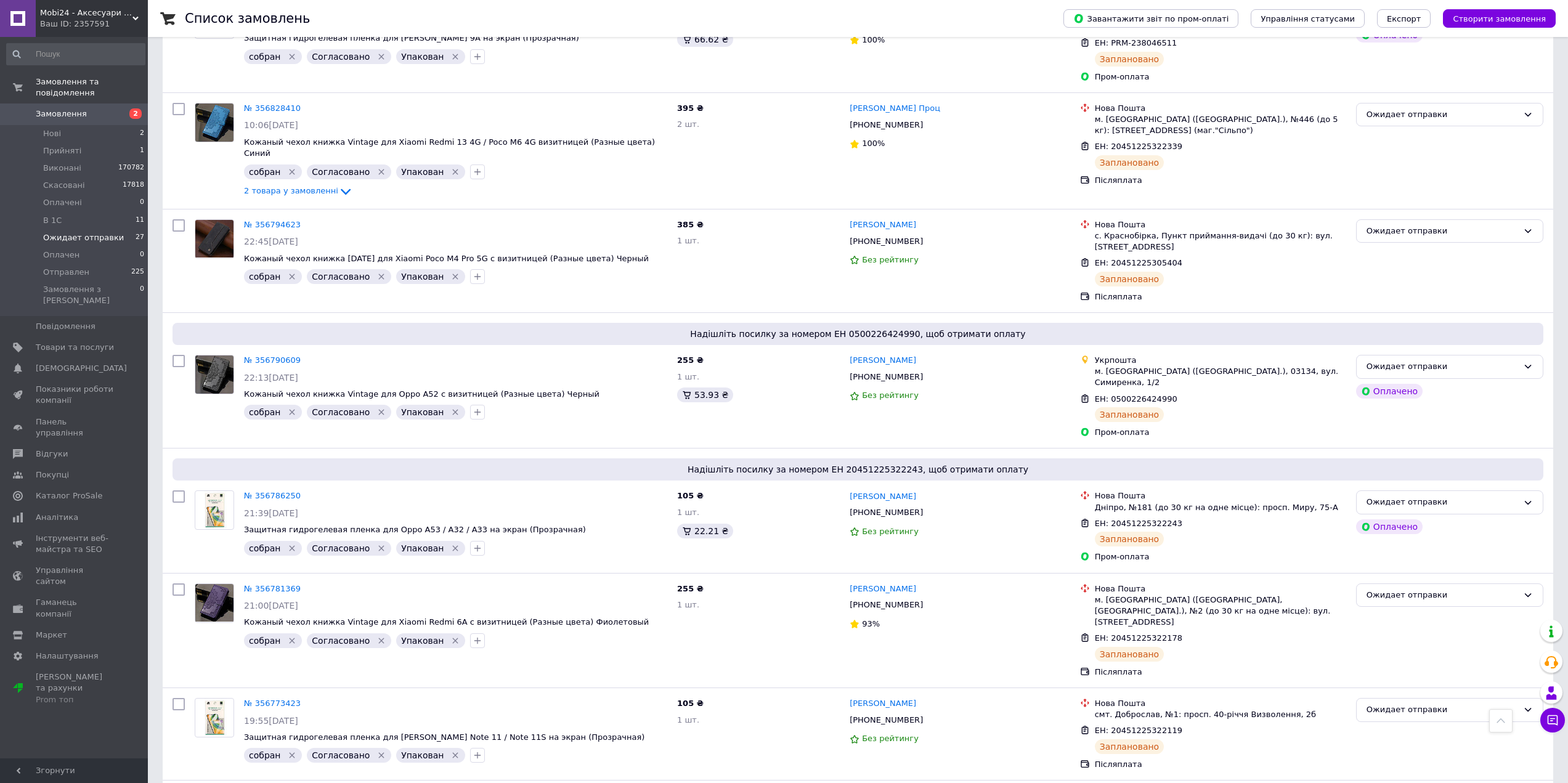
drag, startPoint x: 1566, startPoint y: 617, endPoint x: 1569, endPoint y: 611, distance: 6.7
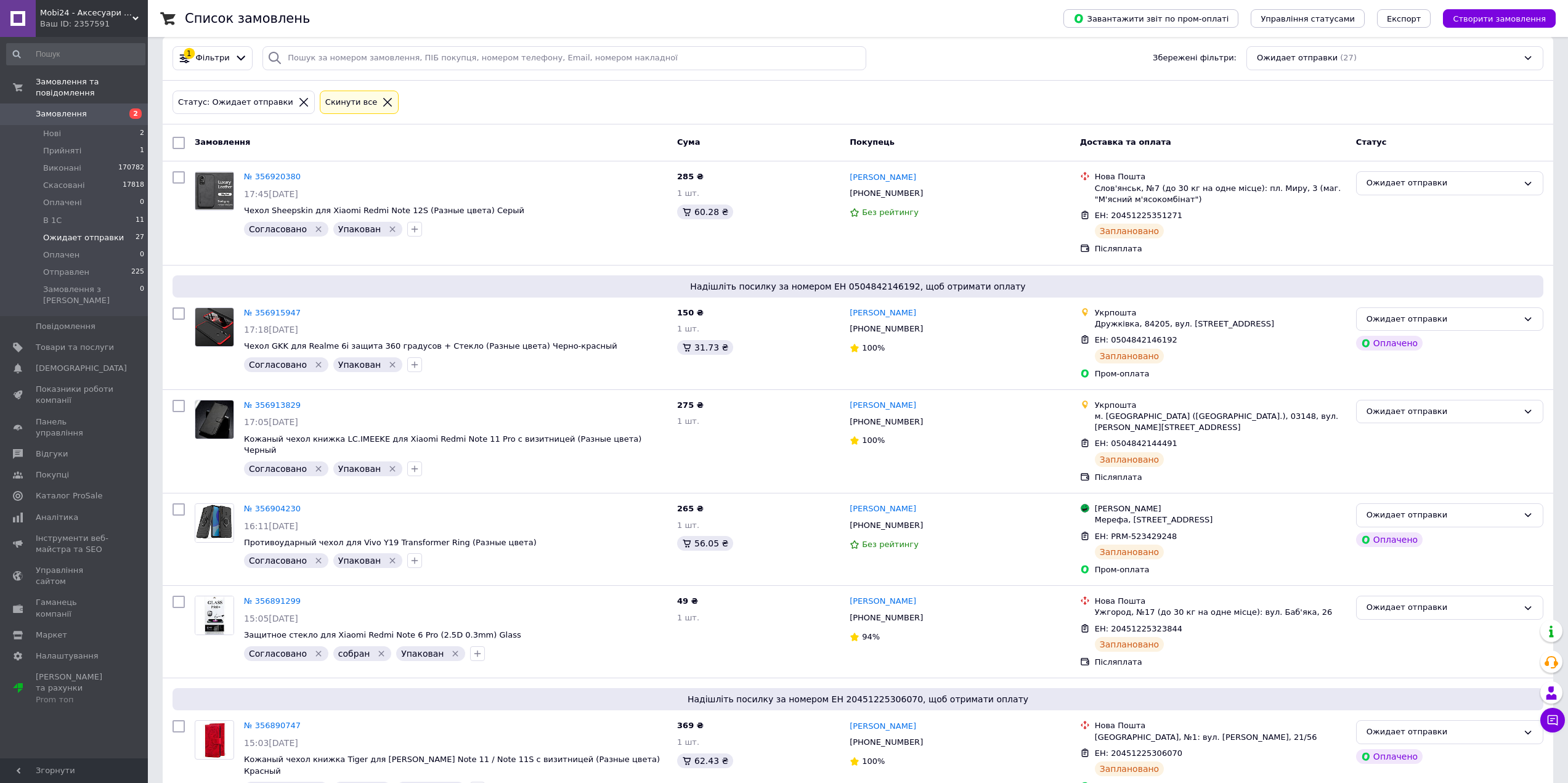
scroll to position [0, 0]
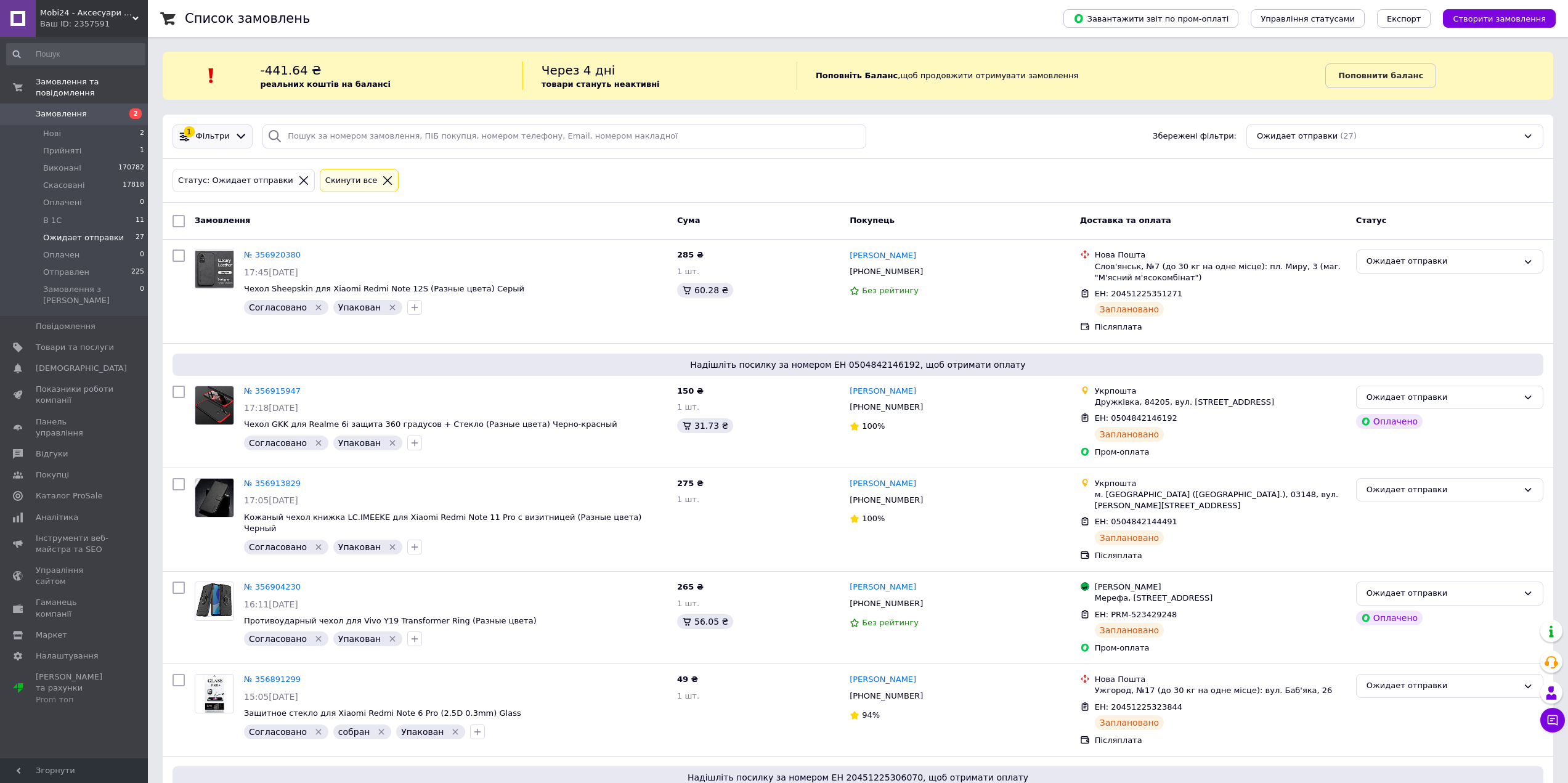
click at [206, 129] on div "1 Фільтри" at bounding box center [213, 136] width 80 height 24
click at [219, 139] on span "Фільтри" at bounding box center [213, 136] width 34 height 11
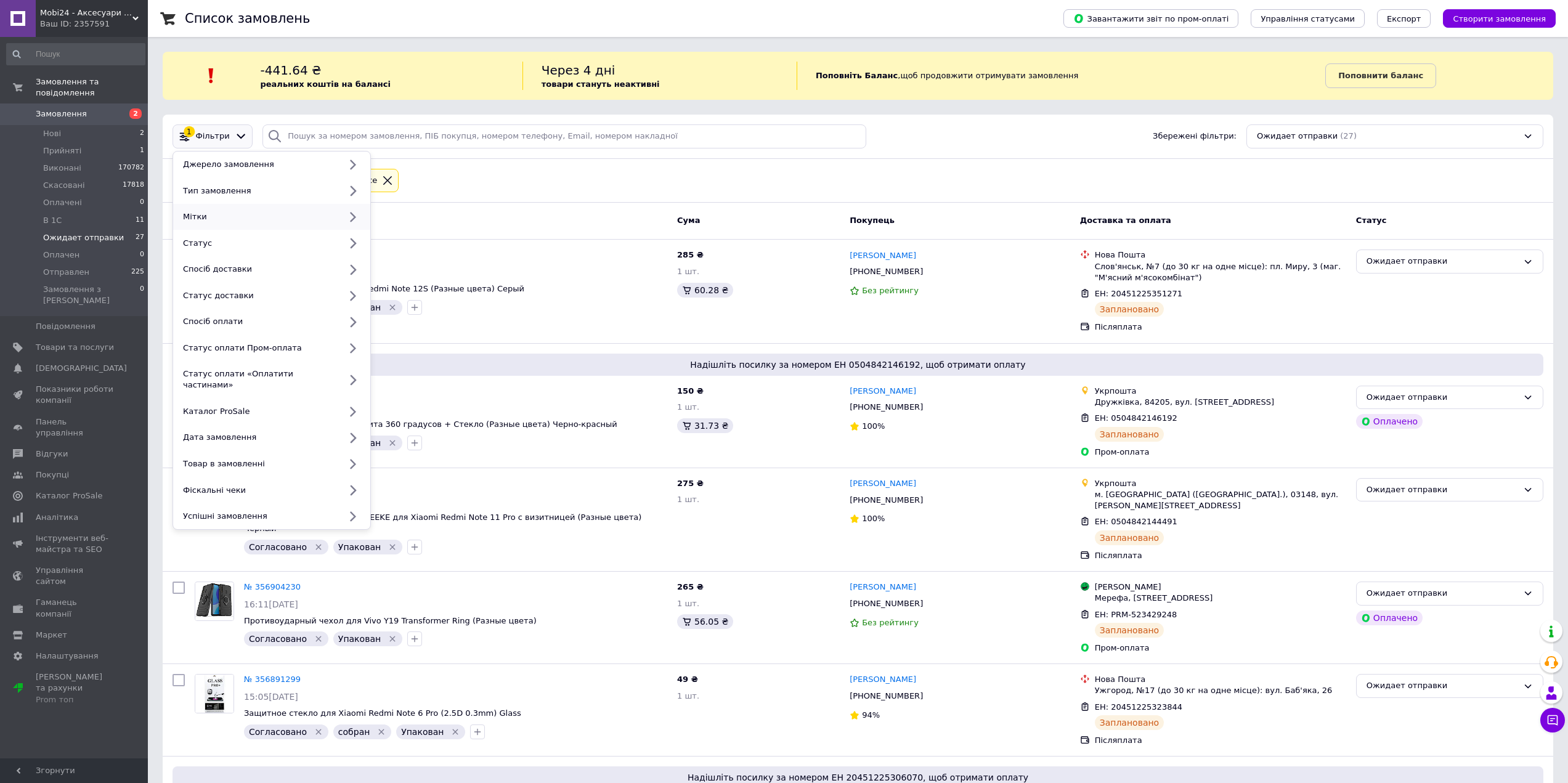
click at [210, 218] on div "Мітки" at bounding box center [259, 217] width 162 height 11
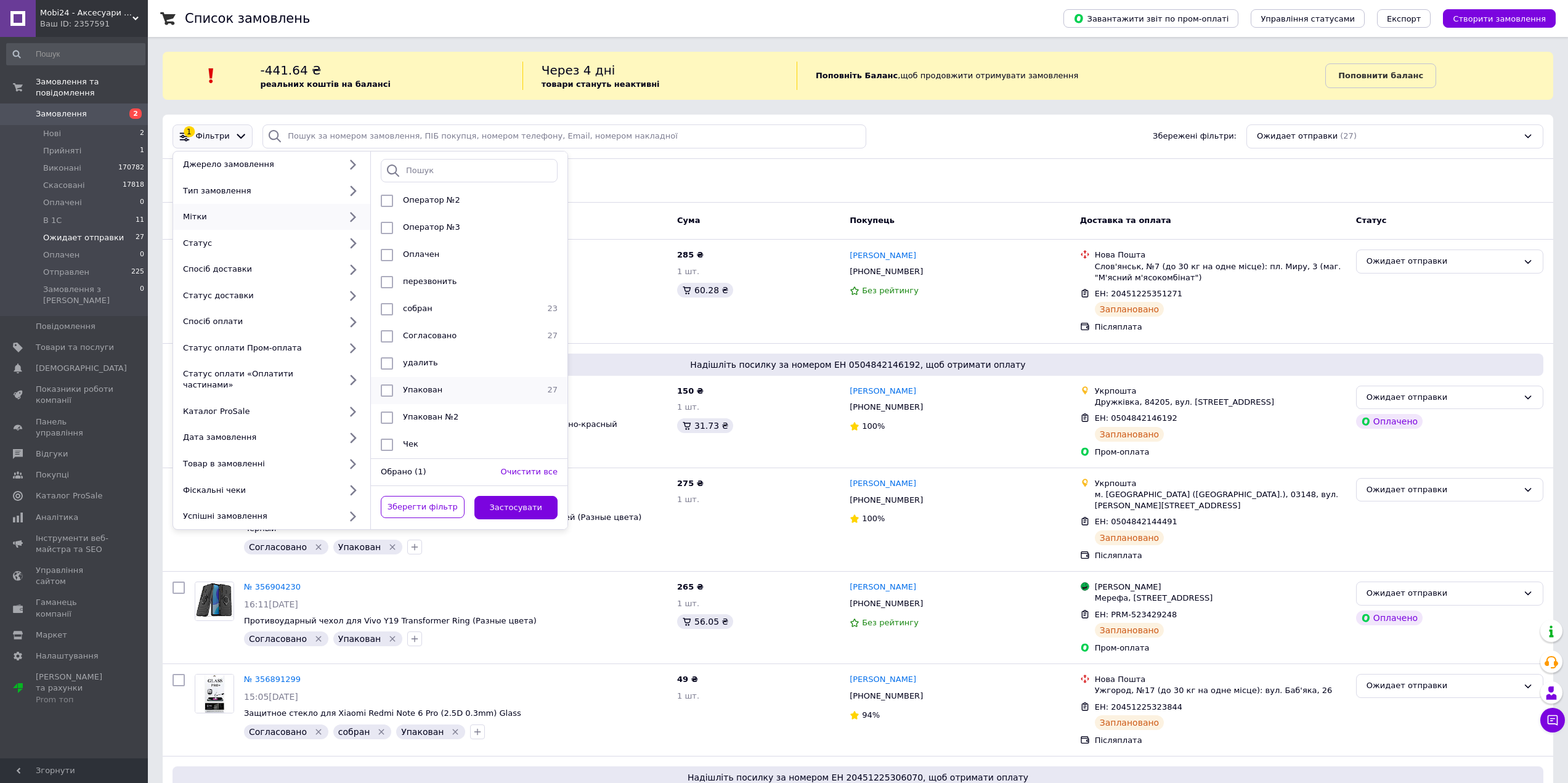
scroll to position [176, 0]
click at [480, 384] on div "Упакован" at bounding box center [467, 390] width 140 height 12
checkbox input "true"
click at [511, 496] on button "Застосувати" at bounding box center [516, 507] width 84 height 24
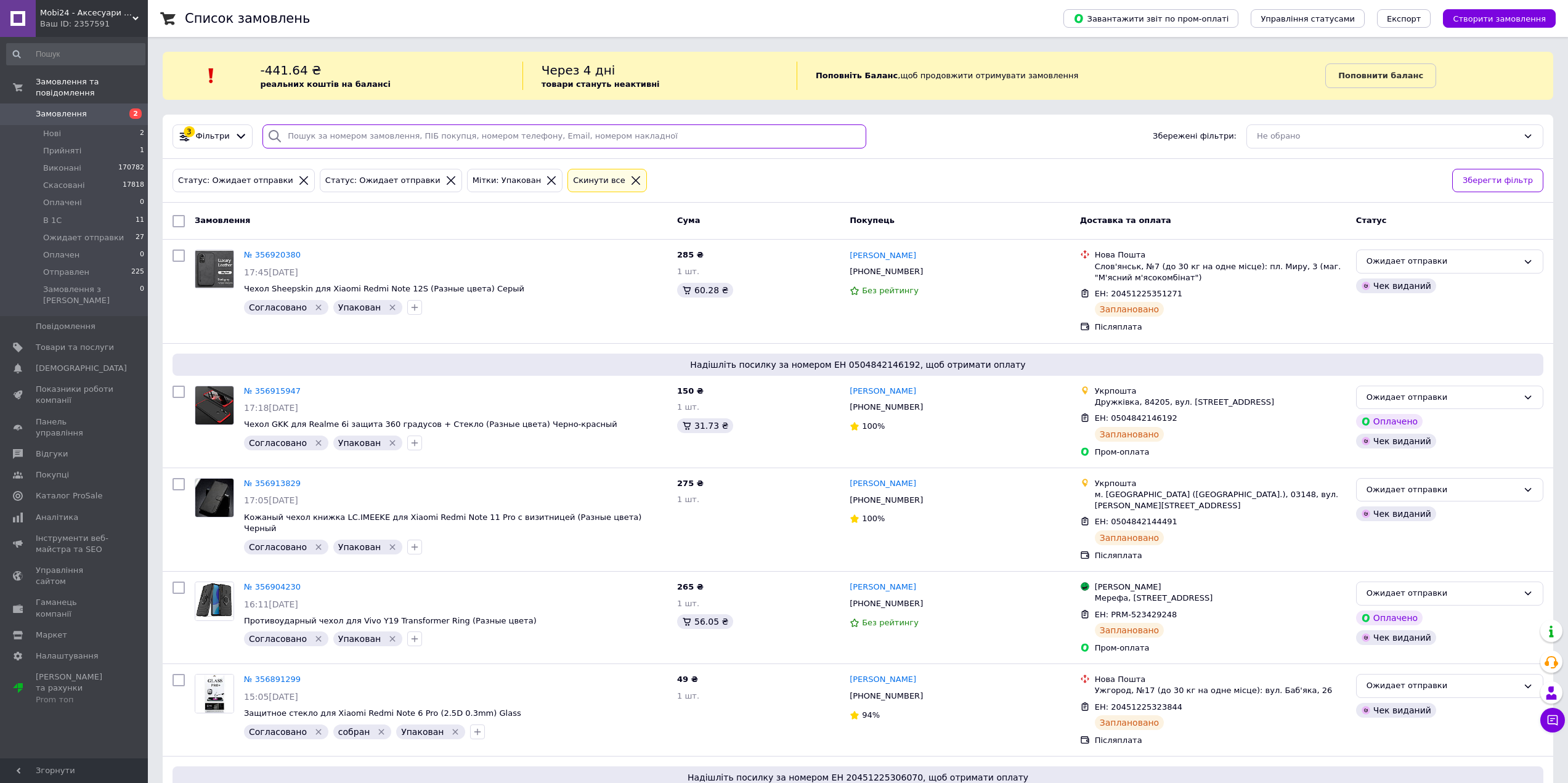
click at [394, 137] on input "search" at bounding box center [565, 136] width 604 height 24
click at [73, 342] on span "Товари та послуги" at bounding box center [75, 347] width 78 height 11
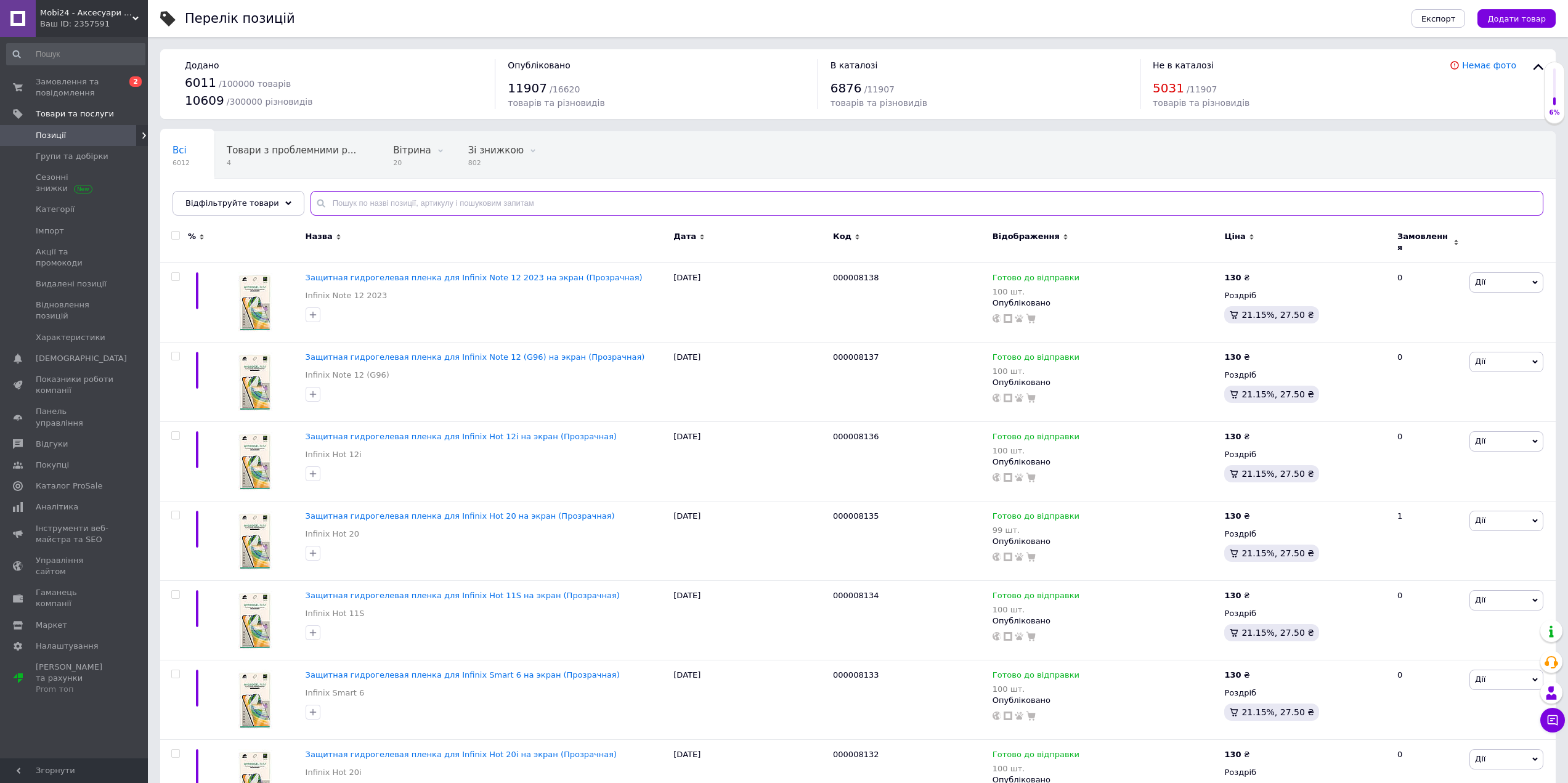
click at [323, 201] on input "text" at bounding box center [928, 203] width 1234 height 24
paste input "000006463"
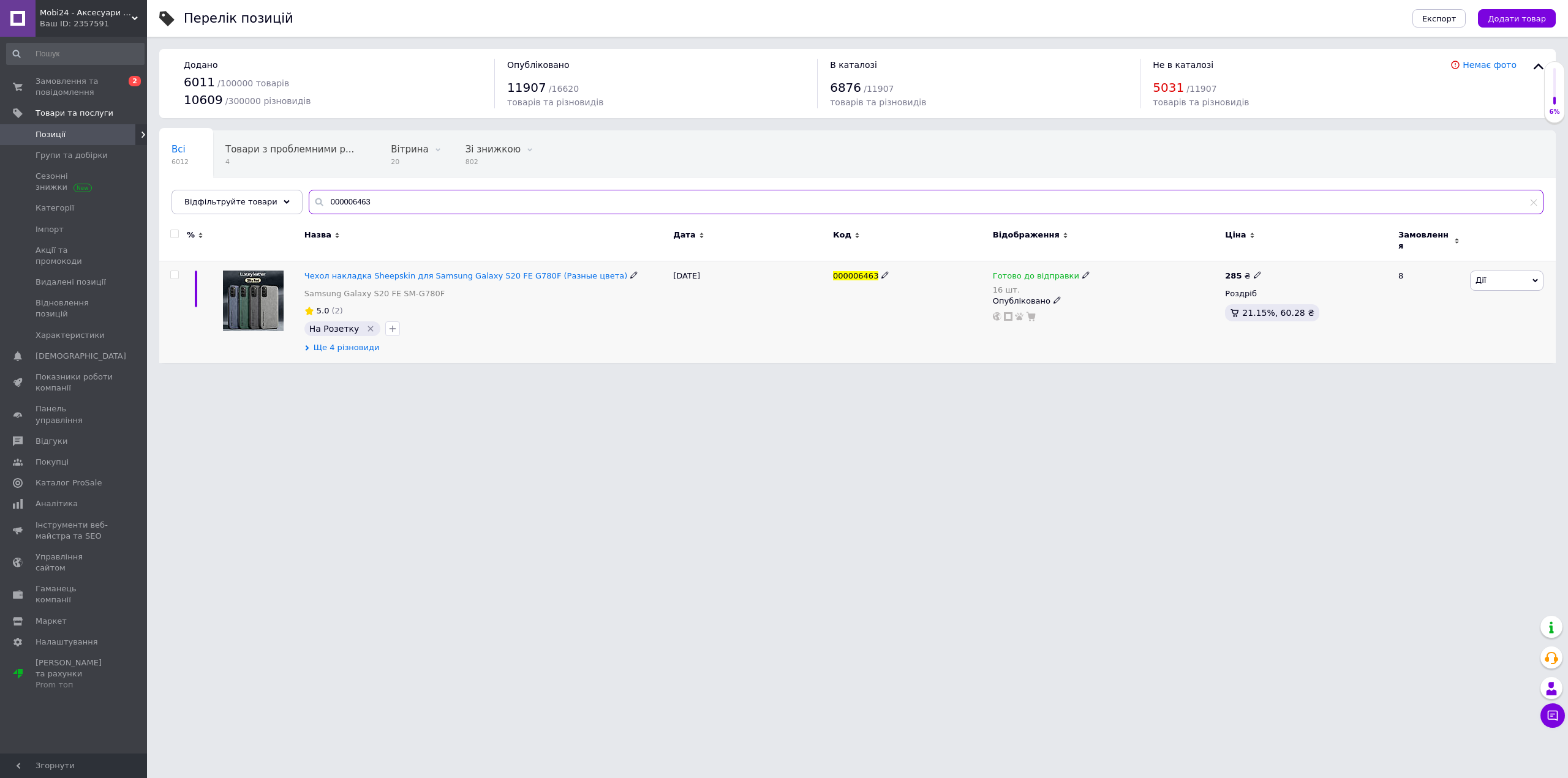
type input "000006463"
click at [336, 342] on span "Ще 4 різновиди" at bounding box center [347, 348] width 66 height 11
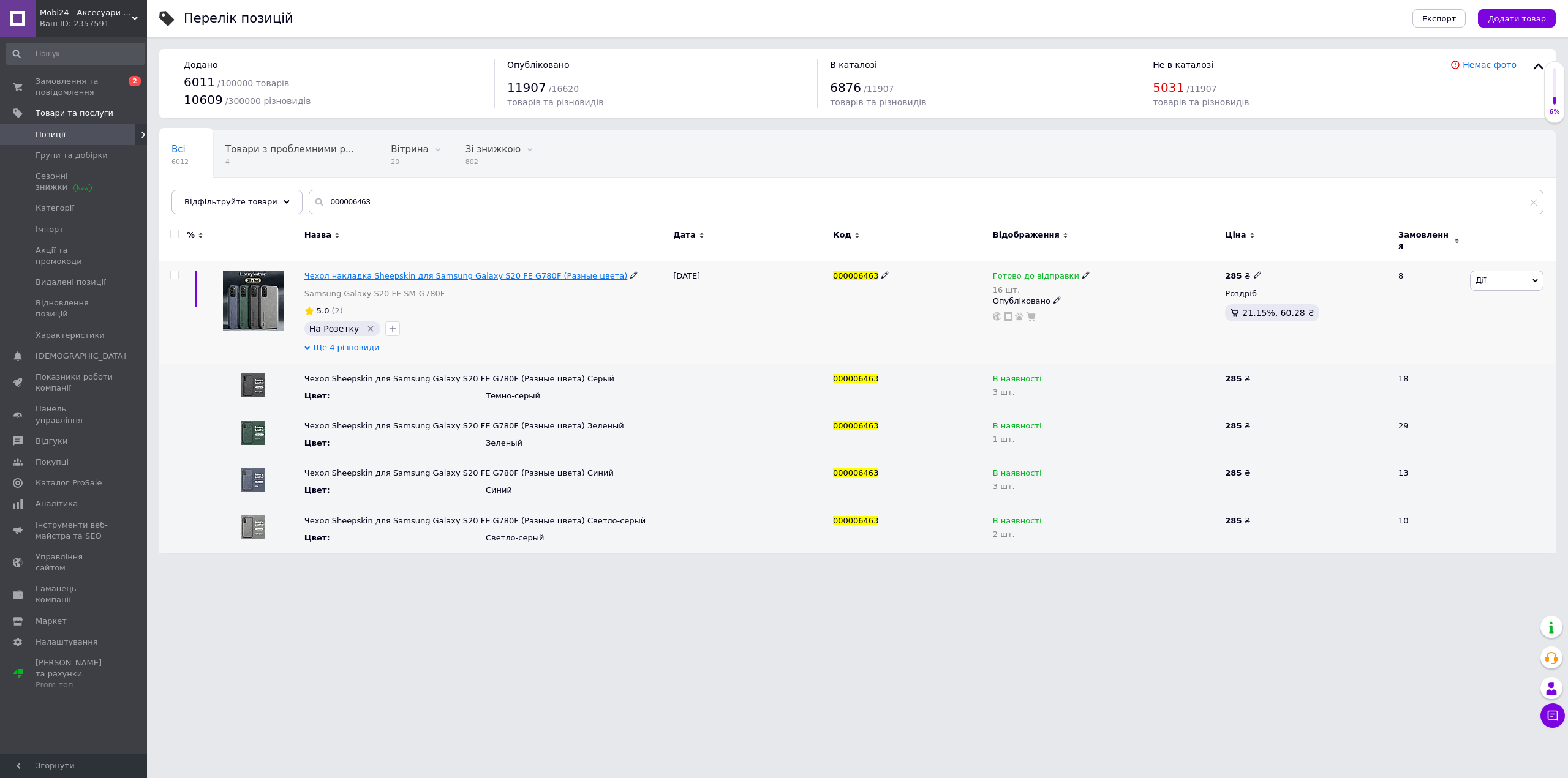
click at [402, 271] on span "Чехол накладка Sheepskin для Samsung Galaxy S20 FE G780F (Разные цвета)" at bounding box center [465, 276] width 323 height 9
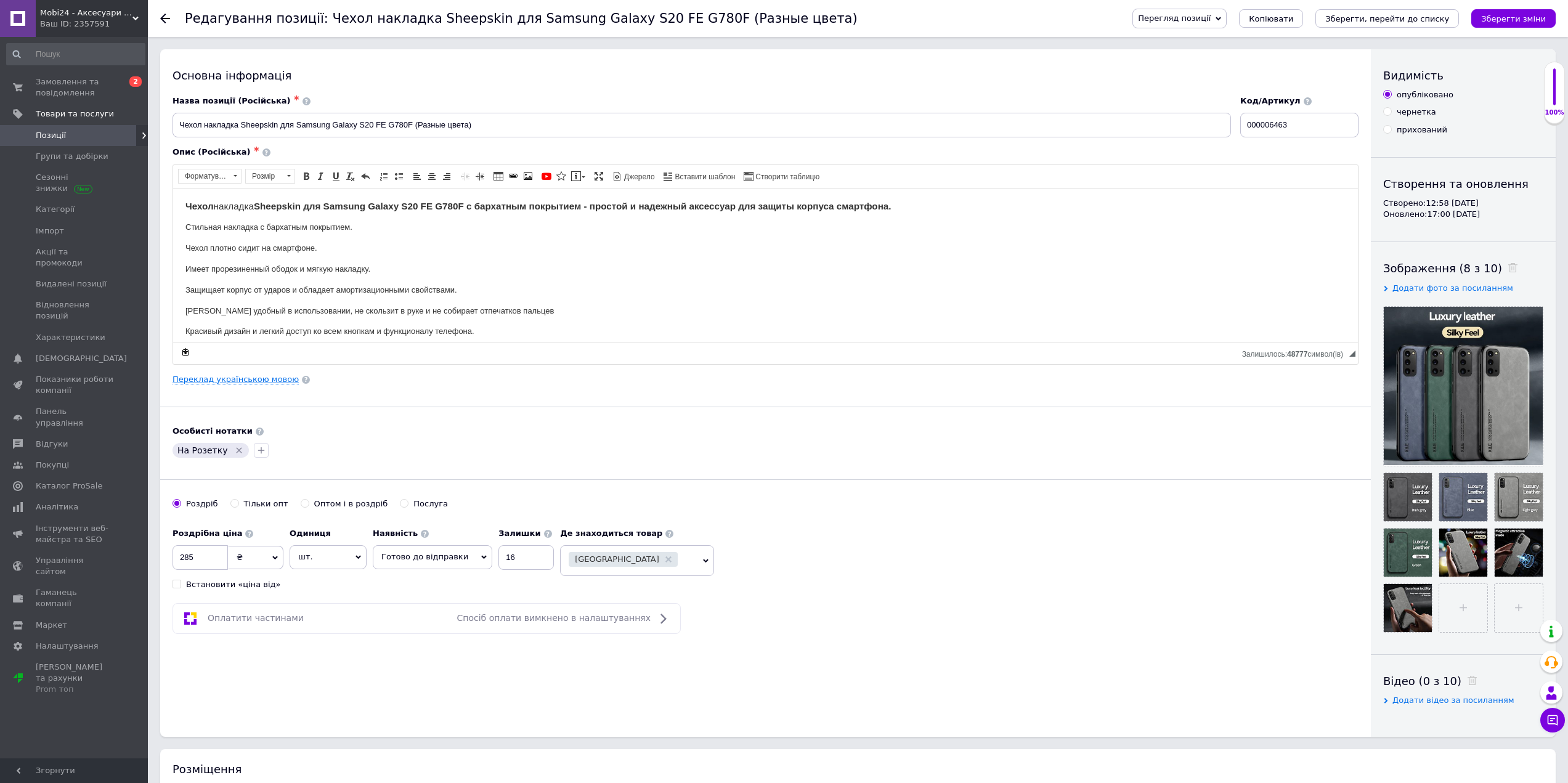
click at [253, 378] on link "Переклад українською мовою" at bounding box center [236, 379] width 126 height 10
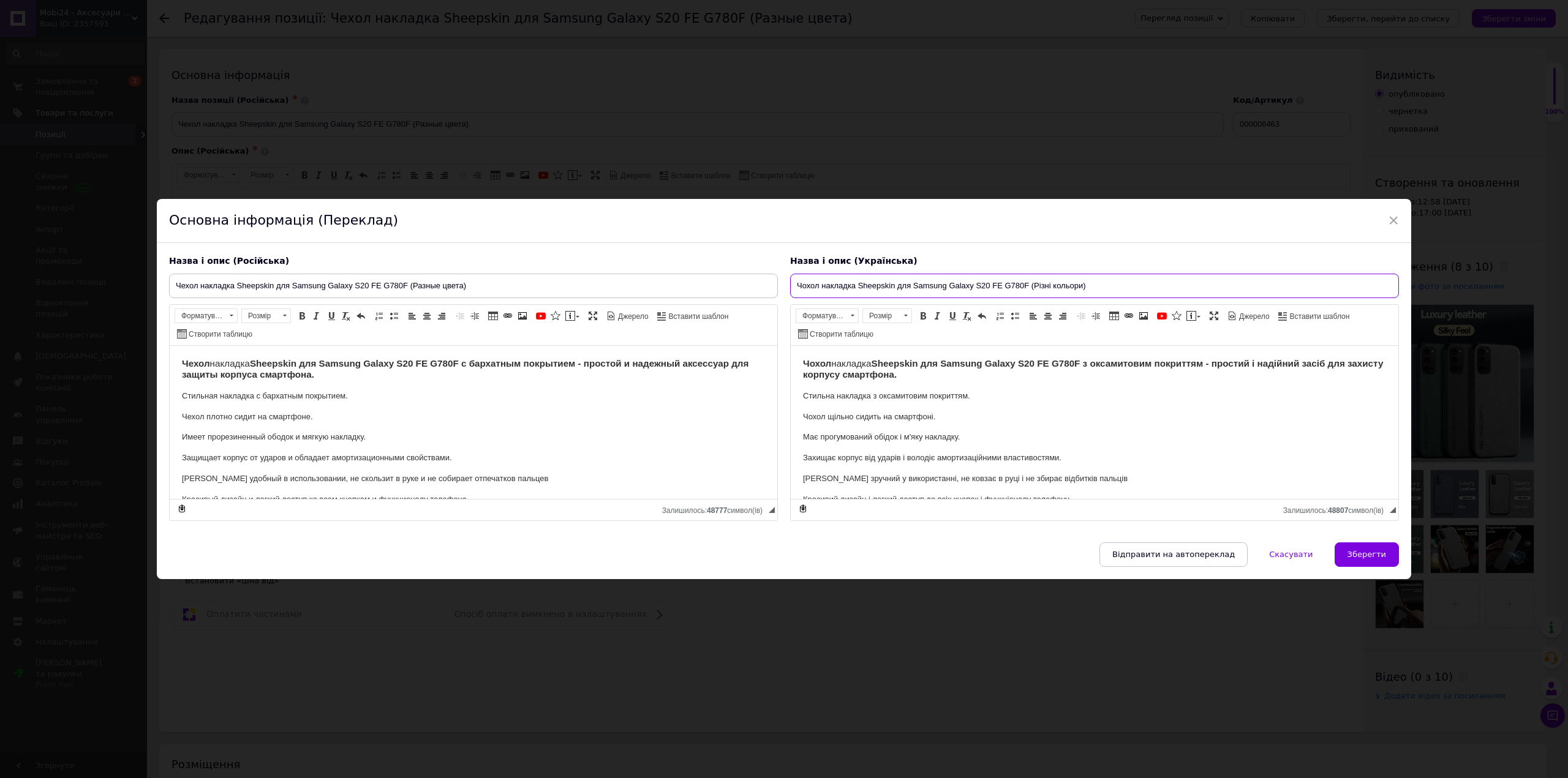
drag, startPoint x: 1027, startPoint y: 284, endPoint x: 776, endPoint y: 276, distance: 251.1
click at [776, 276] on div "Назва і опис (Російська) Чехол накладка Sheepskin для Samsung Galaxy S20 FE G78…" at bounding box center [784, 387] width 1242 height 278
paste input "000006463"
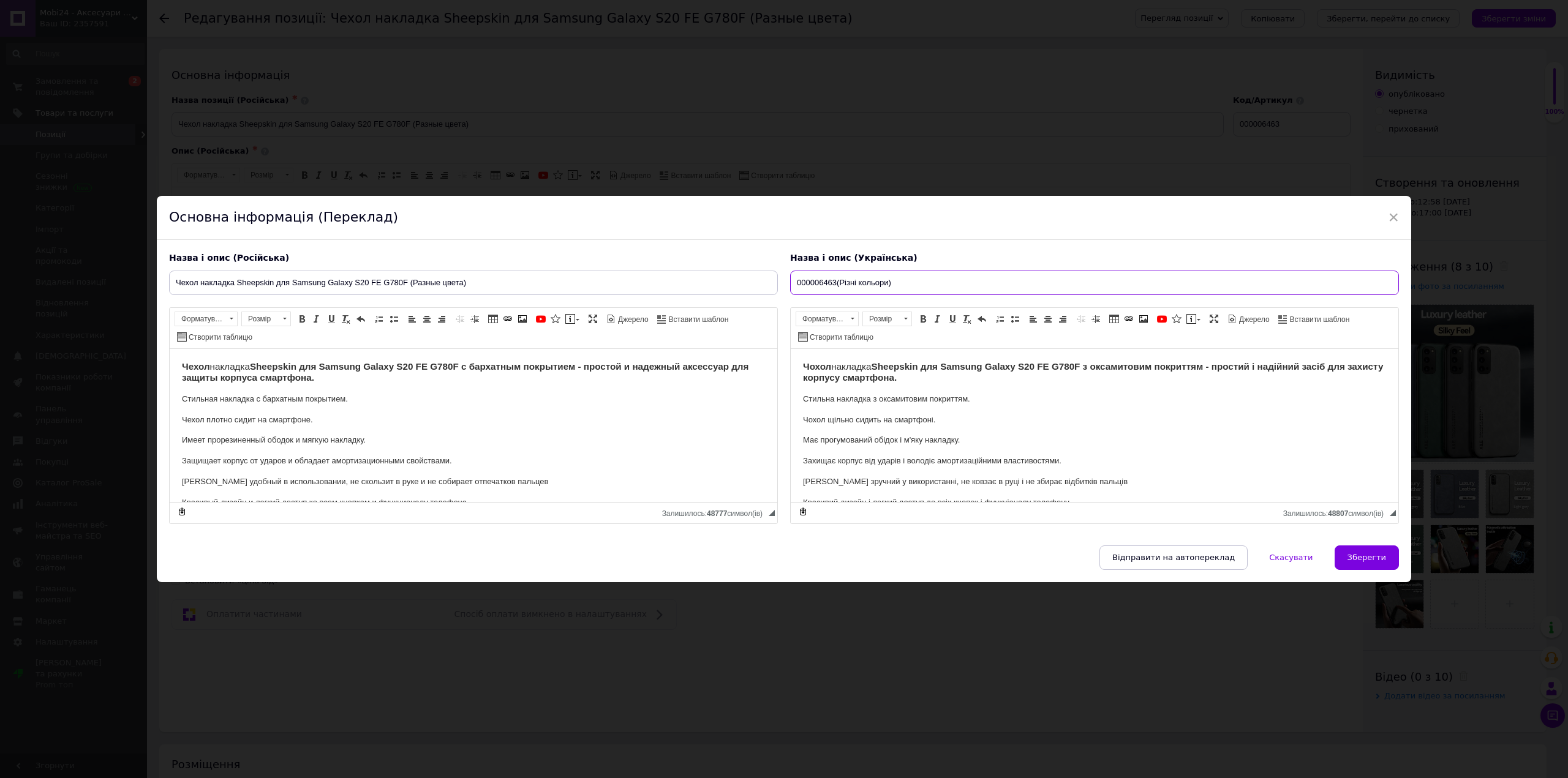
type input "Чохол накладка Sheepskin для Samsung Galaxy S20 FE G780F (Різні кольори)"
click at [1390, 212] on span "×" at bounding box center [1394, 217] width 11 height 21
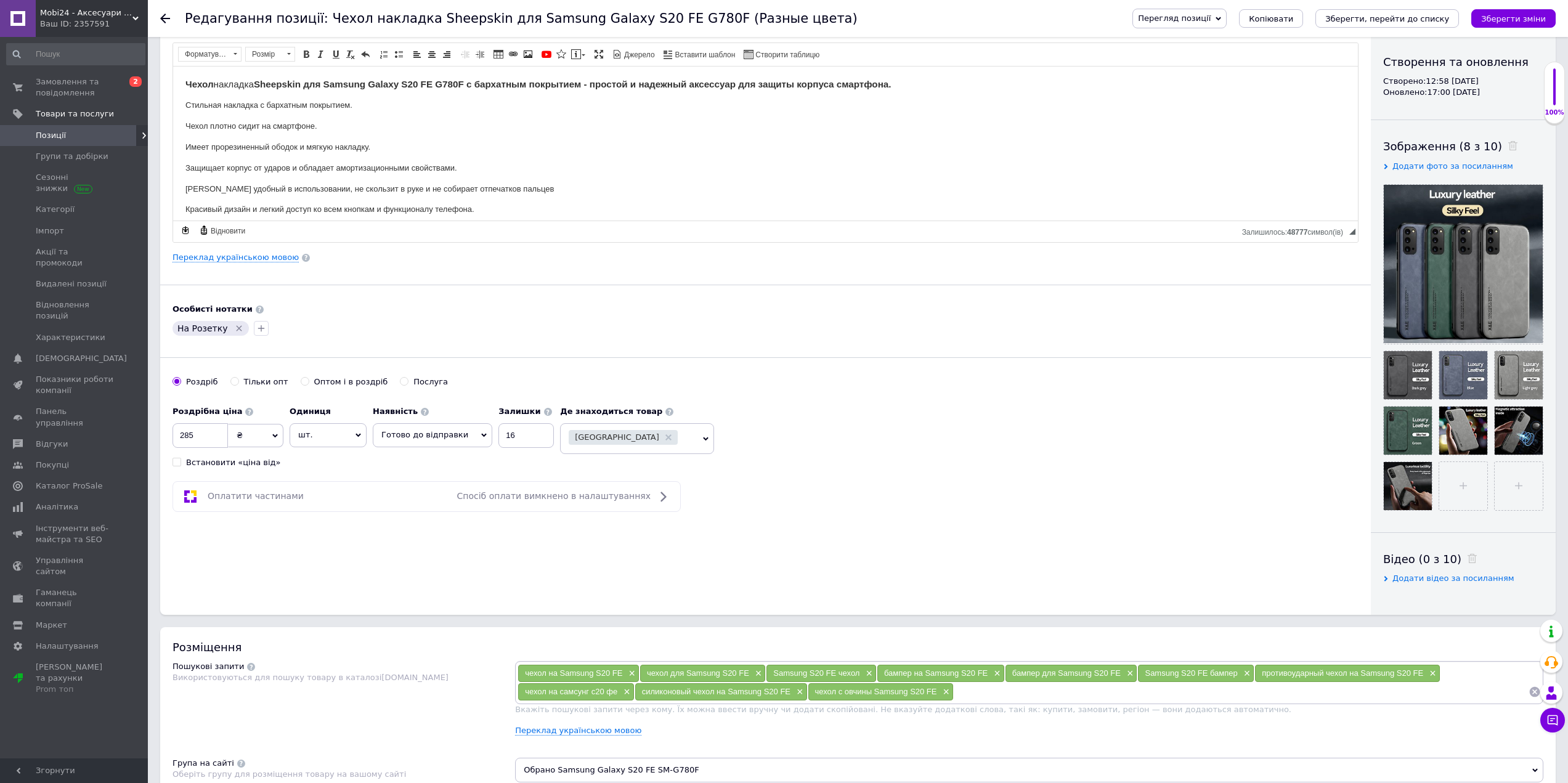
scroll to position [123, 0]
click at [62, 91] on span "Замовлення та повідомлення" at bounding box center [75, 87] width 78 height 22
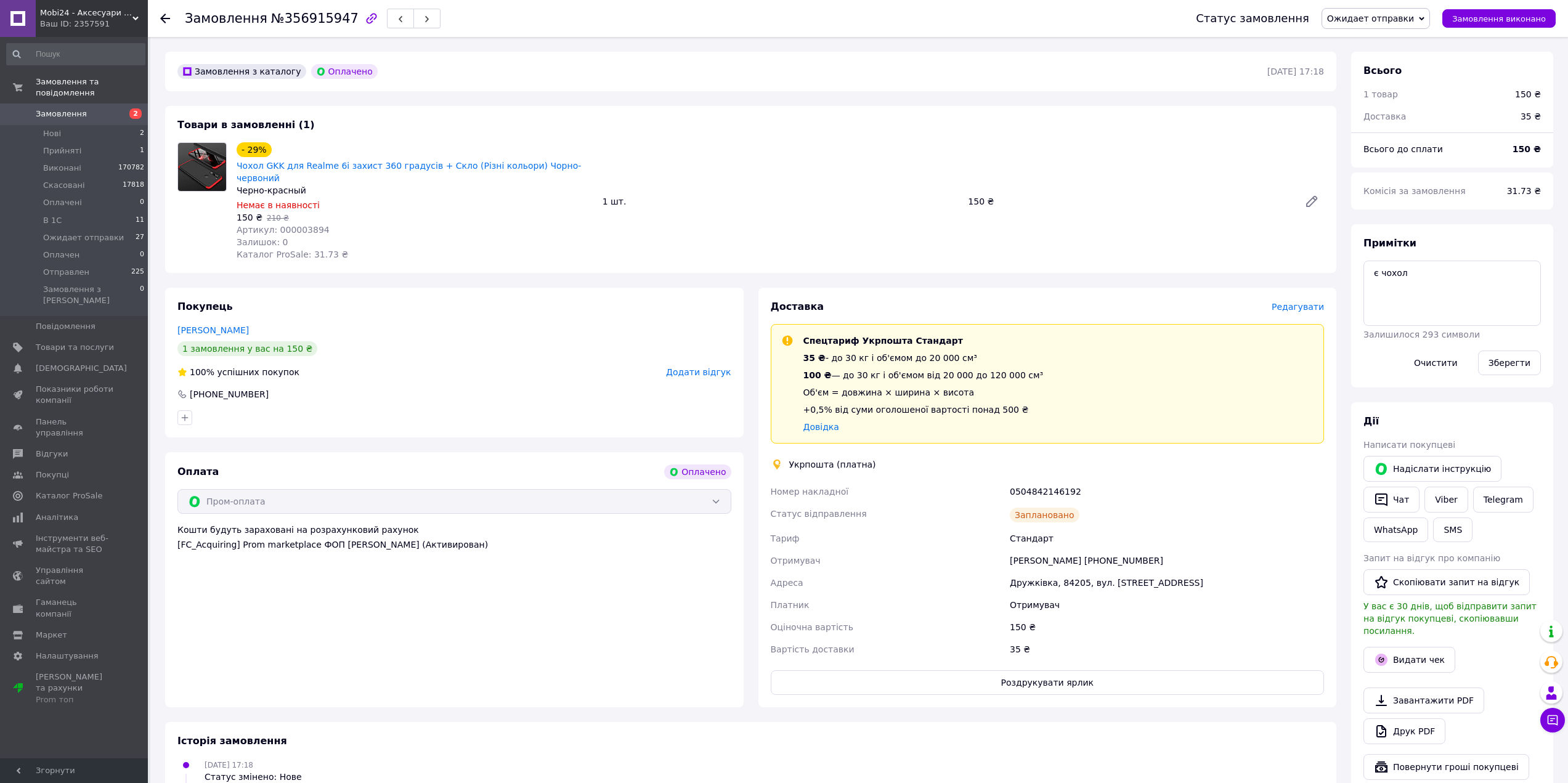
scroll to position [308, 0]
click at [1388, 651] on icon "button" at bounding box center [1382, 658] width 15 height 15
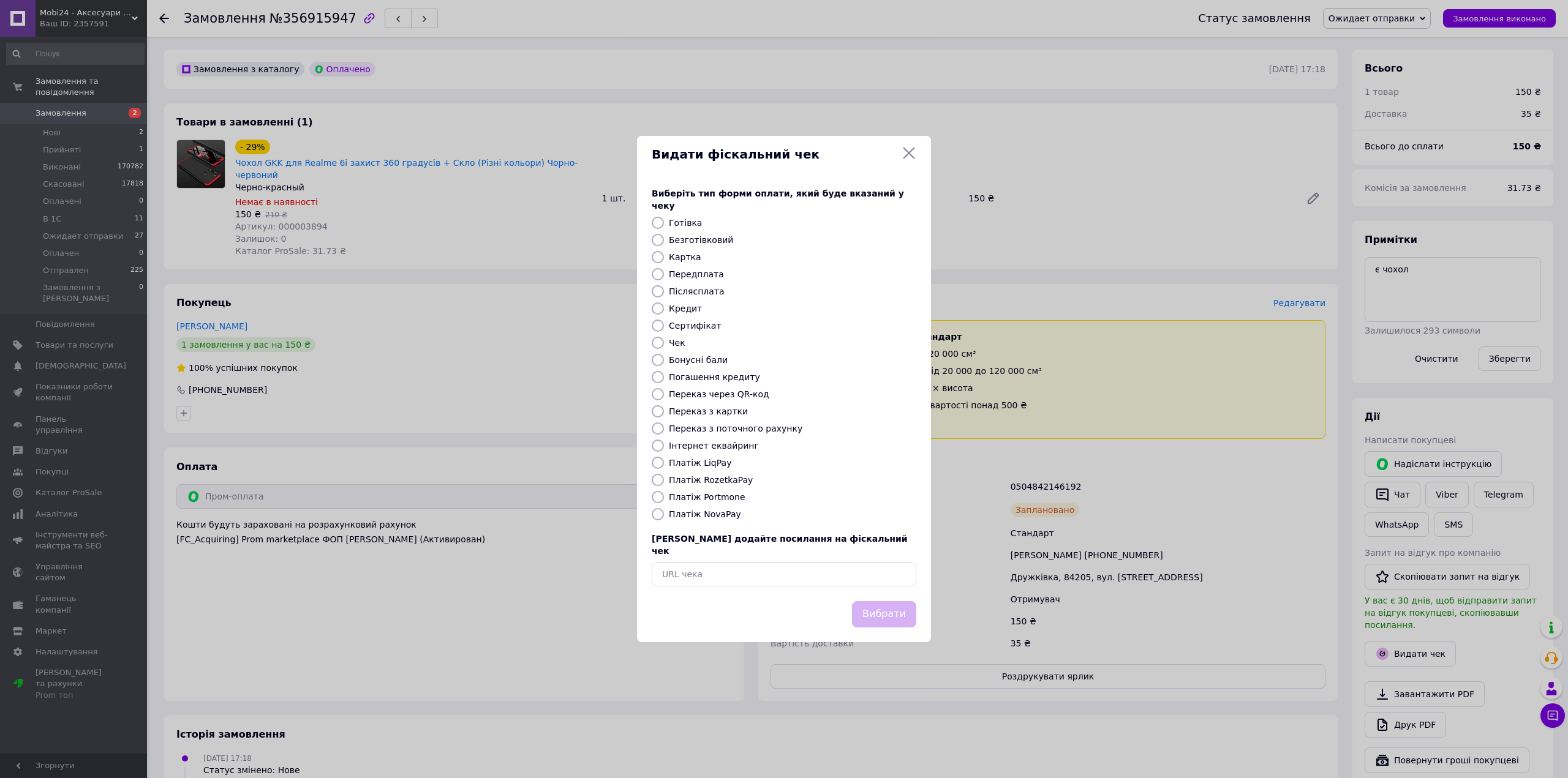
click at [711, 481] on label "Платіж RozetkaPay" at bounding box center [710, 480] width 84 height 10
click at [664, 481] on input "Платіж RozetkaPay" at bounding box center [658, 480] width 12 height 12
radio input "true"
click at [893, 601] on button "Вибрати" at bounding box center [884, 614] width 64 height 26
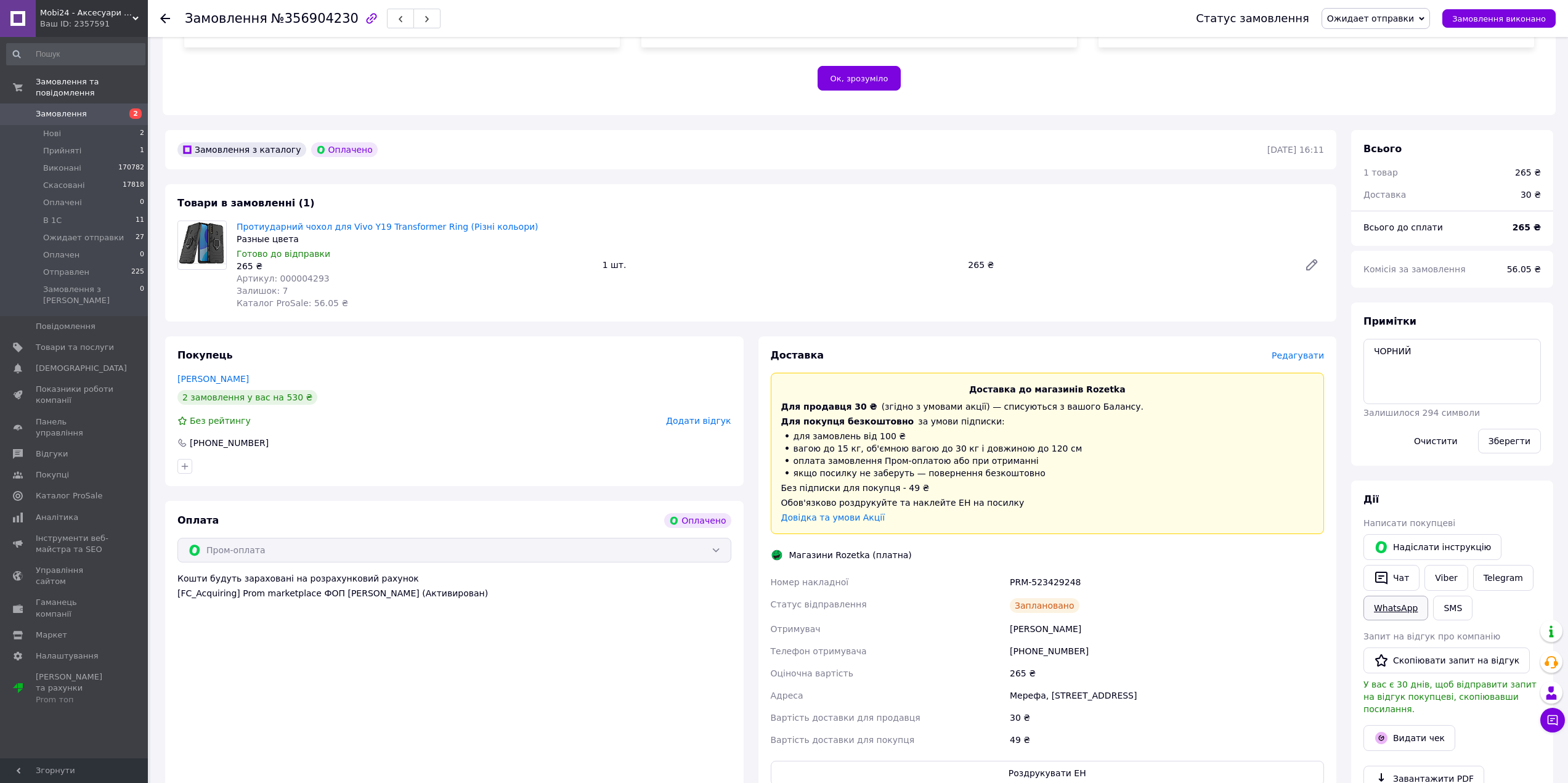
scroll to position [308, 0]
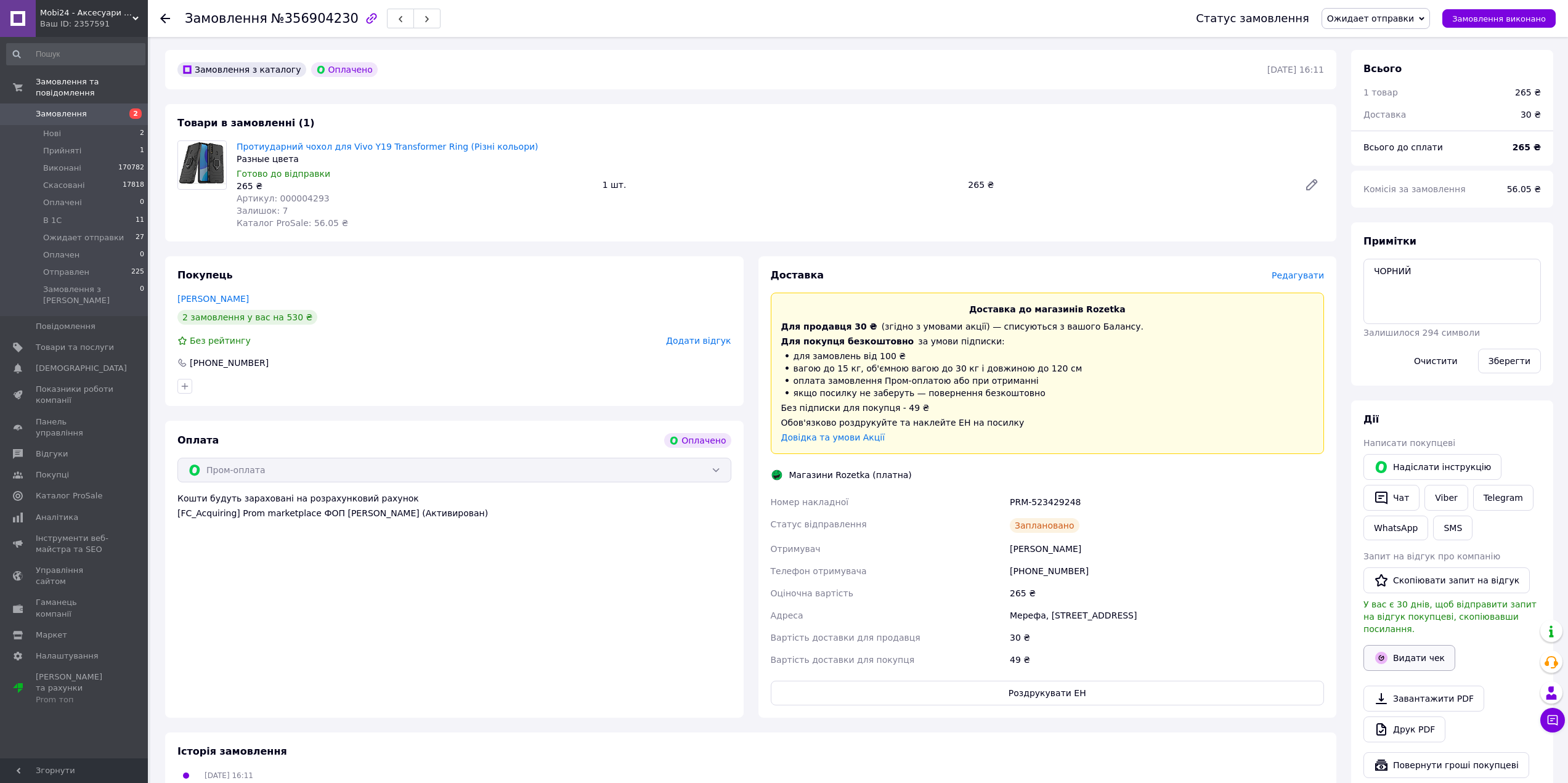
click at [1402, 645] on button "Видати чек" at bounding box center [1410, 658] width 92 height 26
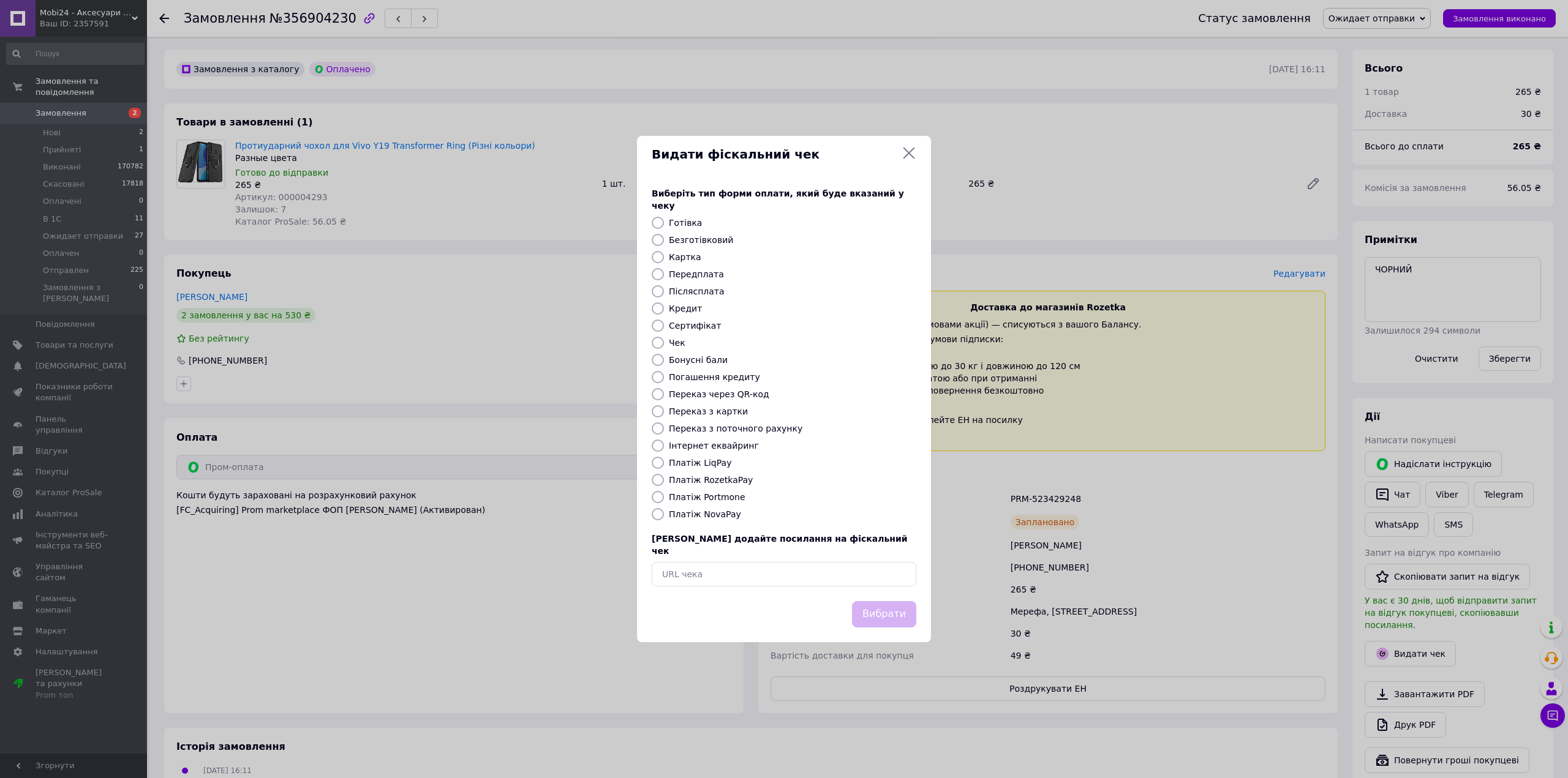
click at [697, 479] on label "Платіж RozetkaPay" at bounding box center [710, 480] width 84 height 10
click at [664, 479] on input "Платіж RozetkaPay" at bounding box center [658, 480] width 12 height 12
radio input "true"
click at [890, 602] on button "Вибрати" at bounding box center [884, 614] width 64 height 26
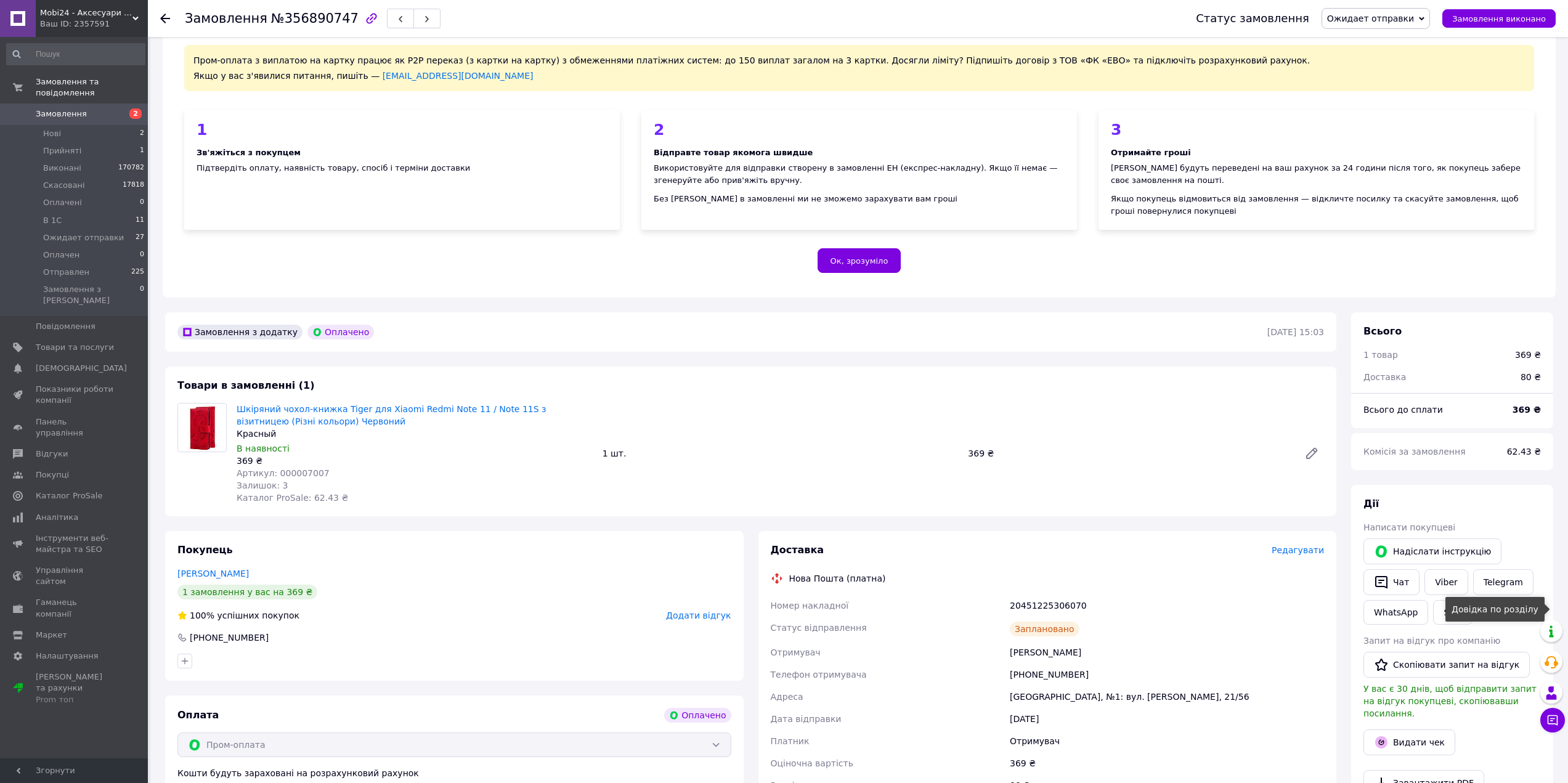
scroll to position [123, 0]
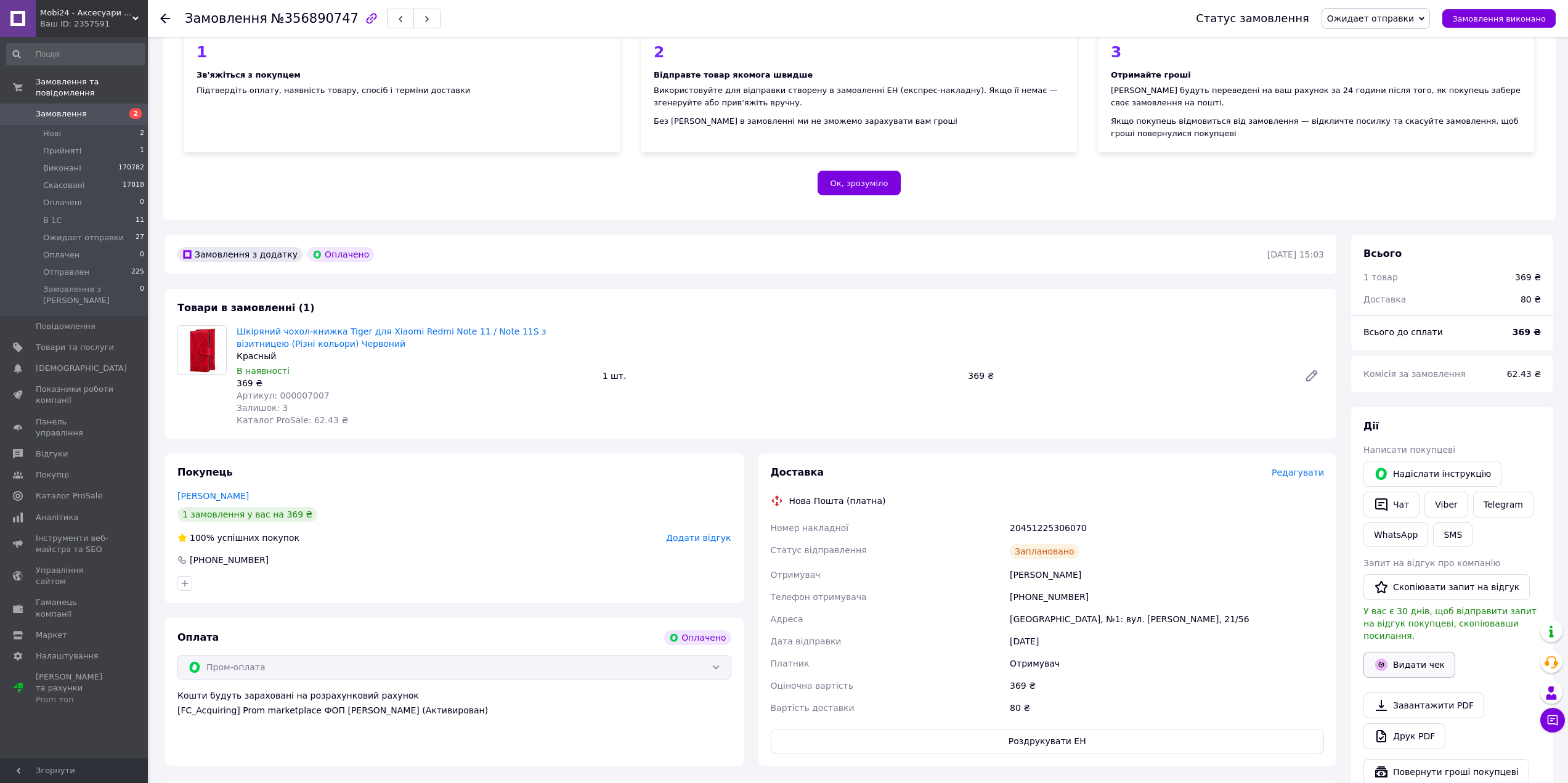
click at [1384, 660] on icon "button" at bounding box center [1382, 665] width 15 height 15
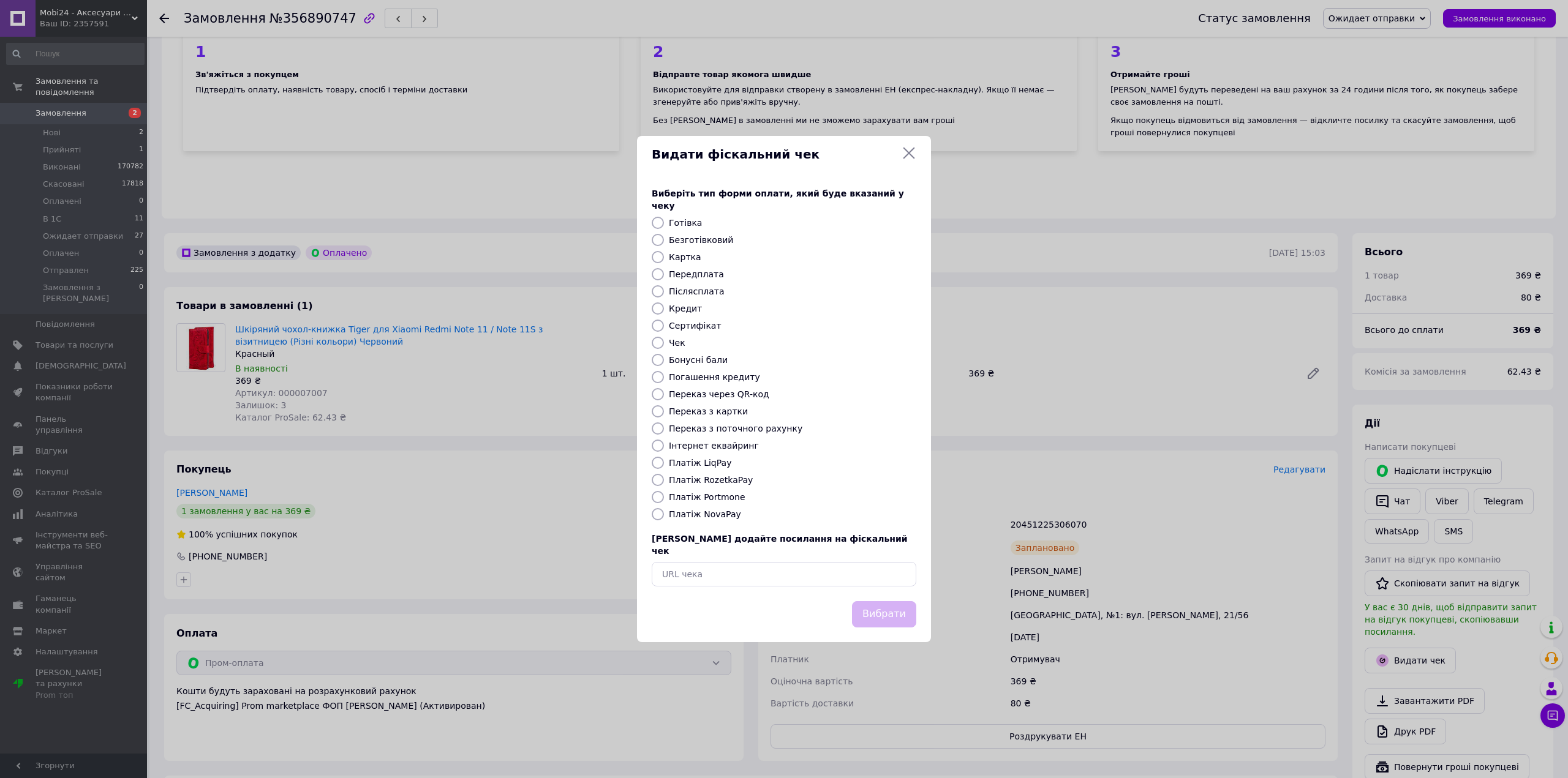
click at [719, 483] on label "Платіж RozetkaPay" at bounding box center [710, 480] width 84 height 10
click at [664, 483] on input "Платіж RozetkaPay" at bounding box center [658, 480] width 12 height 12
radio input "true"
click at [873, 601] on button "Вибрати" at bounding box center [884, 614] width 64 height 26
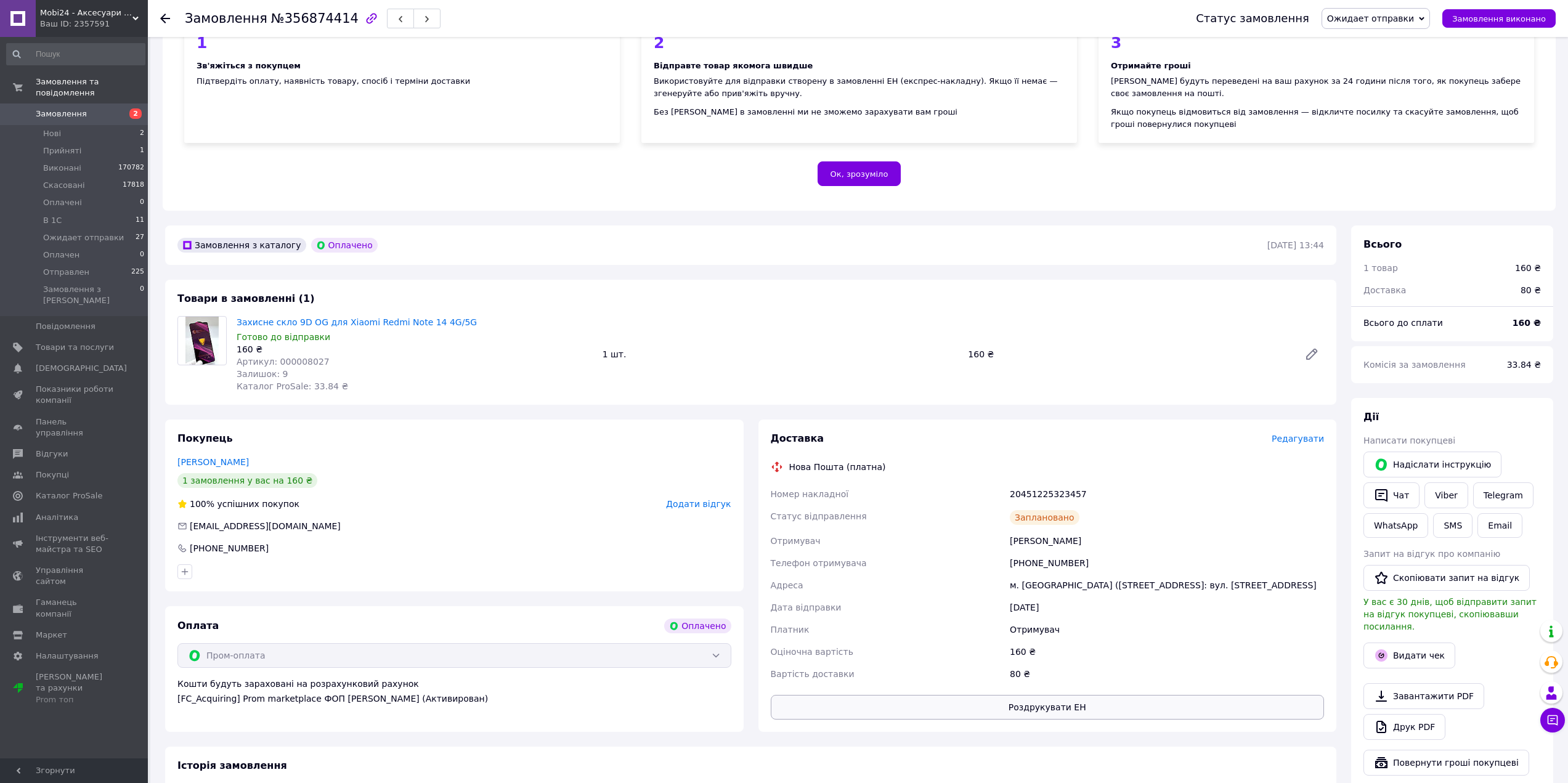
scroll to position [185, 0]
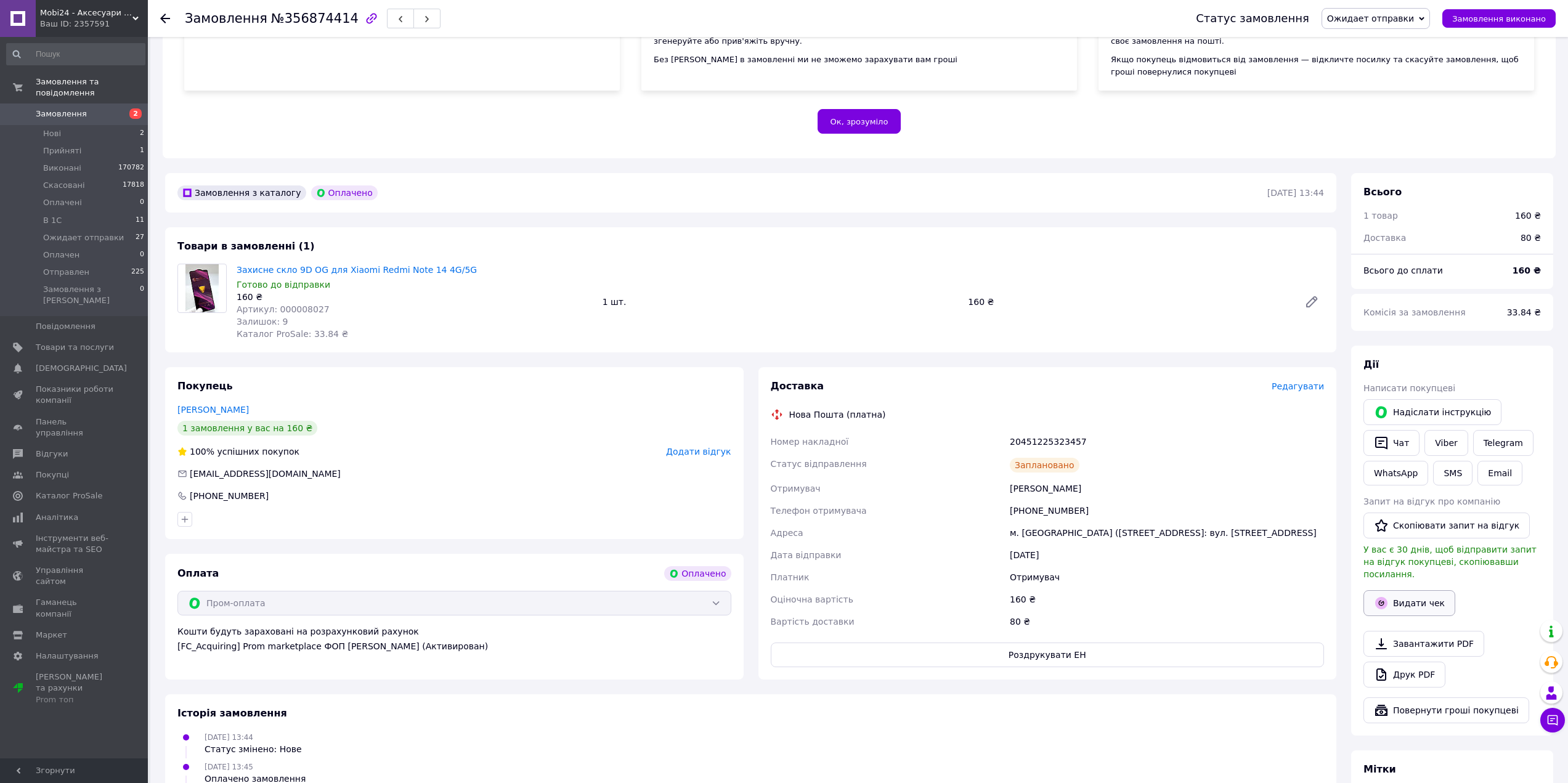
click at [1394, 594] on button "Видати чек" at bounding box center [1410, 604] width 92 height 26
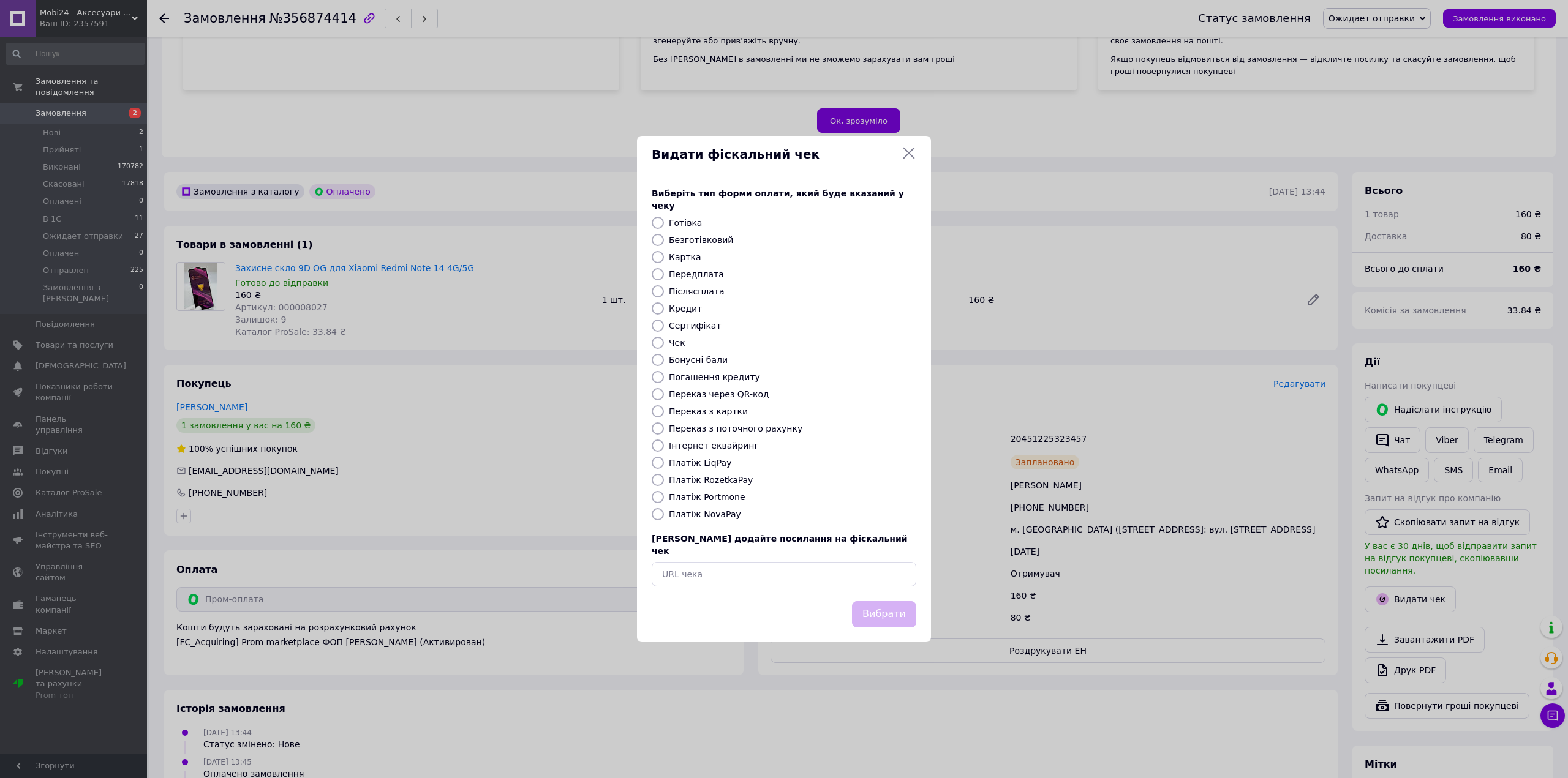
click at [689, 477] on label "Платіж RozetkaPay" at bounding box center [710, 480] width 84 height 10
click at [664, 477] on input "Платіж RozetkaPay" at bounding box center [658, 480] width 12 height 12
radio input "true"
click at [901, 609] on button "Вибрати" at bounding box center [884, 614] width 64 height 26
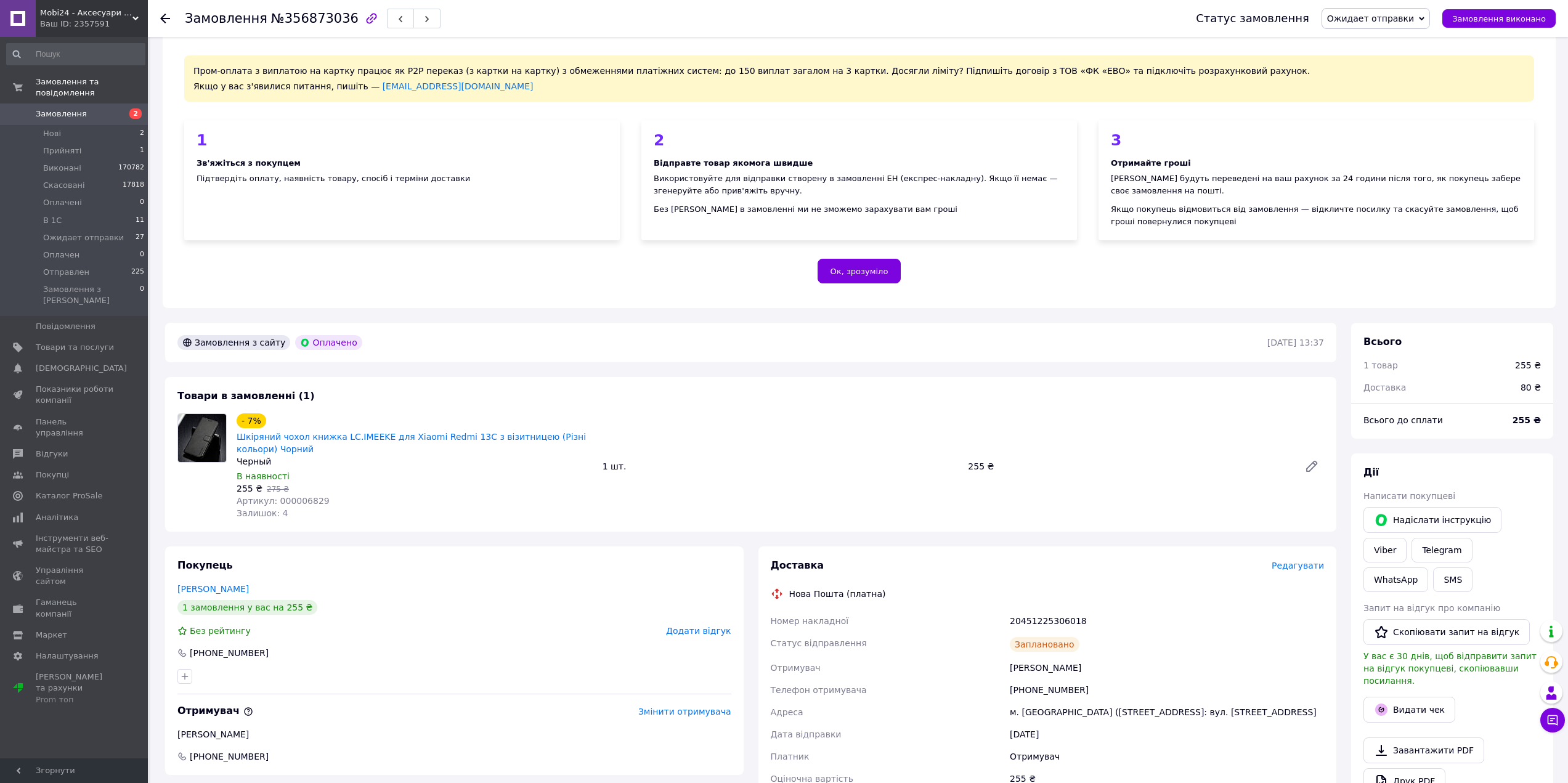
scroll to position [62, 0]
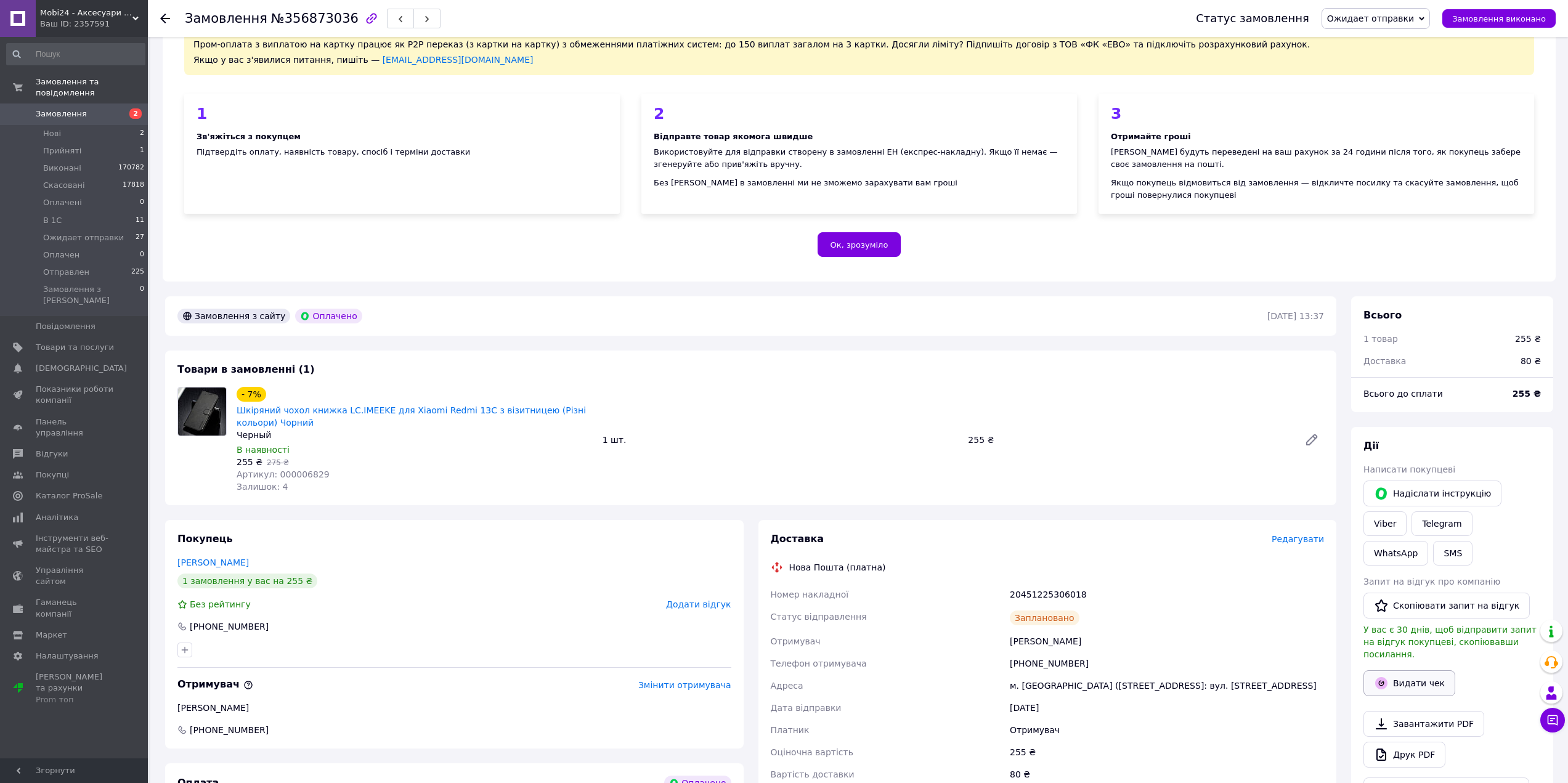
click at [1403, 670] on button "Видати чек" at bounding box center [1410, 683] width 92 height 26
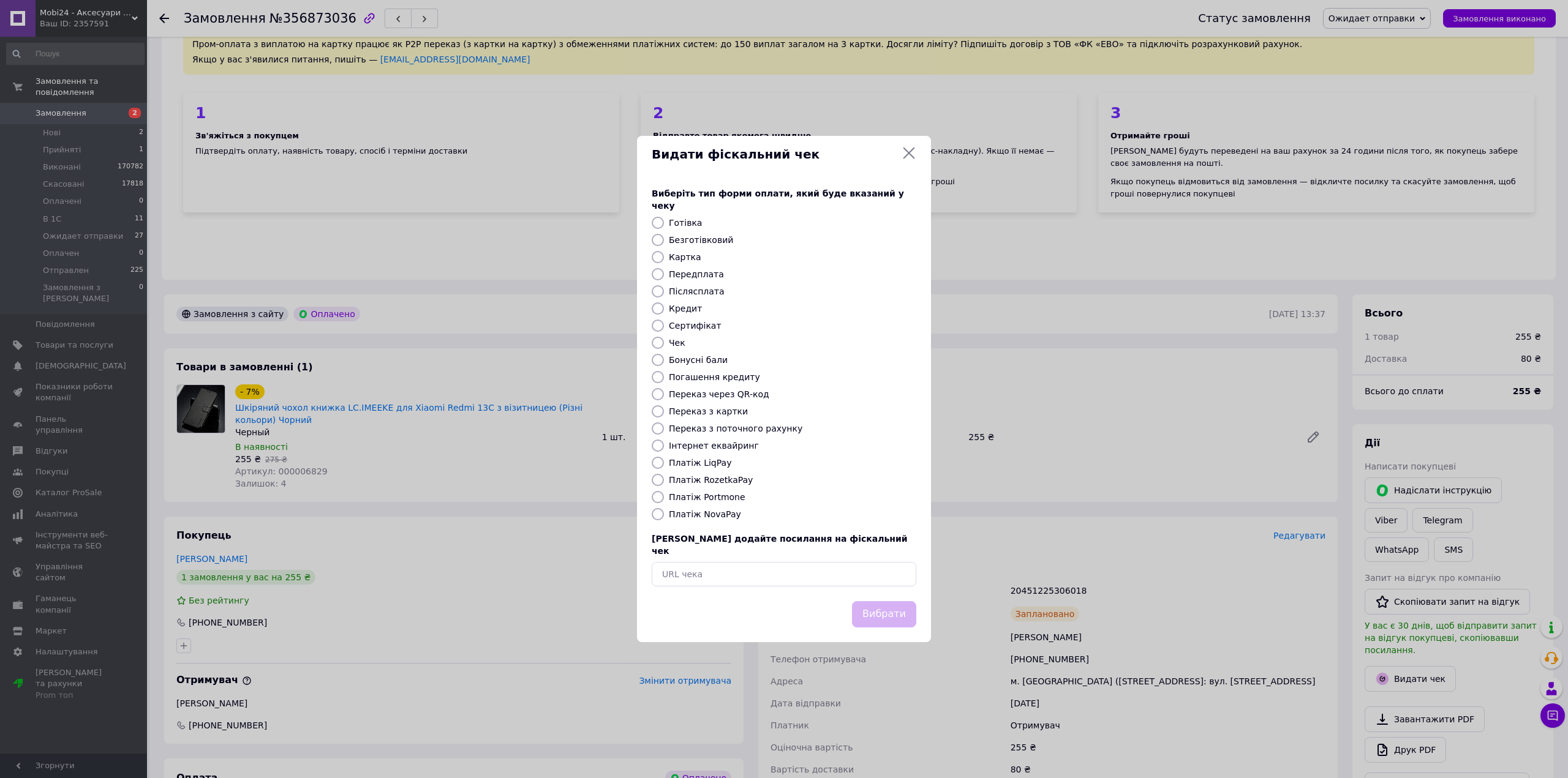
click at [698, 487] on div "Виберіть тип форми оплати, який буде вказаний у чеку Готівка Безготівковий Карт…" at bounding box center [784, 387] width 294 height 429
click at [705, 481] on label "Платіж RozetkaPay" at bounding box center [710, 480] width 84 height 10
click at [664, 481] on input "Платіж RozetkaPay" at bounding box center [658, 480] width 12 height 12
radio input "true"
click at [863, 601] on button "Вибрати" at bounding box center [884, 614] width 64 height 26
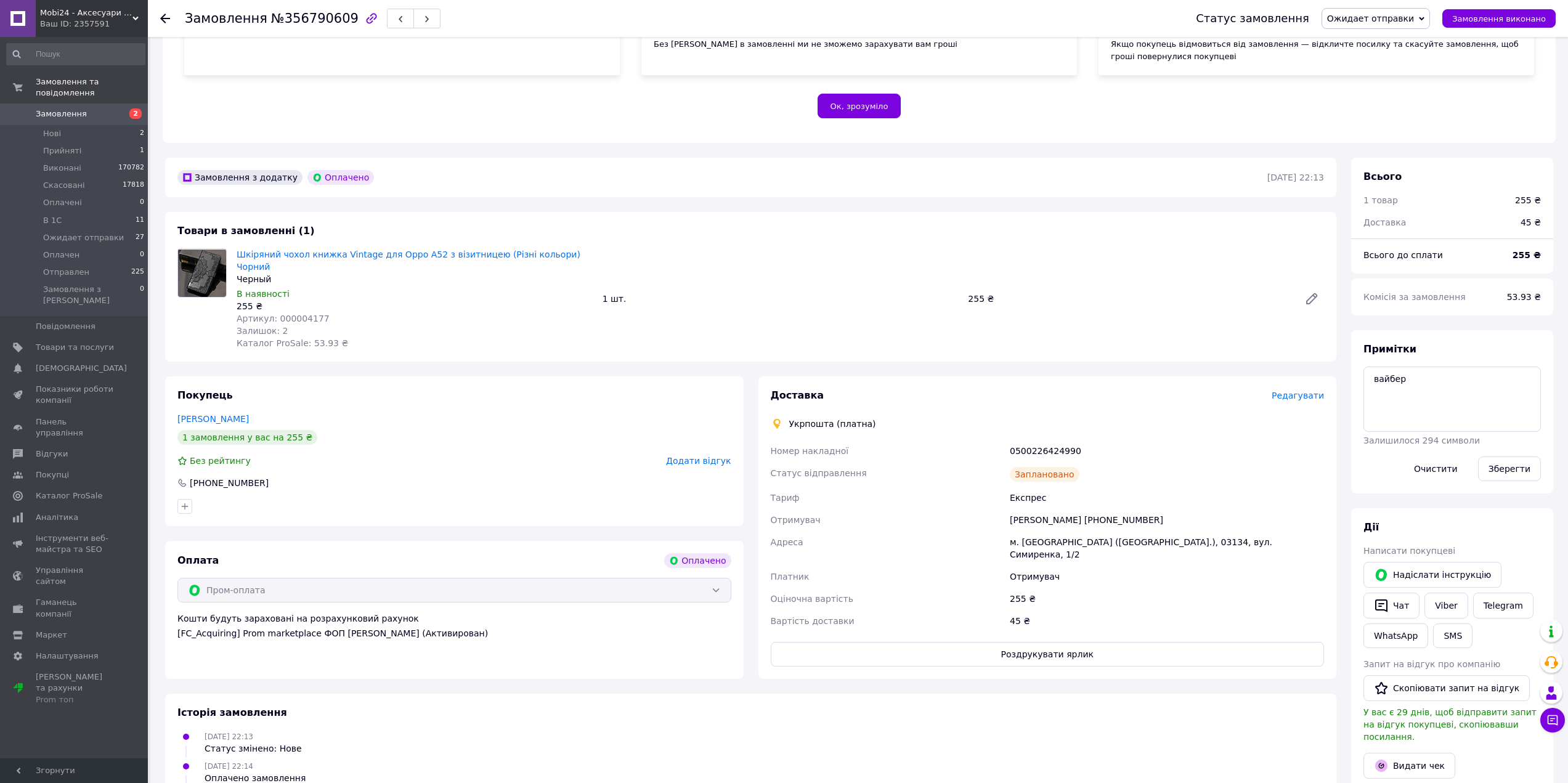
scroll to position [246, 0]
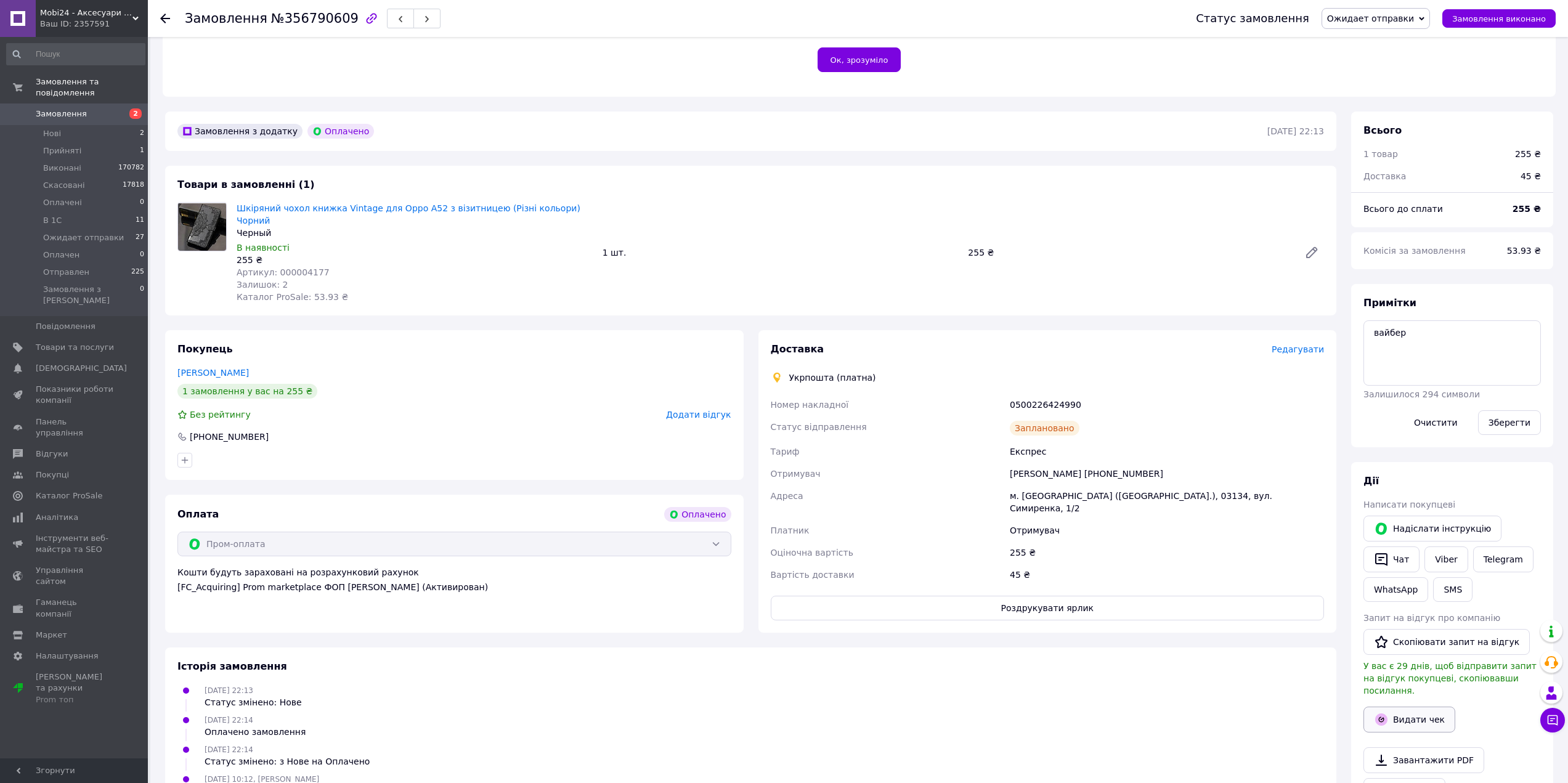
click at [1402, 706] on button "Видати чек" at bounding box center [1410, 719] width 92 height 26
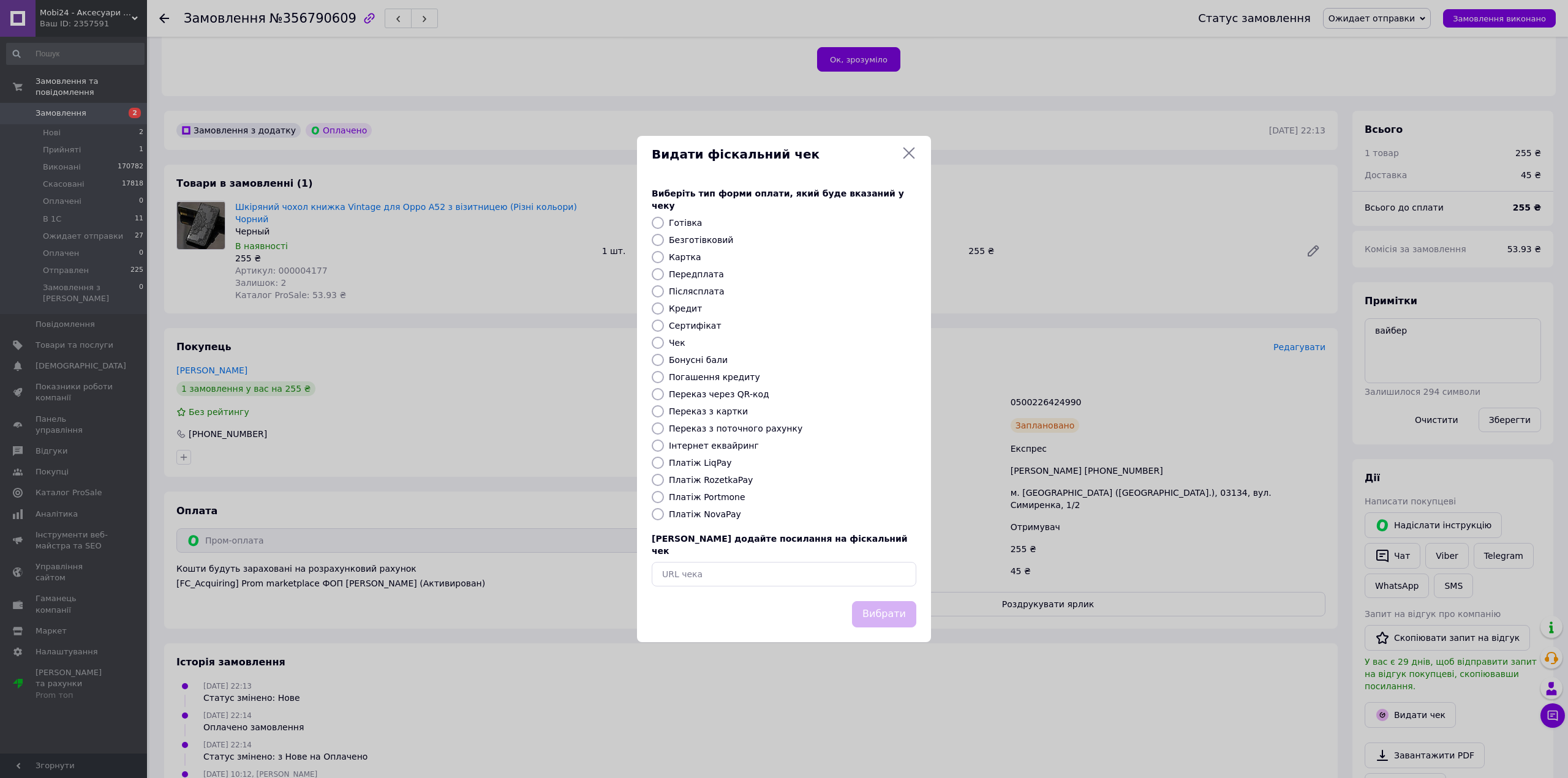
click at [692, 479] on label "Платіж RozetkaPay" at bounding box center [710, 480] width 84 height 10
click at [664, 479] on input "Платіж RozetkaPay" at bounding box center [658, 480] width 12 height 12
radio input "true"
click at [889, 605] on button "Вибрати" at bounding box center [884, 614] width 64 height 26
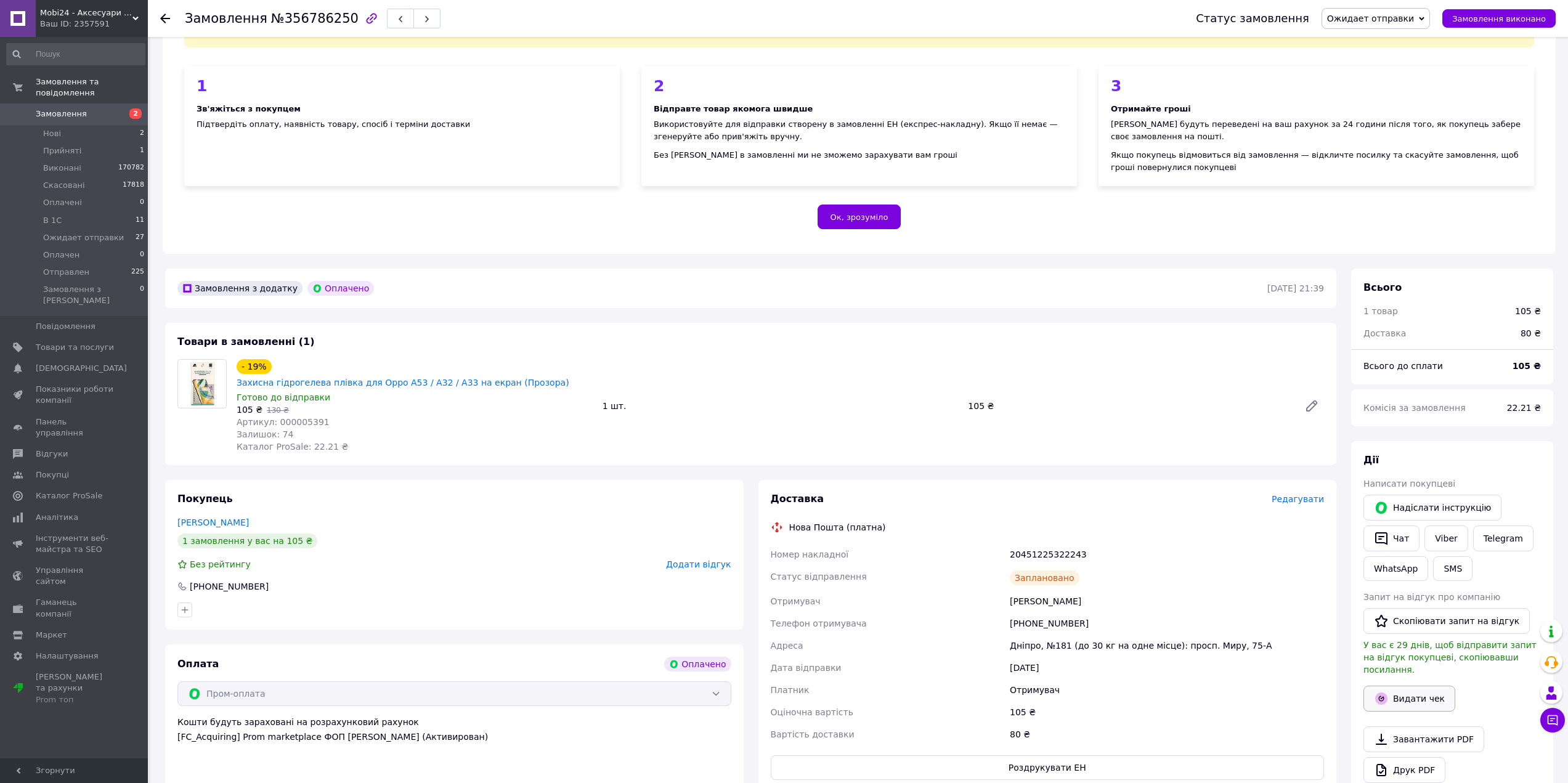
scroll to position [123, 0]
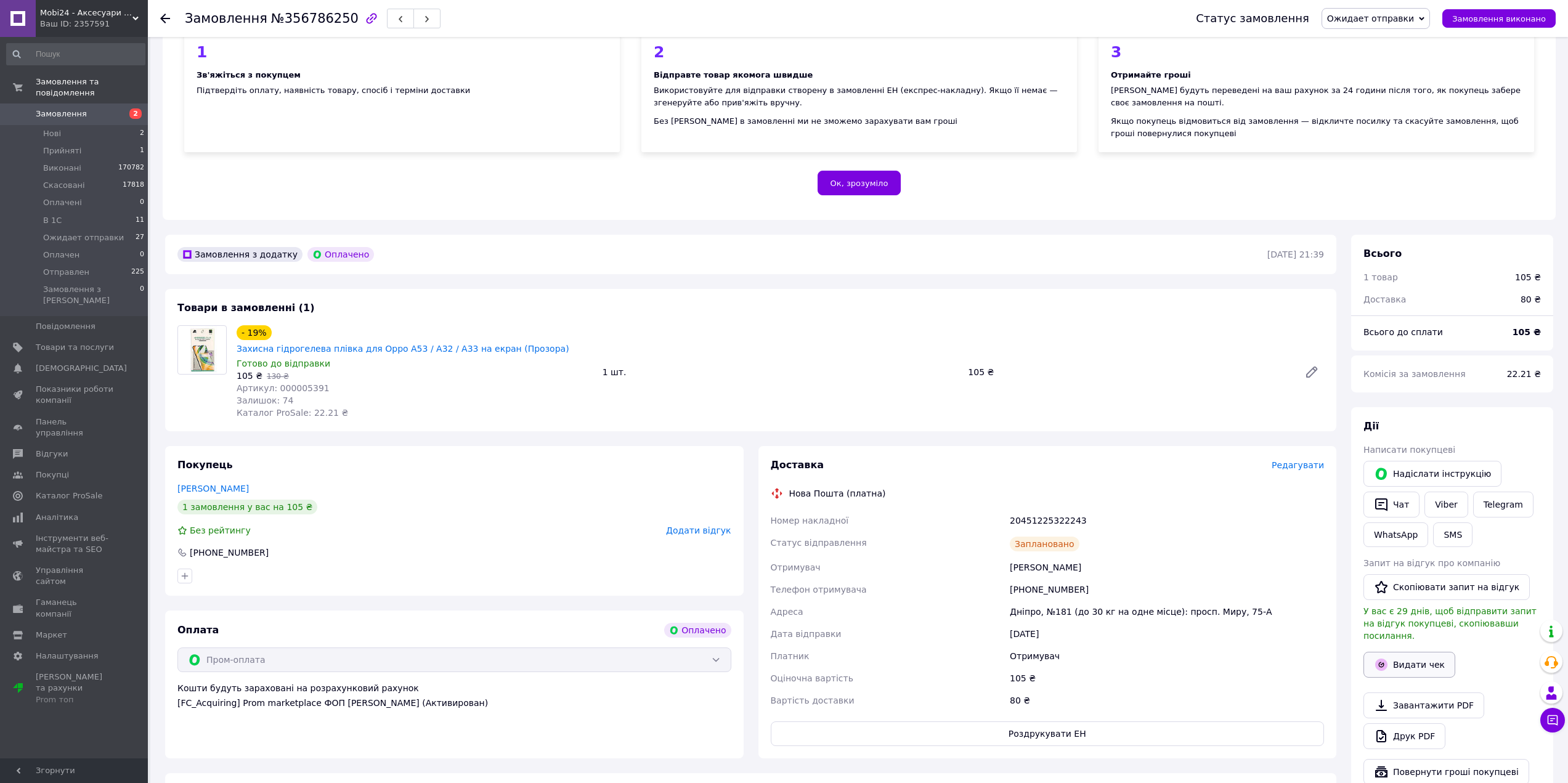
click at [1420, 652] on button "Видати чек" at bounding box center [1410, 665] width 92 height 26
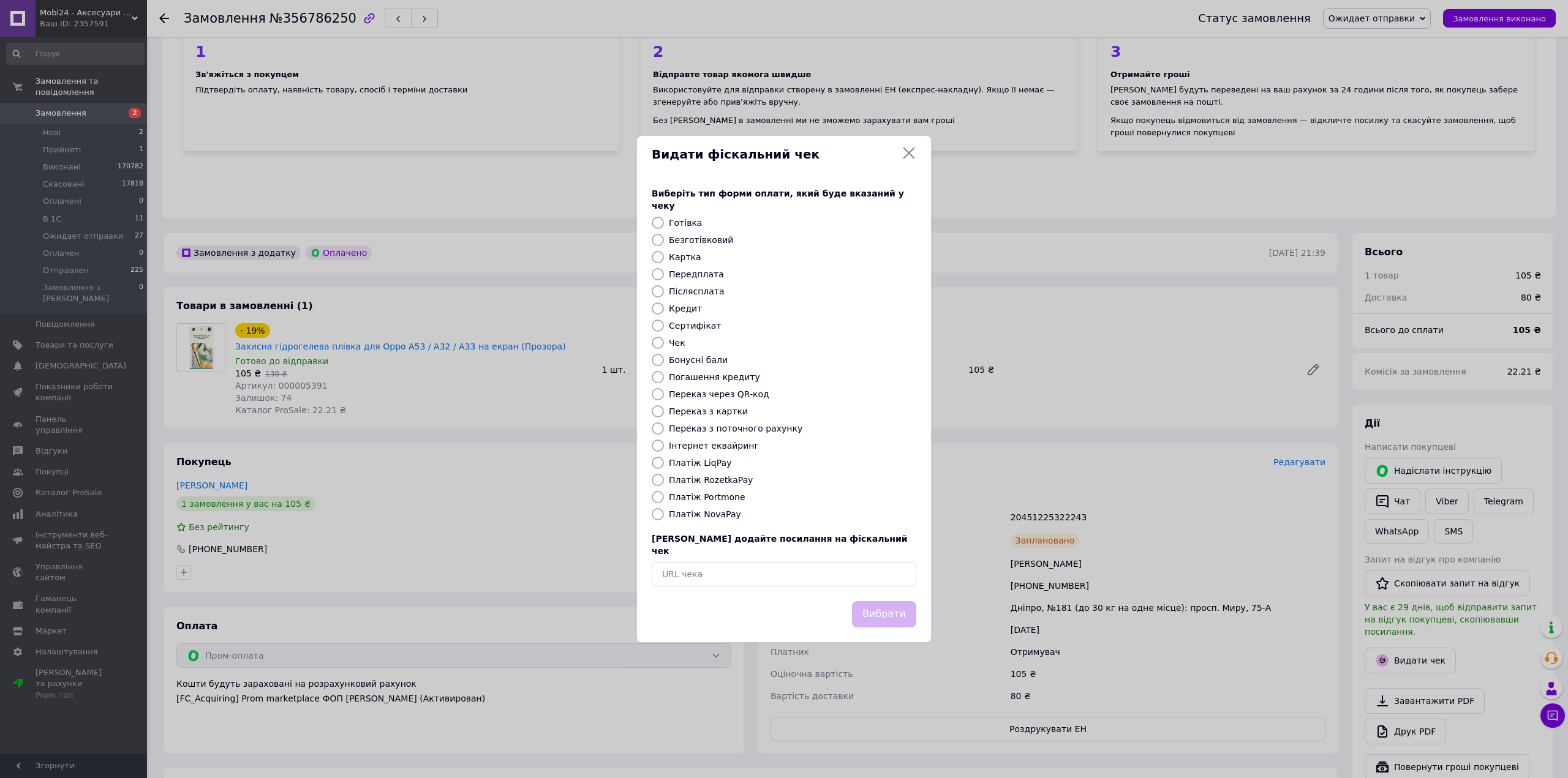
click at [662, 481] on input "Платіж RozetkaPay" at bounding box center [658, 480] width 12 height 12
radio input "true"
click at [885, 604] on button "Вибрати" at bounding box center [884, 614] width 64 height 26
